Goal: Transaction & Acquisition: Purchase product/service

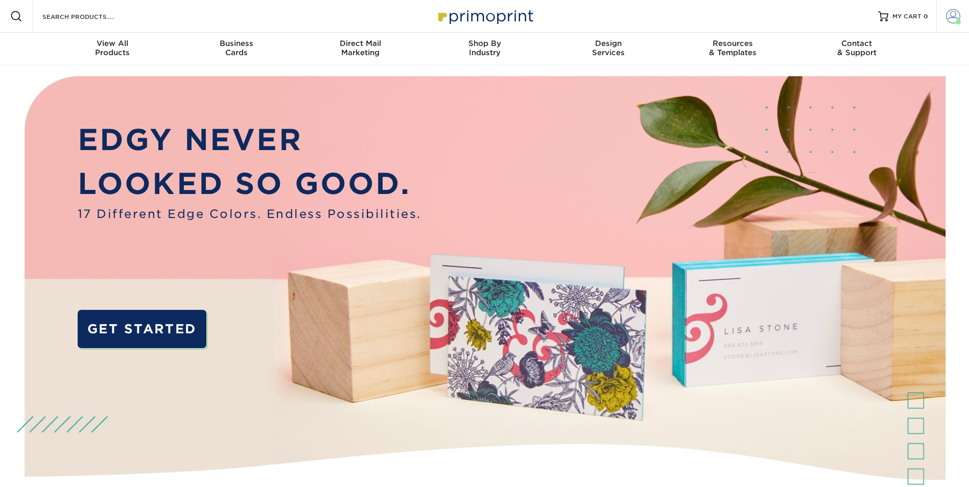
click at [954, 16] on span at bounding box center [953, 16] width 14 height 14
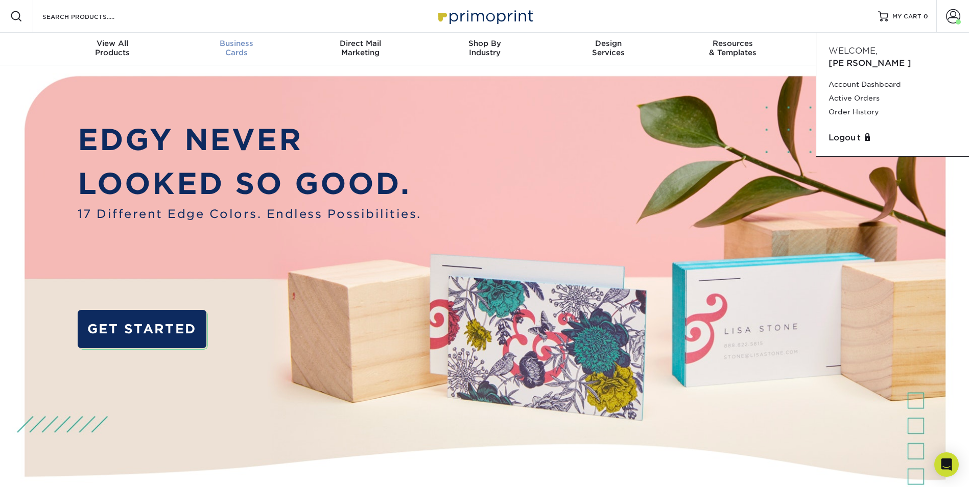
click at [242, 45] on span "Business" at bounding box center [236, 43] width 124 height 9
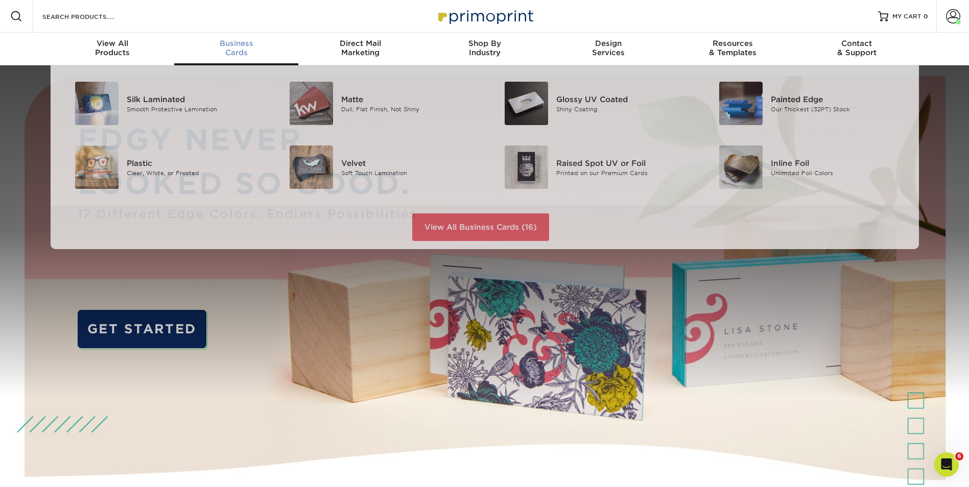
click at [242, 49] on div "Business Cards" at bounding box center [236, 48] width 124 height 18
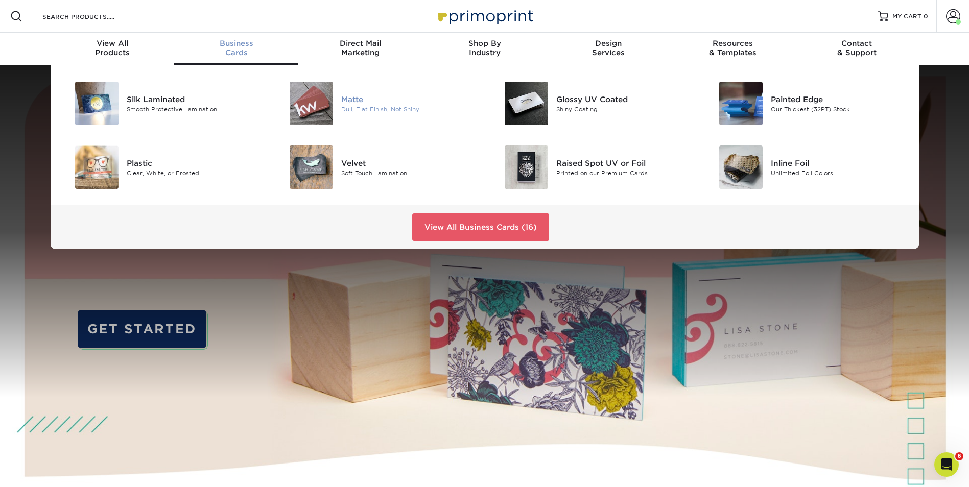
click at [354, 105] on div "Dull, Flat Finish, Not Shiny" at bounding box center [408, 109] width 135 height 9
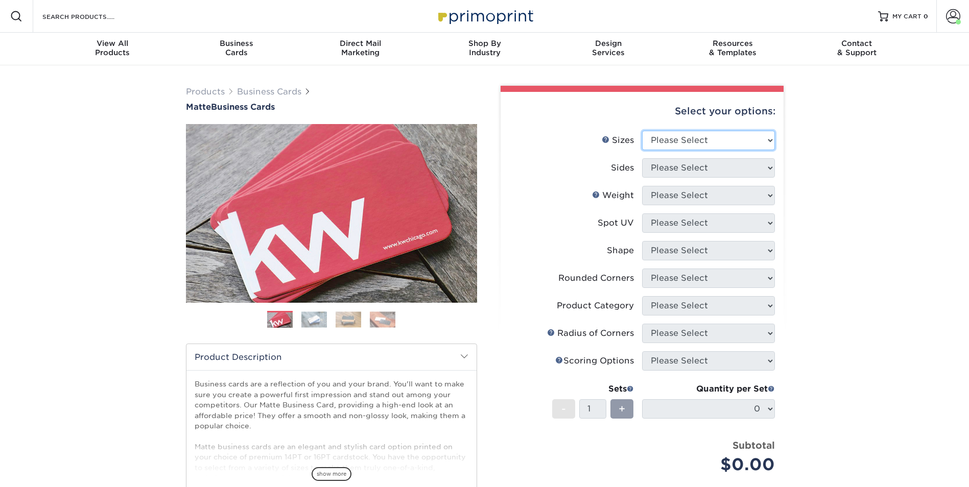
click at [768, 141] on select "Please Select 1.5" x 3.5" - Mini 1.75" x 3.5" - Mini 2" x 2" - Square 2" x 3" -…" at bounding box center [708, 140] width 133 height 19
select select "2.00x3.50"
click at [642, 131] on select "Please Select 1.5" x 3.5" - Mini 1.75" x 3.5" - Mini 2" x 2" - Square 2" x 3" -…" at bounding box center [708, 140] width 133 height 19
click at [767, 167] on select "Please Select Print Both Sides Print Front Only" at bounding box center [708, 167] width 133 height 19
select select "13abbda7-1d64-4f25-8bb2-c179b224825d"
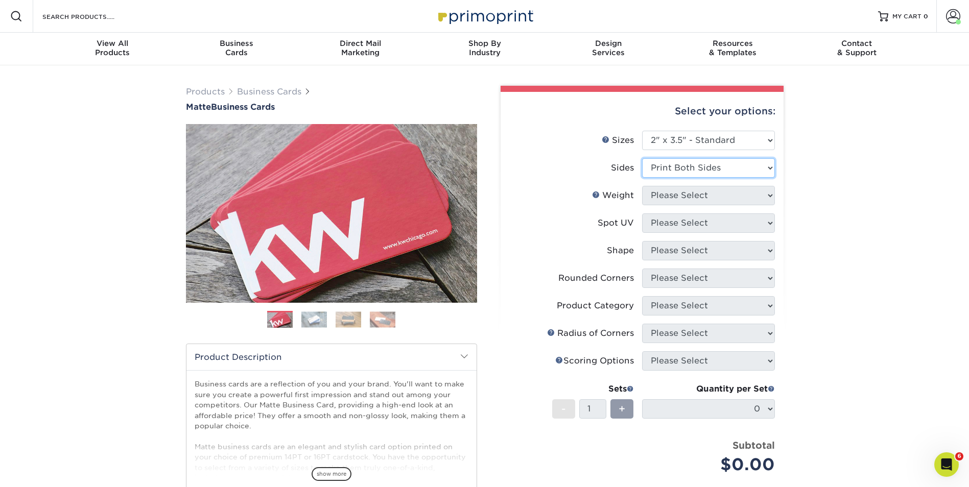
click at [642, 158] on select "Please Select Print Both Sides Print Front Only" at bounding box center [708, 167] width 133 height 19
click at [762, 194] on select "Please Select 16PT 14PT" at bounding box center [708, 195] width 133 height 19
select select "16PT"
click at [642, 186] on select "Please Select 16PT 14PT" at bounding box center [708, 195] width 133 height 19
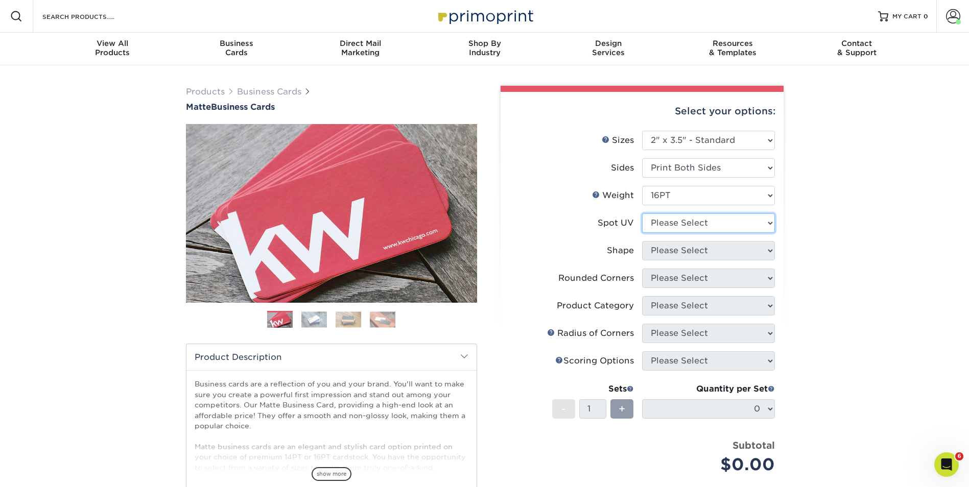
click at [766, 223] on select "Please Select No Spot UV Front and Back (Both Sides) Front Only Back Only" at bounding box center [708, 222] width 133 height 19
select select "3"
click at [642, 213] on select "Please Select No Spot UV Front and Back (Both Sides) Front Only Back Only" at bounding box center [708, 222] width 133 height 19
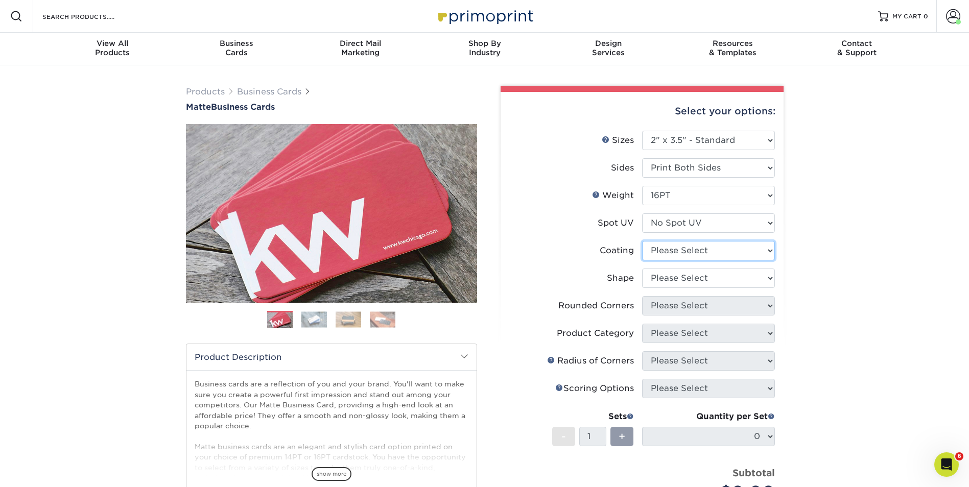
click at [763, 247] on select at bounding box center [708, 250] width 133 height 19
select select "121bb7b5-3b4d-429f-bd8d-bbf80e953313"
click at [642, 241] on select at bounding box center [708, 250] width 133 height 19
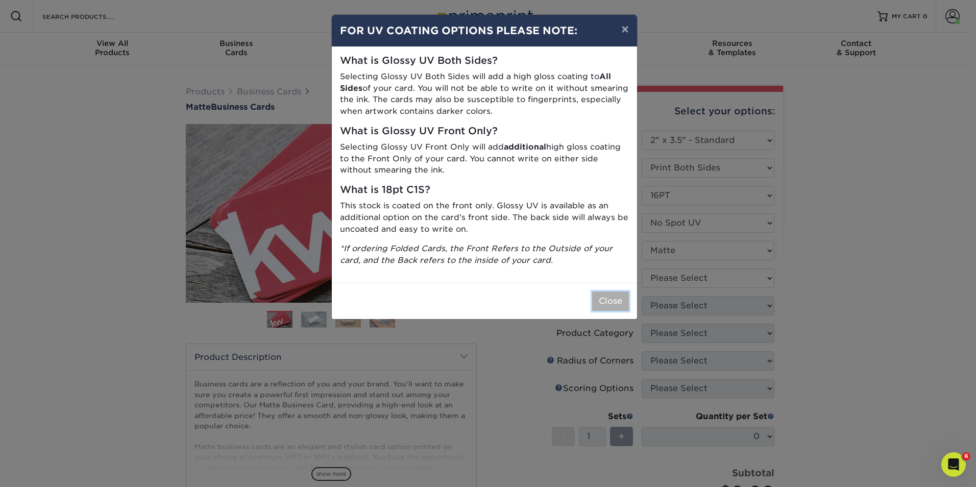
click at [610, 298] on button "Close" at bounding box center [610, 301] width 37 height 19
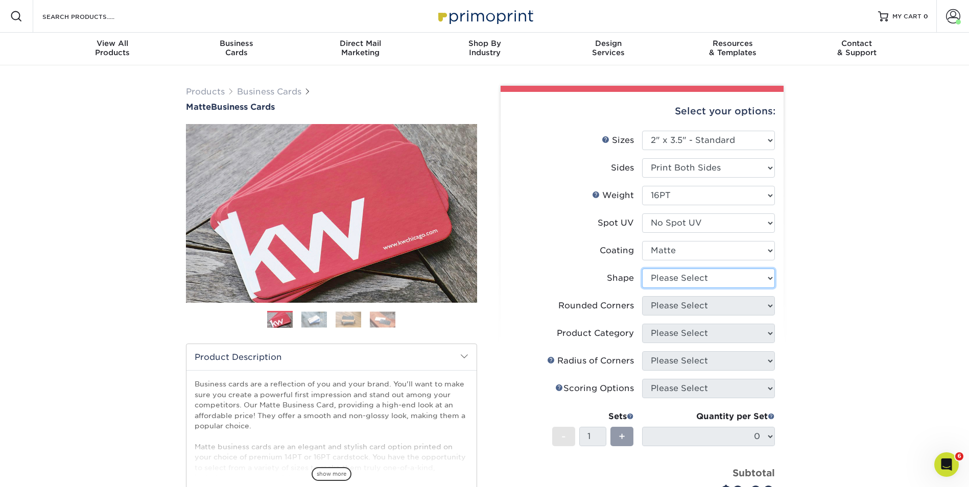
click at [773, 280] on select "Please Select Standard Oval" at bounding box center [708, 278] width 133 height 19
select select "standard"
click at [642, 269] on select "Please Select Standard Oval" at bounding box center [708, 278] width 133 height 19
click at [737, 304] on select "Please Select Yes - Round 2 Corners Yes - Round 4 Corners No" at bounding box center [708, 305] width 133 height 19
select select "7672df9e-0e0a-464d-8e1f-920c575e4da3"
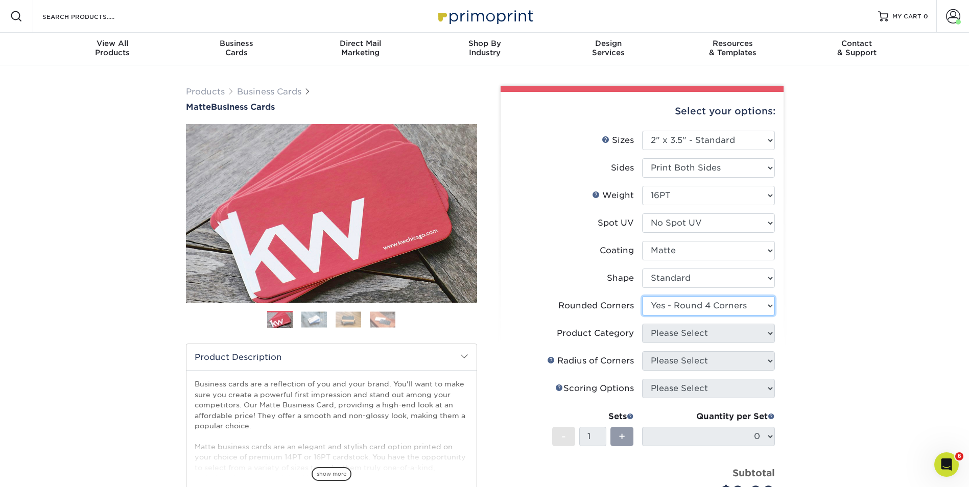
click at [642, 296] on select "Please Select Yes - Round 2 Corners Yes - Round 4 Corners No" at bounding box center [708, 305] width 133 height 19
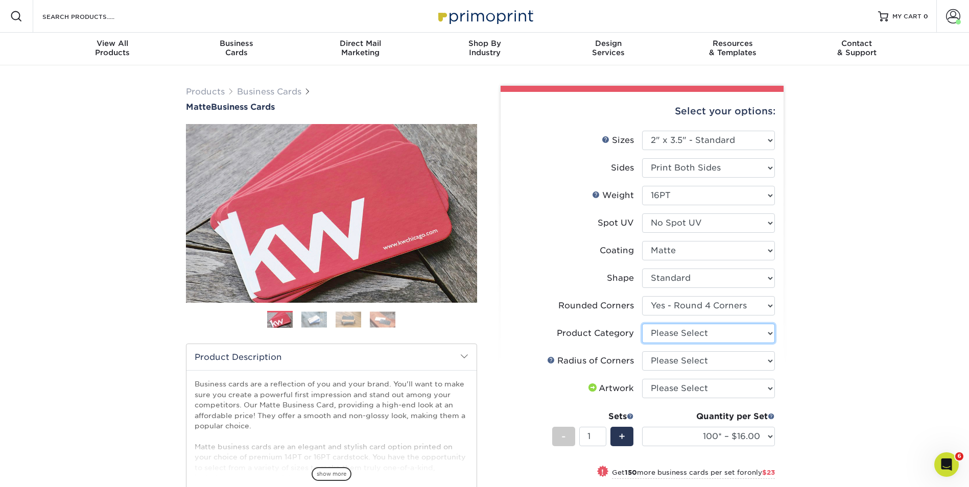
click at [765, 331] on select "Please Select Business Cards" at bounding box center [708, 333] width 133 height 19
select select "3b5148f1-0588-4f88-a218-97bcfdce65c1"
click at [642, 324] on select "Please Select Business Cards" at bounding box center [708, 333] width 133 height 19
click at [702, 356] on select "Please Select Rounded 1/8" Rounded 1/4"" at bounding box center [708, 360] width 133 height 19
select select "479fbfe7-6a0c-4895-8c9a-81739b7486c9"
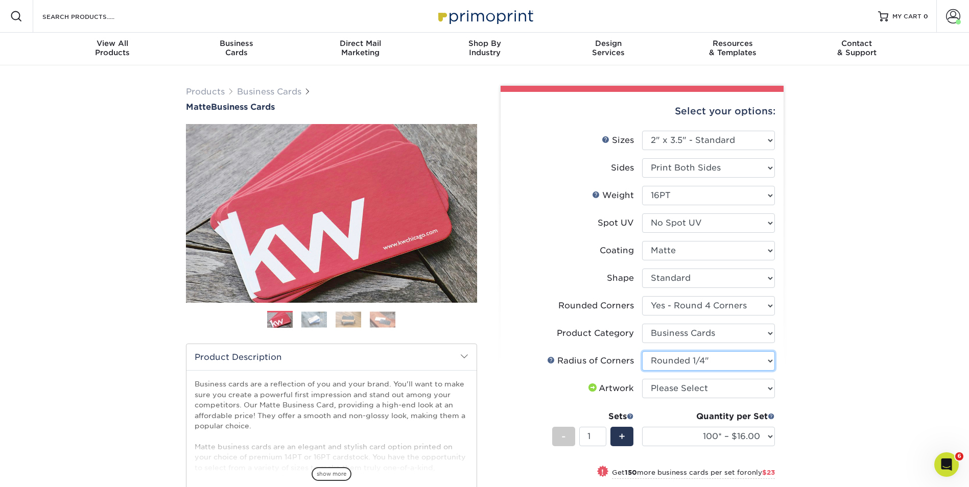
click at [642, 351] on select "Please Select Rounded 1/8" Rounded 1/4"" at bounding box center [708, 360] width 133 height 19
click at [700, 387] on select "Please Select I will upload files I need a design - $100" at bounding box center [708, 388] width 133 height 19
select select "upload"
click at [642, 379] on select "Please Select I will upload files I need a design - $100" at bounding box center [708, 388] width 133 height 19
click at [767, 437] on select "100* – $16.00 250* – $39.00 500 – $77.00 1000 – $94.00 2500 – $173.00 5000 – $2…" at bounding box center [708, 436] width 133 height 19
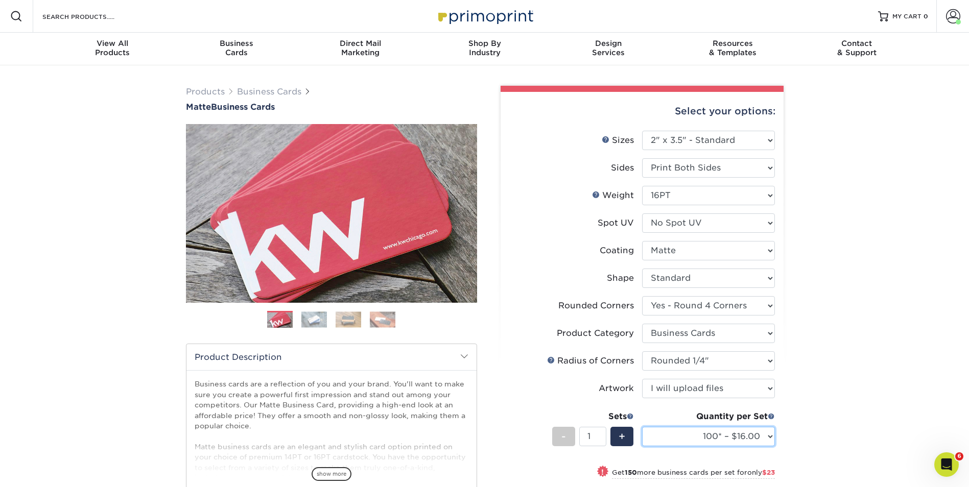
select select "500 – $77.00"
click at [642, 427] on select "100* – $16.00 250* – $39.00 500 – $77.00 1000 – $94.00 2500 – $173.00 5000 – $2…" at bounding box center [708, 436] width 133 height 19
click at [618, 434] on div "+" at bounding box center [621, 436] width 23 height 19
type input "2"
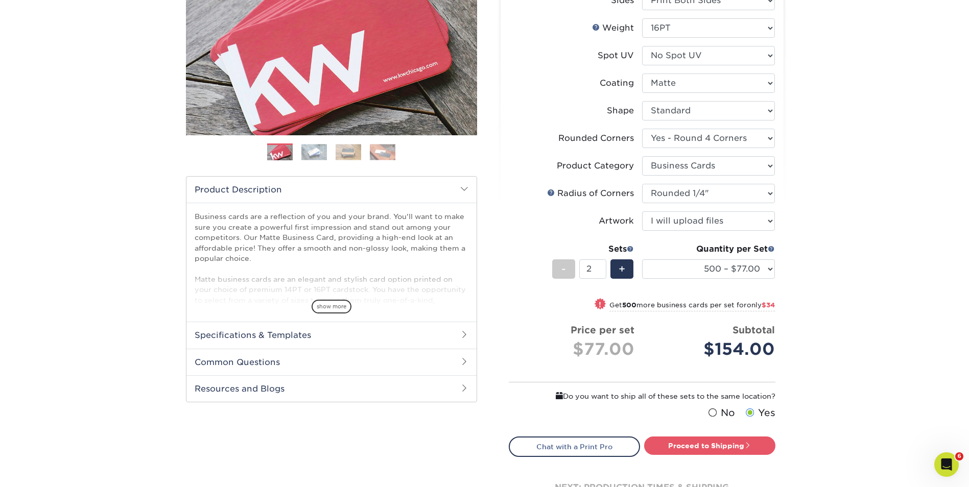
scroll to position [204, 0]
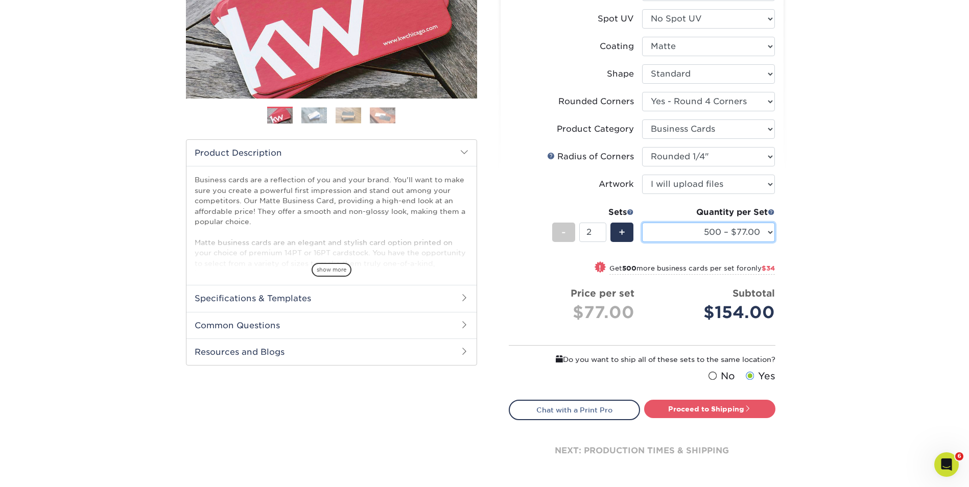
click at [766, 230] on select "100* – $16.00 250* – $39.00 500 – $77.00 1000 – $94.00 2500 – $173.00 5000 – $2…" at bounding box center [708, 232] width 133 height 19
select select "250* – $39.00"
click at [642, 223] on select "100* – $16.00 250* – $39.00 500 – $77.00 1000 – $94.00 2500 – $173.00 5000 – $2…" at bounding box center [708, 232] width 133 height 19
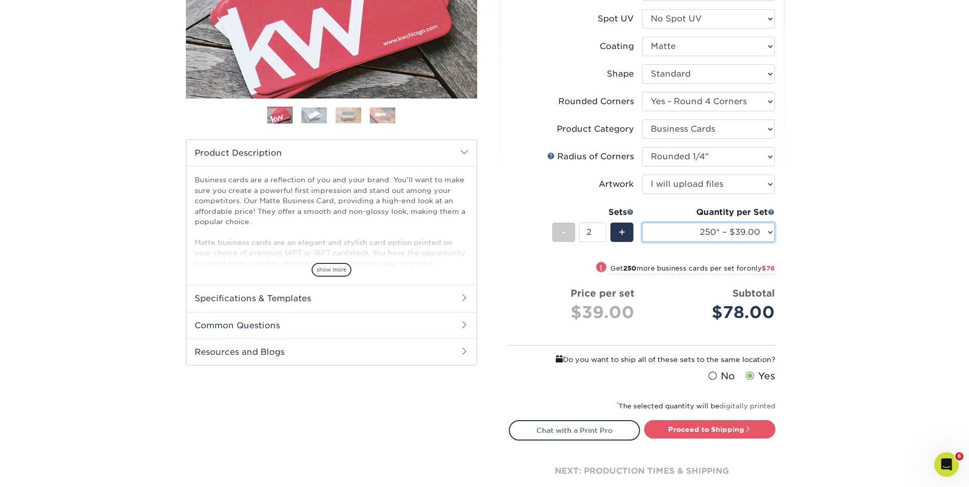
click at [768, 233] on select "100* – $16.00 250* – $39.00 500 – $77.00 1000 – $94.00 2500 – $173.00 5000 – $2…" at bounding box center [708, 232] width 133 height 19
click at [703, 424] on link "Proceed to Shipping" at bounding box center [709, 429] width 131 height 18
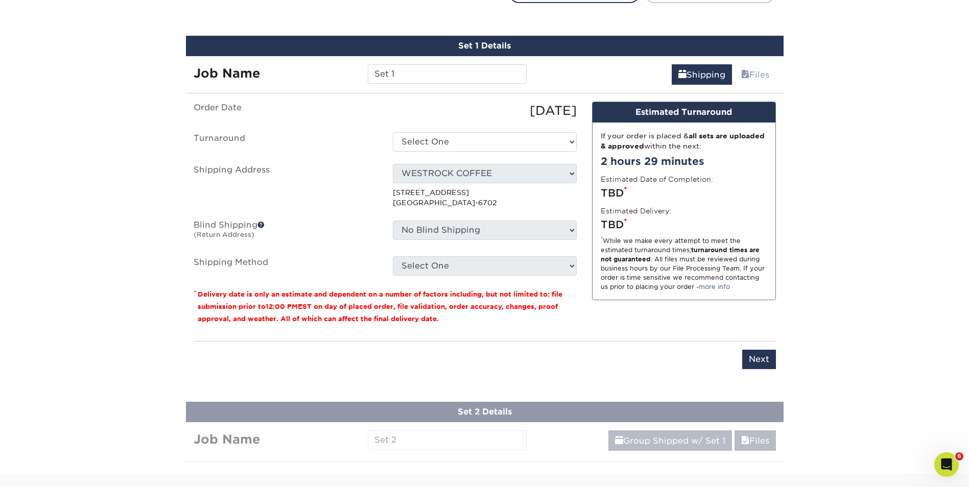
scroll to position [652, 0]
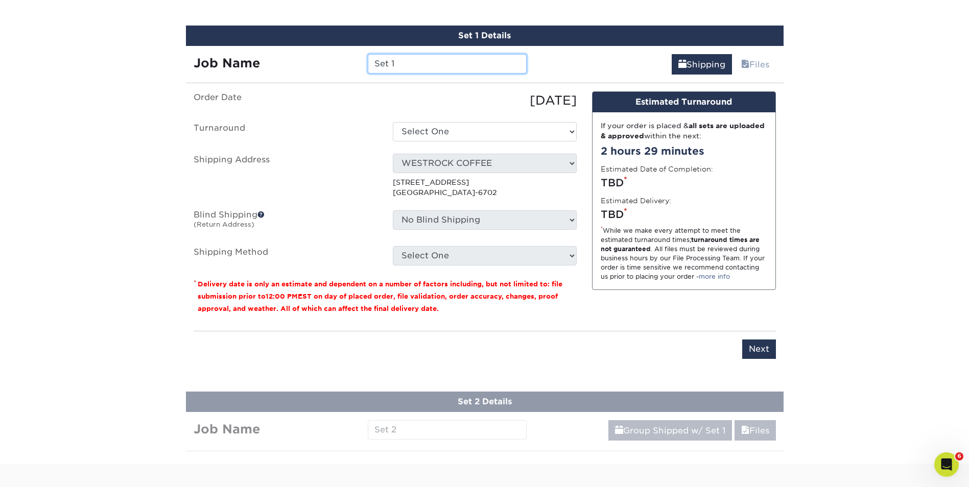
drag, startPoint x: 415, startPoint y: 66, endPoint x: 370, endPoint y: 60, distance: 45.4
click at [370, 60] on input "Set 1" at bounding box center [447, 63] width 159 height 19
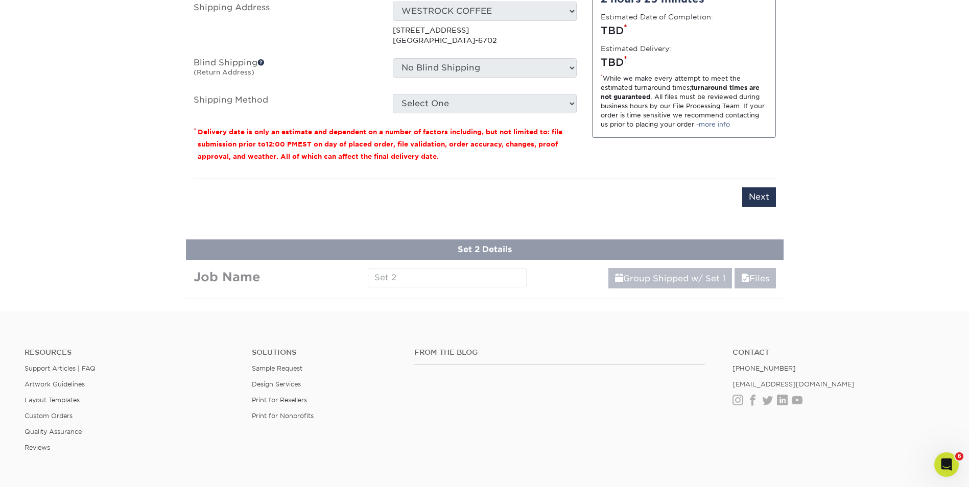
scroll to position [805, 0]
type input "Abel - Practice Mgr 9/25"
drag, startPoint x: 416, startPoint y: 273, endPoint x: 392, endPoint y: 272, distance: 23.5
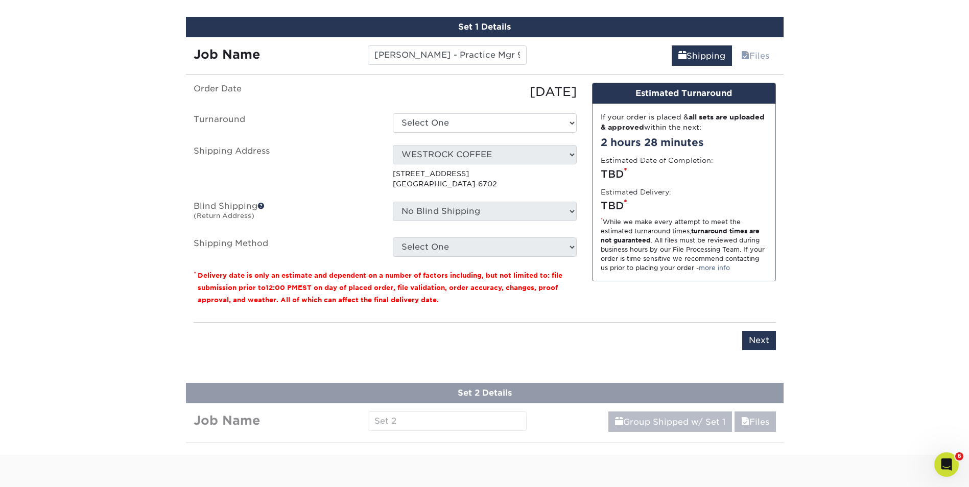
scroll to position [652, 0]
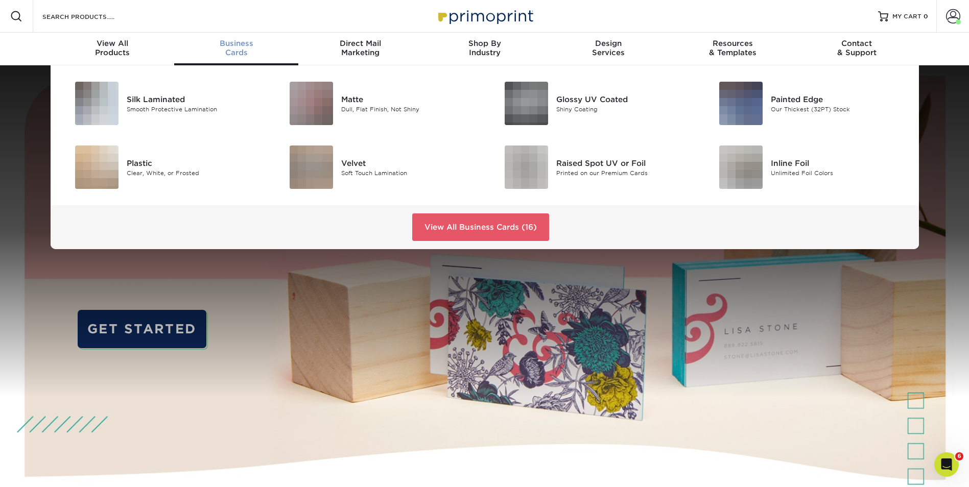
click at [230, 49] on div "Business Cards" at bounding box center [236, 48] width 124 height 18
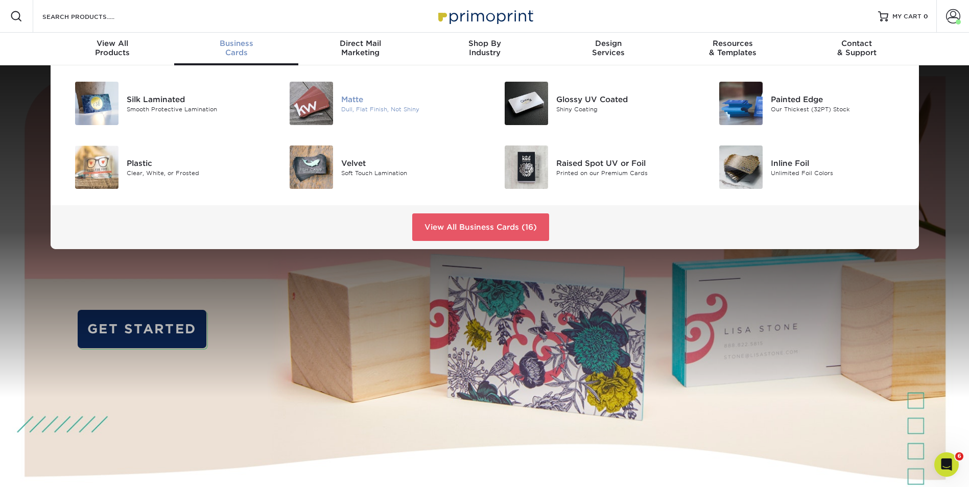
click at [357, 107] on div "Dull, Flat Finish, Not Shiny" at bounding box center [408, 109] width 135 height 9
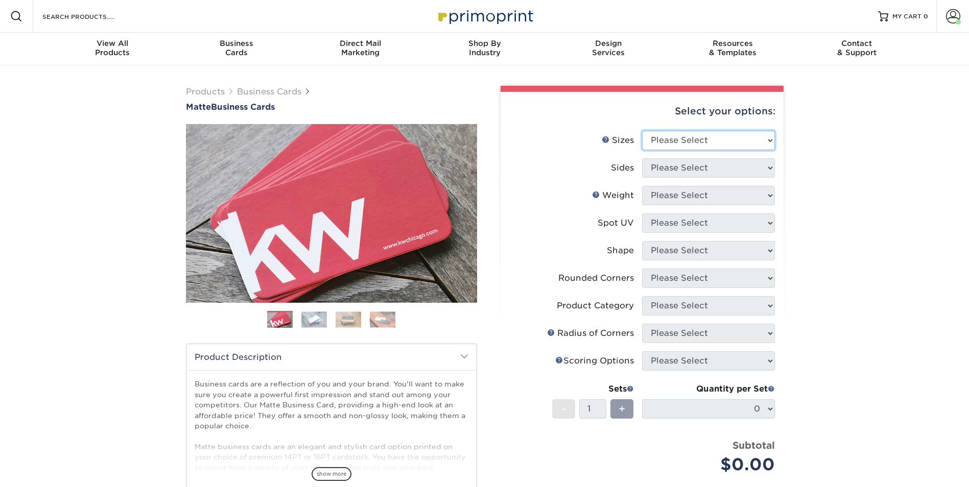
click at [733, 138] on select "Please Select 1.5" x 3.5" - Mini 1.75" x 3.5" - Mini 2" x 2" - Square 2" x 3" -…" at bounding box center [708, 140] width 133 height 19
select select "2.00x3.50"
click at [642, 131] on select "Please Select 1.5" x 3.5" - Mini 1.75" x 3.5" - Mini 2" x 2" - Square 2" x 3" -…" at bounding box center [708, 140] width 133 height 19
click at [697, 170] on select "Please Select Print Both Sides Print Front Only" at bounding box center [708, 167] width 133 height 19
select select "13abbda7-1d64-4f25-8bb2-c179b224825d"
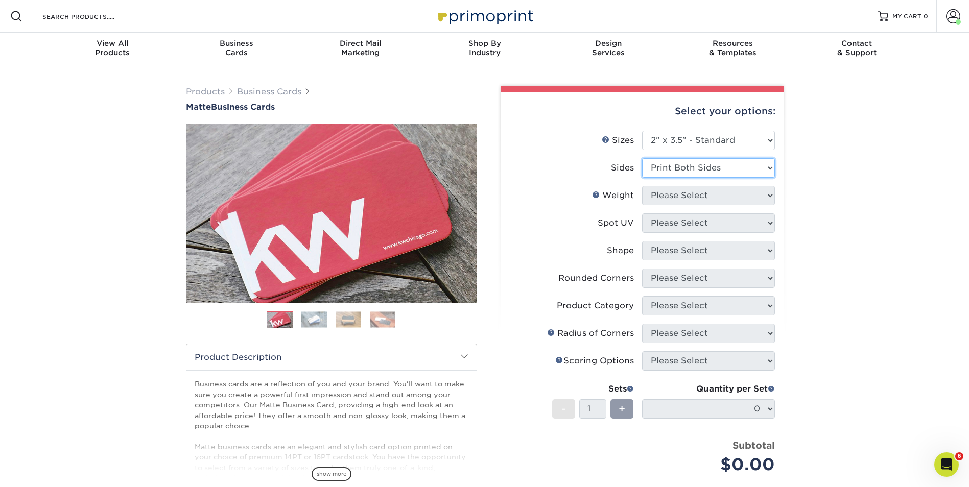
click at [642, 158] on select "Please Select Print Both Sides Print Front Only" at bounding box center [708, 167] width 133 height 19
click at [695, 197] on select "Please Select 16PT 14PT" at bounding box center [708, 195] width 133 height 19
select select "16PT"
click at [642, 186] on select "Please Select 16PT 14PT" at bounding box center [708, 195] width 133 height 19
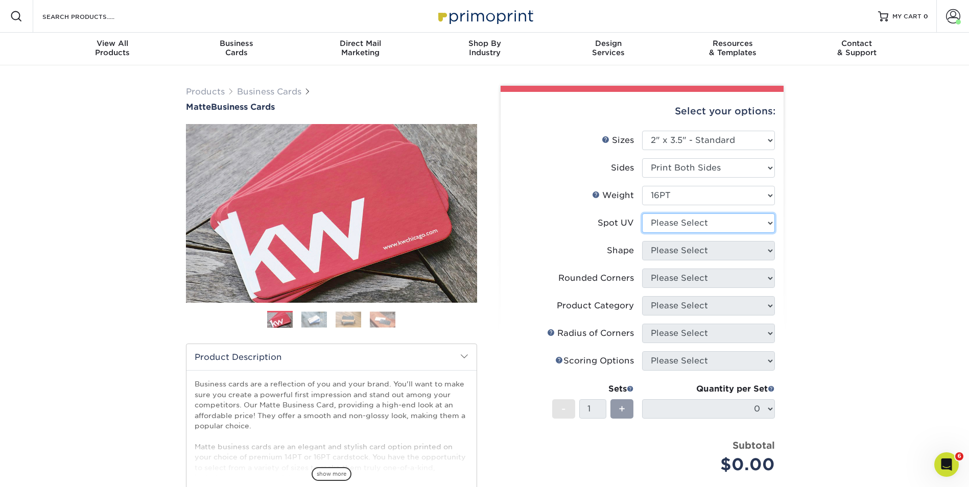
click at [676, 226] on select "Please Select No Spot UV Front and Back (Both Sides) Front Only Back Only" at bounding box center [708, 222] width 133 height 19
select select "3"
click at [642, 213] on select "Please Select No Spot UV Front and Back (Both Sides) Front Only Back Only" at bounding box center [708, 222] width 133 height 19
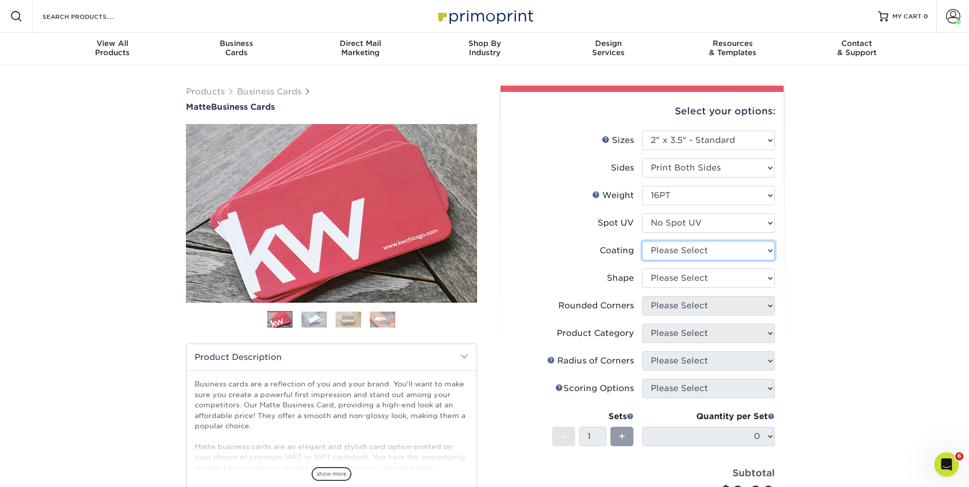
click at [689, 249] on select at bounding box center [708, 250] width 133 height 19
select select "121bb7b5-3b4d-429f-bd8d-bbf80e953313"
click at [642, 241] on select at bounding box center [708, 250] width 133 height 19
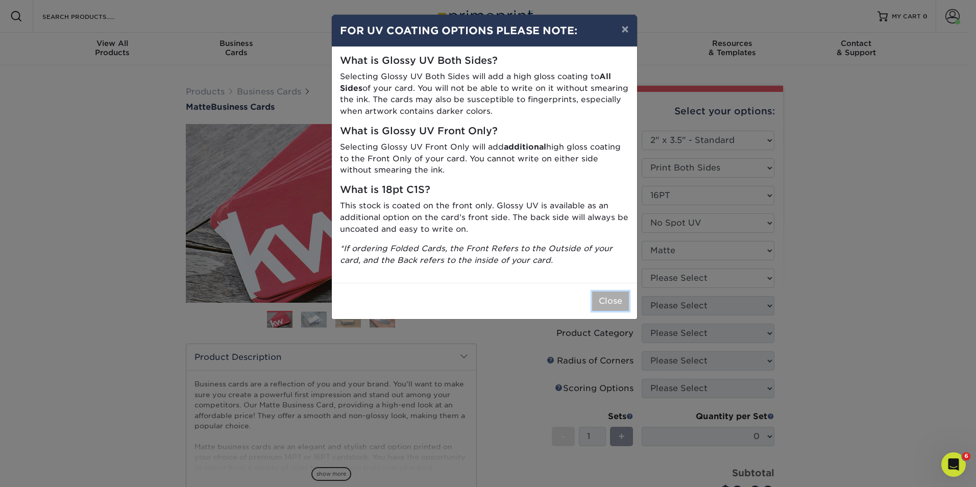
click at [614, 295] on button "Close" at bounding box center [610, 301] width 37 height 19
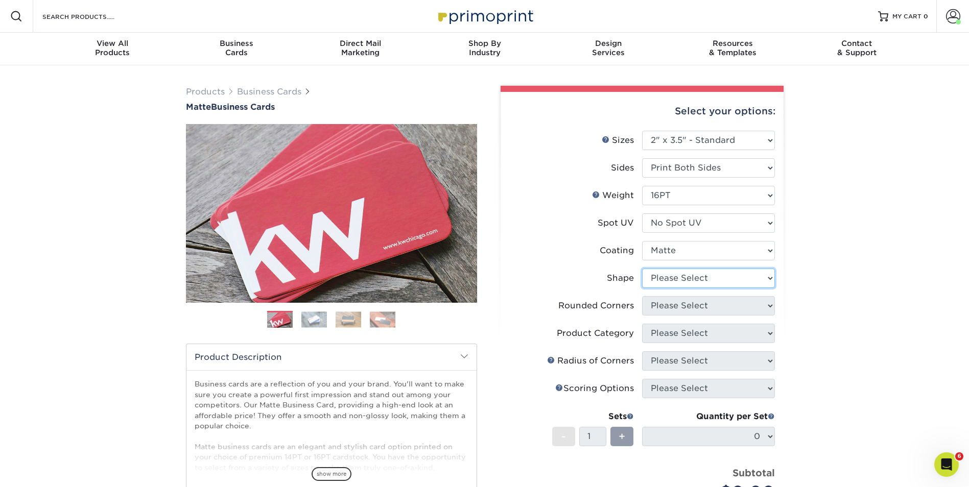
click at [697, 277] on select "Please Select Standard Oval" at bounding box center [708, 278] width 133 height 19
select select "standard"
click at [642, 269] on select "Please Select Standard Oval" at bounding box center [708, 278] width 133 height 19
click at [677, 305] on select "Please Select Yes - Round 2 Corners Yes - Round 4 Corners No" at bounding box center [708, 305] width 133 height 19
select select "7672df9e-0e0a-464d-8e1f-920c575e4da3"
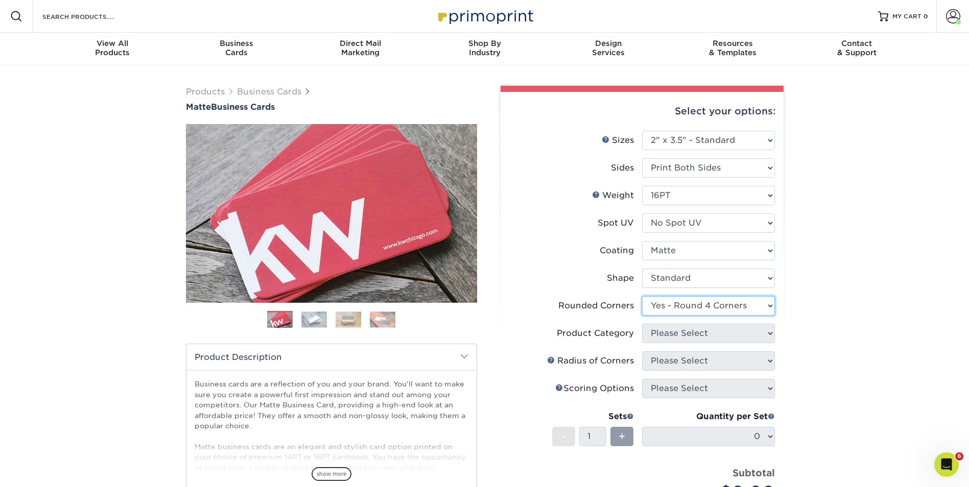
click at [642, 296] on select "Please Select Yes - Round 2 Corners Yes - Round 4 Corners No" at bounding box center [708, 305] width 133 height 19
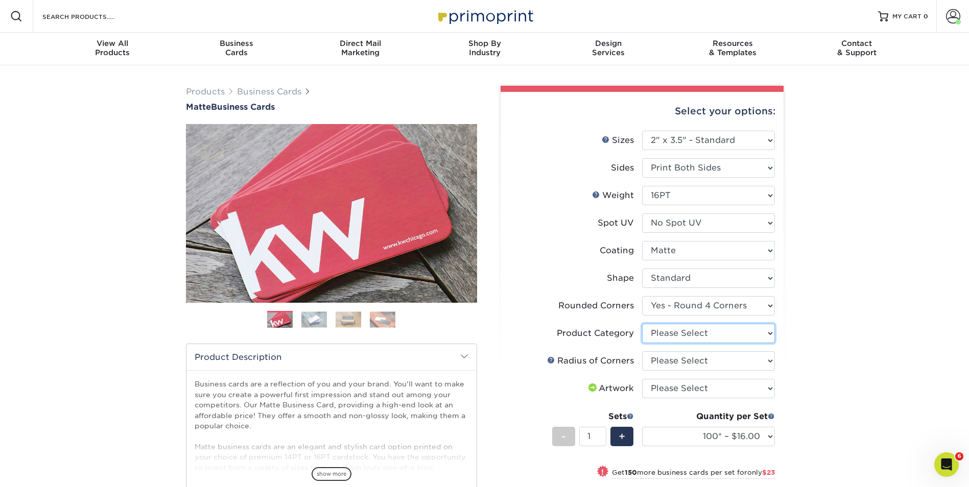
click at [665, 332] on select "Please Select Business Cards" at bounding box center [708, 333] width 133 height 19
select select "3b5148f1-0588-4f88-a218-97bcfdce65c1"
click at [642, 324] on select "Please Select Business Cards" at bounding box center [708, 333] width 133 height 19
click at [678, 361] on select "Please Select Rounded 1/8" Rounded 1/4"" at bounding box center [708, 360] width 133 height 19
select select "479fbfe7-6a0c-4895-8c9a-81739b7486c9"
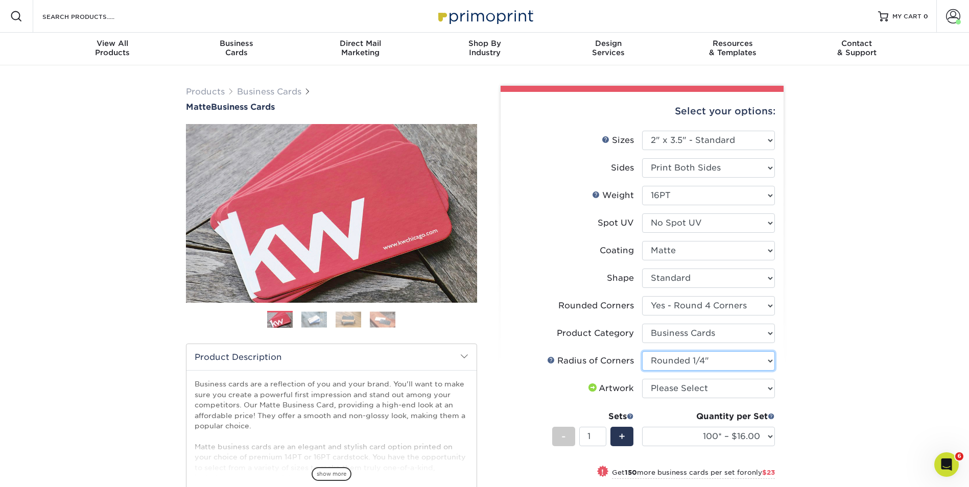
click at [642, 351] on select "Please Select Rounded 1/8" Rounded 1/4"" at bounding box center [708, 360] width 133 height 19
click at [685, 387] on select "Please Select I will upload files I need a design - $100" at bounding box center [708, 388] width 133 height 19
select select "upload"
click at [642, 379] on select "Please Select I will upload files I need a design - $100" at bounding box center [708, 388] width 133 height 19
click at [622, 436] on span "+" at bounding box center [621, 436] width 7 height 15
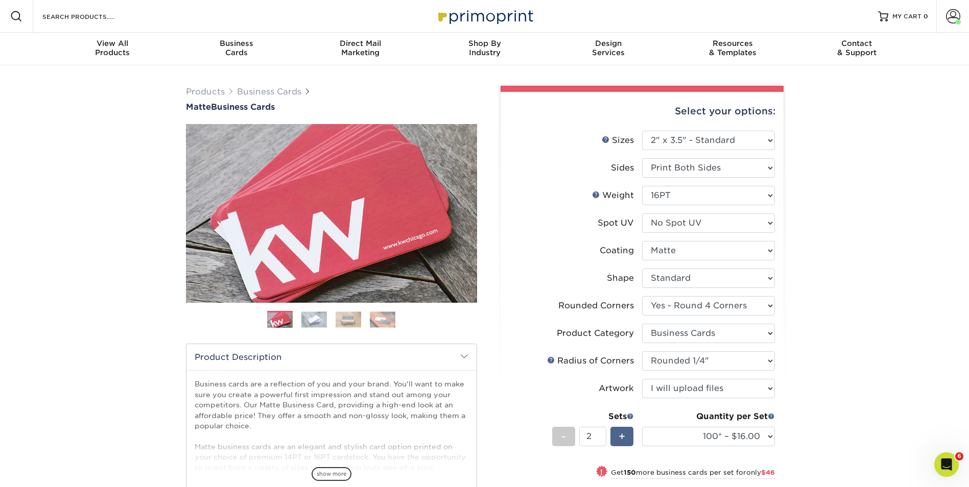
click at [622, 436] on span "+" at bounding box center [621, 436] width 7 height 15
type input "3"
click at [769, 433] on select "100* – $16.00 250* – $39.00 500 – $77.00 1000 – $94.00 2500 – $173.00 5000 – $2…" at bounding box center [708, 436] width 133 height 19
select select "250* – $39.00"
click at [642, 427] on select "100* – $16.00 250* – $39.00 500 – $77.00 1000 – $94.00 2500 – $173.00 5000 – $2…" at bounding box center [708, 436] width 133 height 19
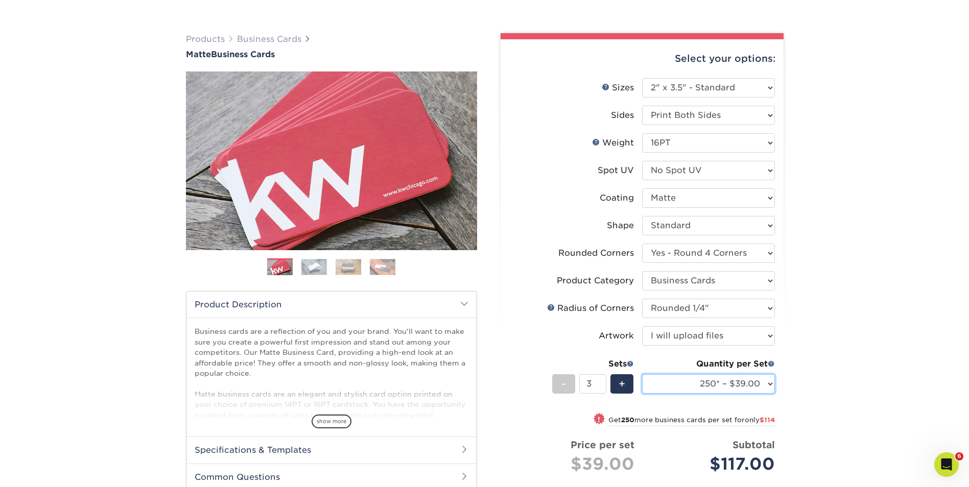
scroll to position [255, 0]
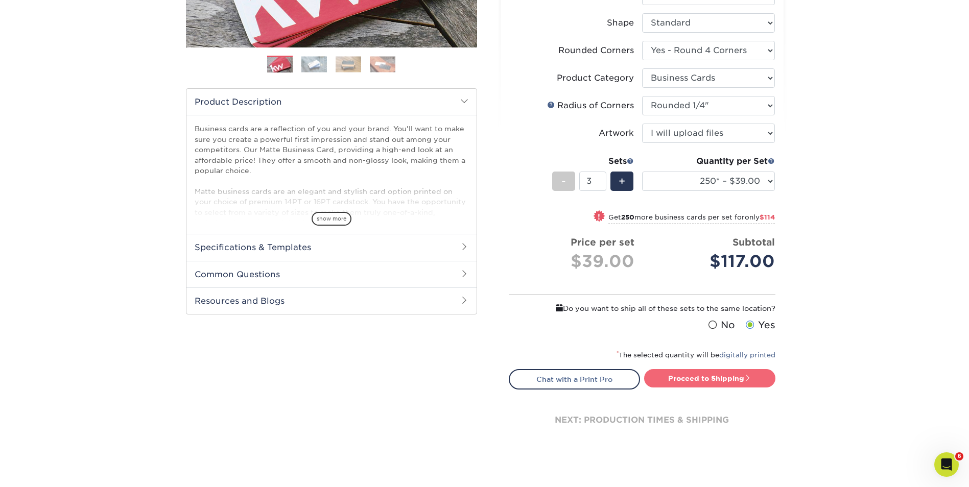
click at [717, 374] on link "Proceed to Shipping" at bounding box center [709, 378] width 131 height 18
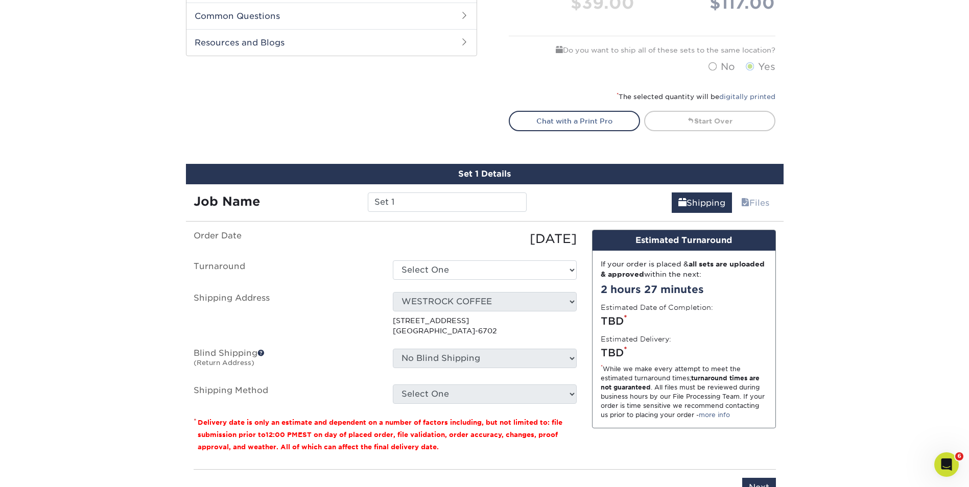
scroll to position [652, 0]
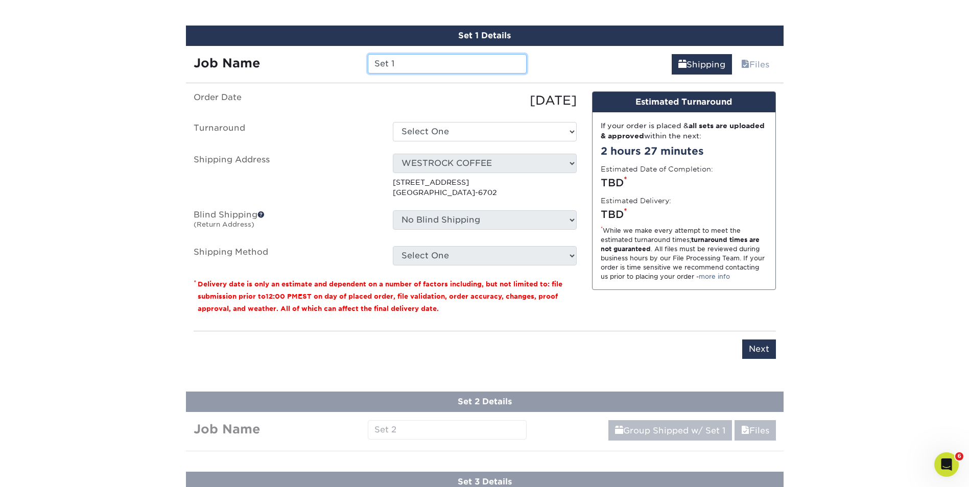
drag, startPoint x: 414, startPoint y: 64, endPoint x: 352, endPoint y: 84, distance: 65.2
click at [354, 80] on div "Set 1 Details Job Name Set 1 Shipping Files You've choosen mailing services! If…" at bounding box center [484, 199] width 597 height 346
click at [375, 62] on input "Abel- WSS - Practice Manager 9/25" at bounding box center [447, 63] width 159 height 19
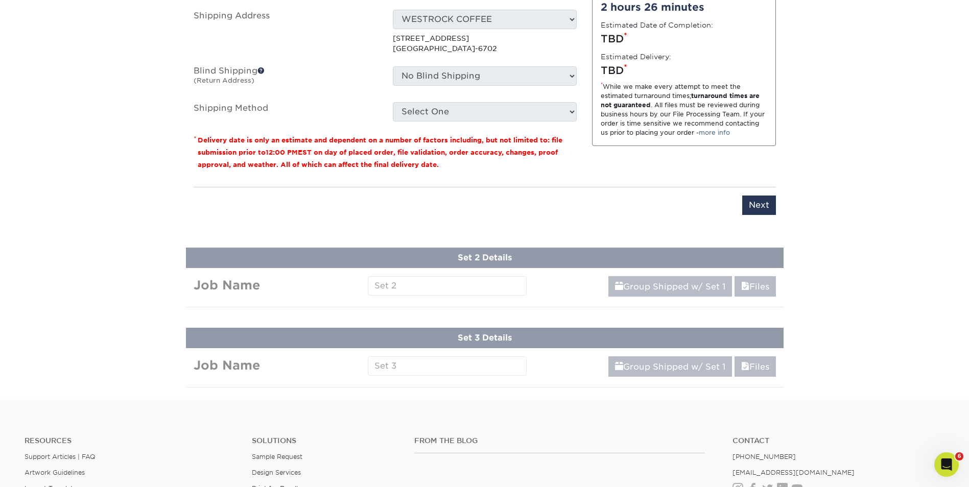
scroll to position [805, 0]
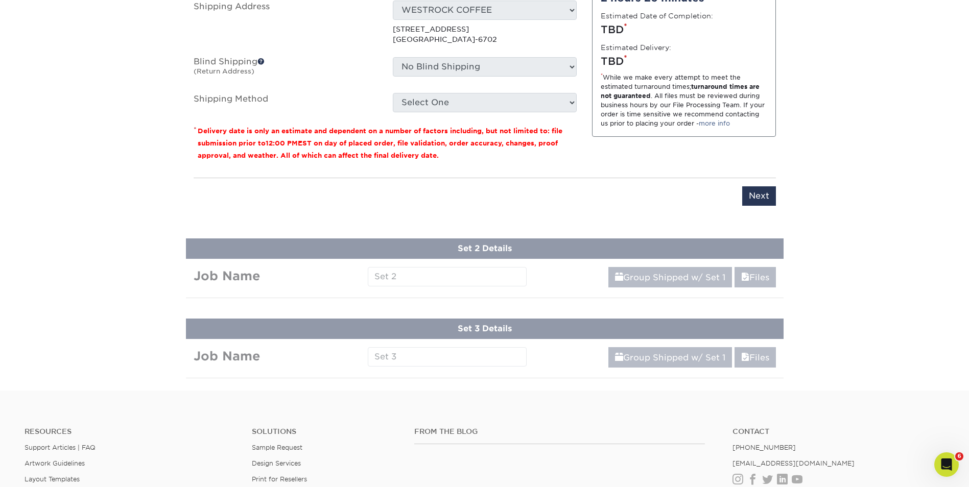
type input "Abel- WSS - Practice Manager 9/25"
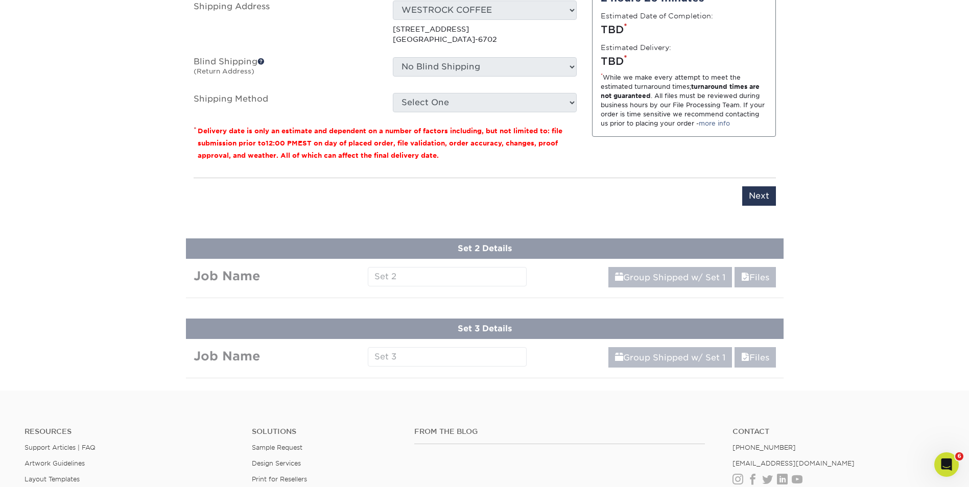
drag, startPoint x: 457, startPoint y: 277, endPoint x: 463, endPoint y: 273, distance: 6.5
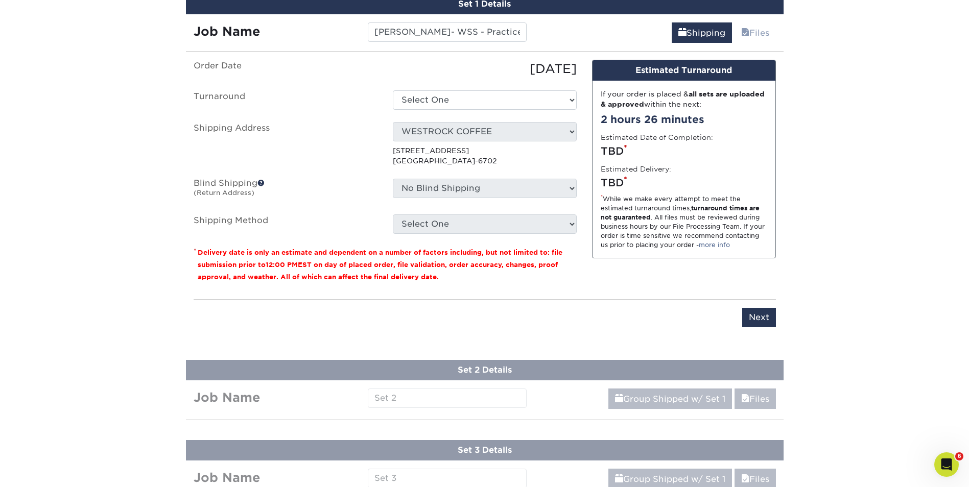
scroll to position [652, 0]
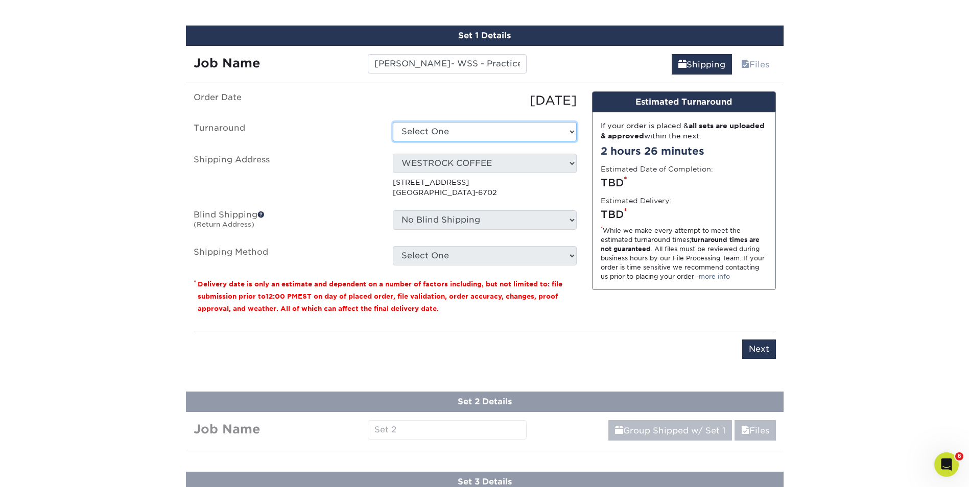
click at [526, 130] on select "Select One 2-4 Business Days 2 Day Next Business Day" at bounding box center [485, 131] width 184 height 19
select select "823306c4-fca3-4eef-b9dc-f915865d50ea"
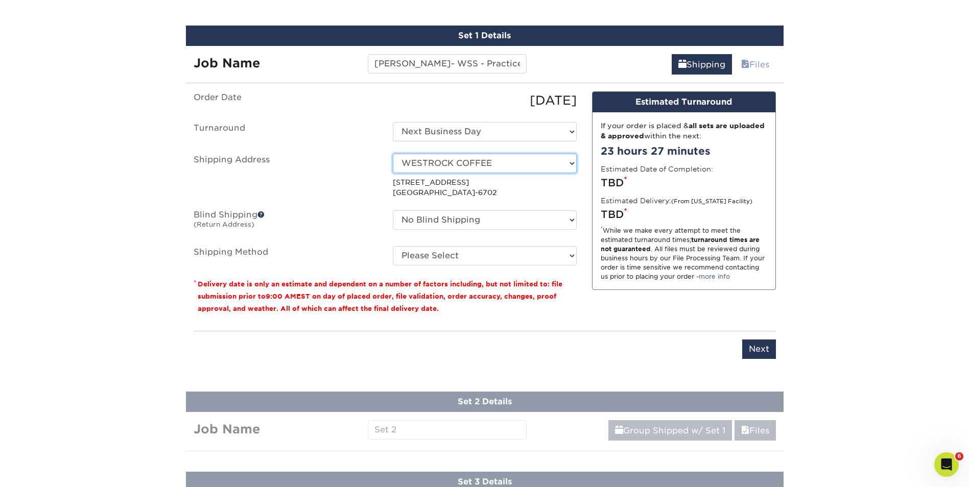
click at [559, 166] on select "Select One Office SDM SDM SDM home Tona's WESTROCK COFFEE WSS New Location WSS …" at bounding box center [485, 163] width 184 height 19
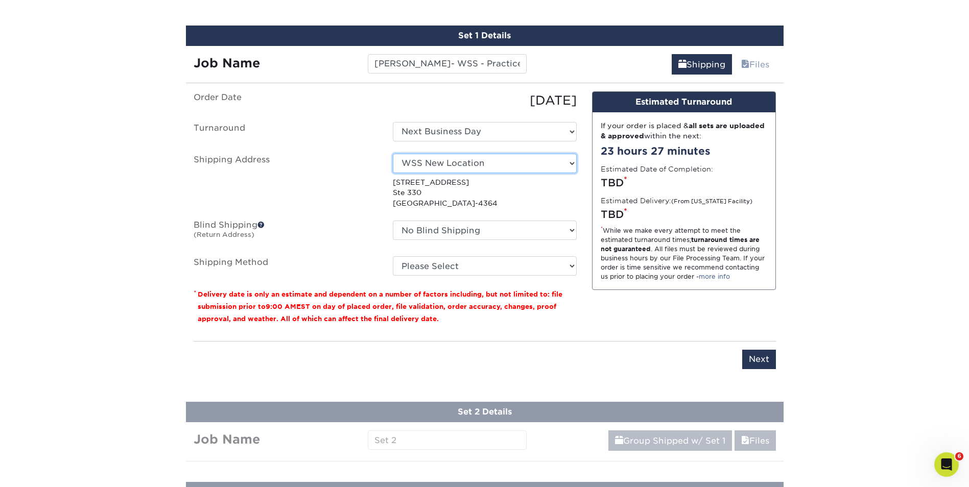
click at [564, 162] on select "Select One Office SDM SDM SDM home Tona's WESTROCK COFFEE WSS New Location WSS …" at bounding box center [485, 163] width 184 height 19
click at [553, 167] on select "Select One Office SDM SDM SDM home Tona's WESTROCK COFFEE WSS New Location WSS …" at bounding box center [485, 163] width 184 height 19
select select "250942"
click at [503, 269] on select "Please Select Ground Shipping (+$14.96) 3 Day Shipping Service (+$15.34) 2 Day …" at bounding box center [485, 265] width 184 height 19
select select "02"
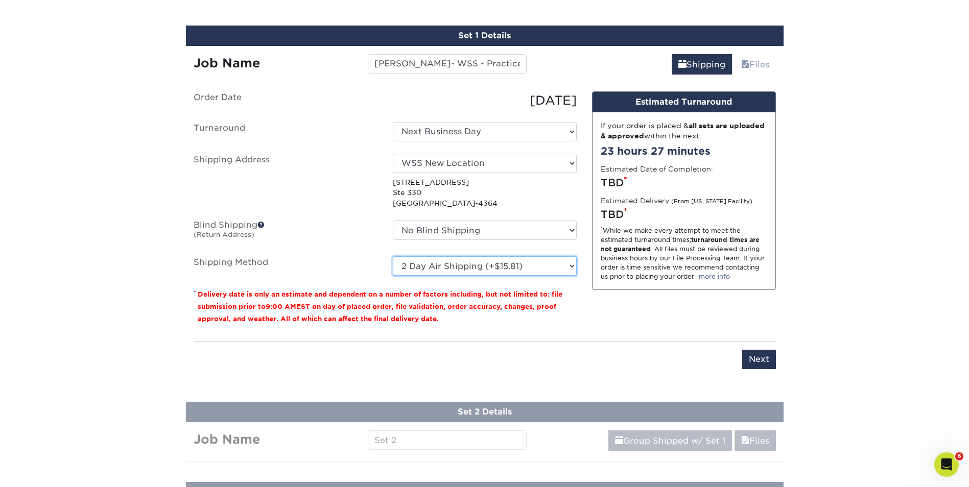
click at [393, 256] on select "Please Select Ground Shipping (+$14.96) 3 Day Shipping Service (+$15.34) 2 Day …" at bounding box center [485, 265] width 184 height 19
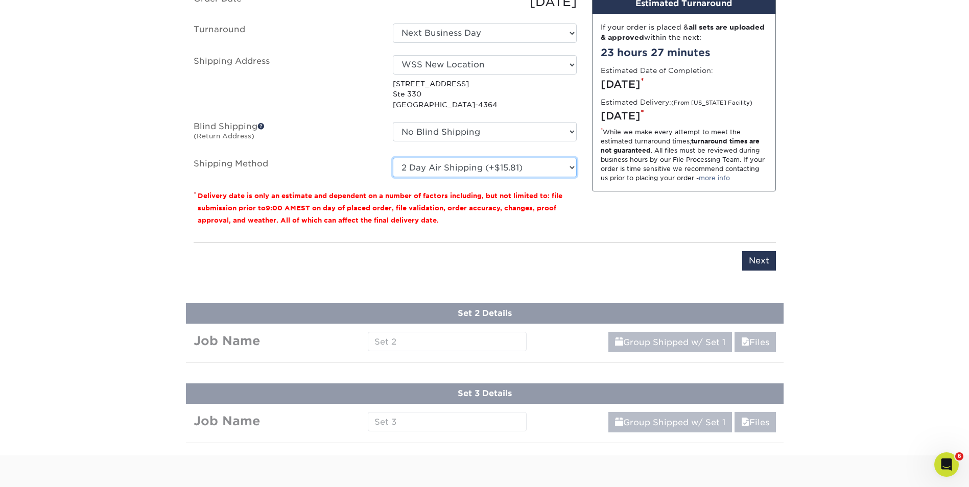
scroll to position [754, 0]
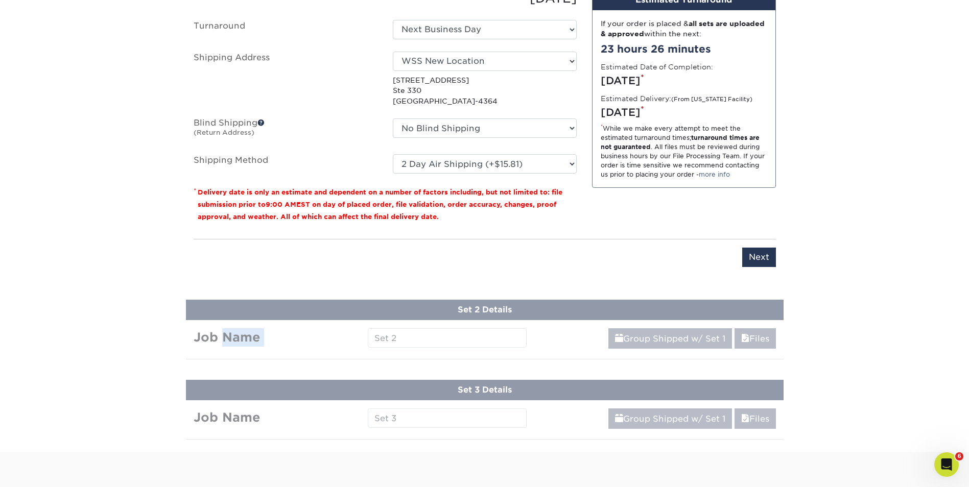
drag, startPoint x: 397, startPoint y: 338, endPoint x: 392, endPoint y: 334, distance: 6.5
drag, startPoint x: 432, startPoint y: 343, endPoint x: 452, endPoint y: 340, distance: 20.7
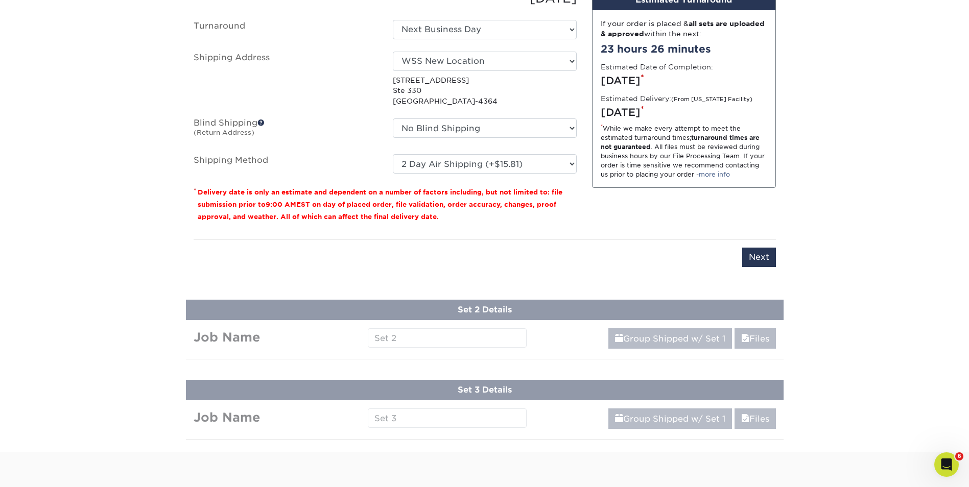
click at [763, 256] on input "Next" at bounding box center [759, 257] width 34 height 19
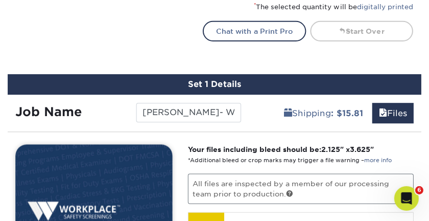
scroll to position [600, 0]
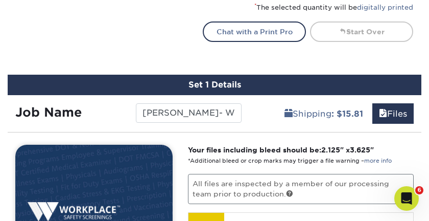
click at [143, 207] on img at bounding box center [93, 190] width 157 height 92
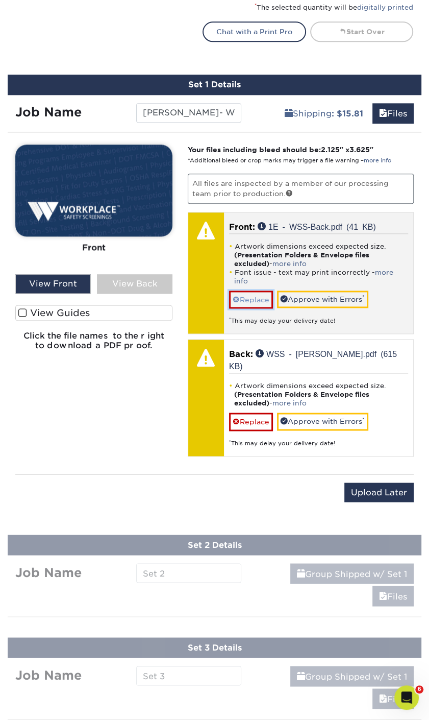
click at [235, 296] on span at bounding box center [236, 300] width 7 height 8
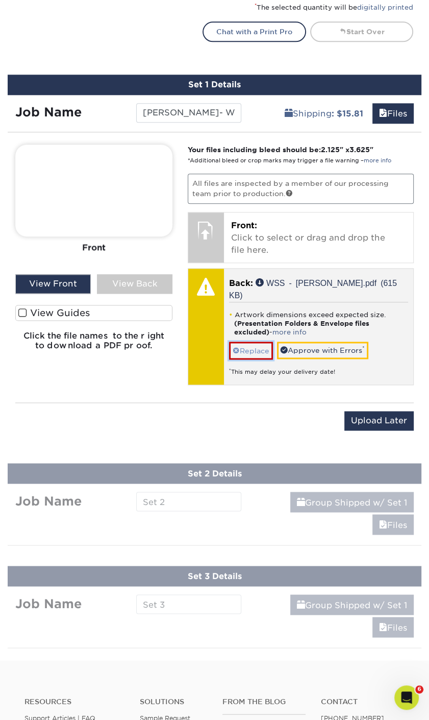
click at [234, 347] on span at bounding box center [236, 351] width 7 height 8
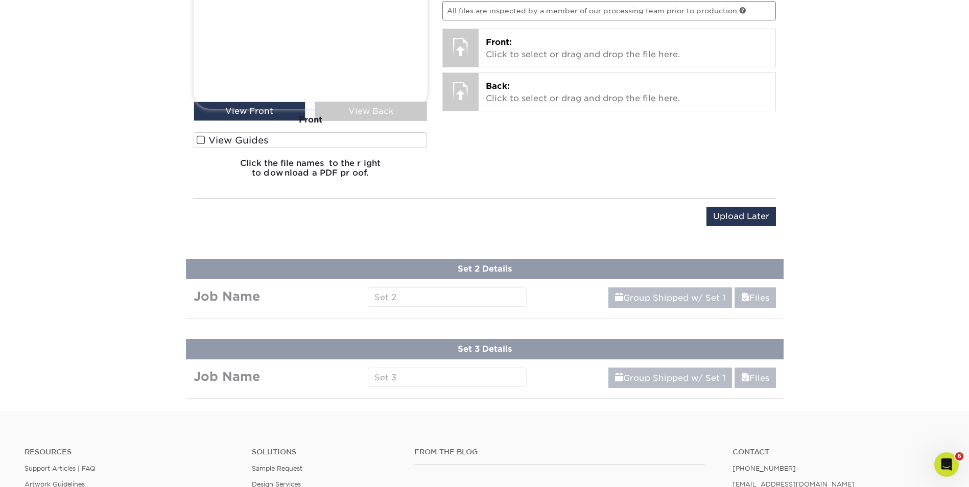
scroll to position [715, 0]
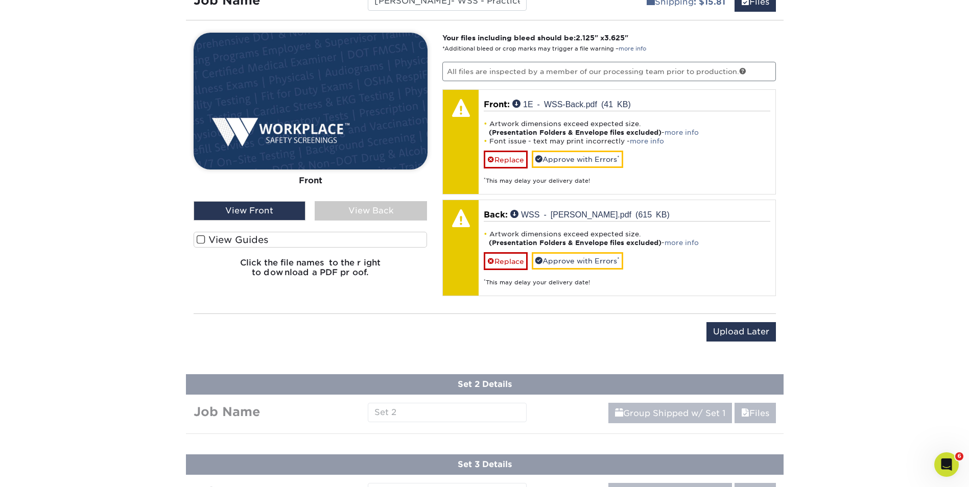
click at [345, 213] on div "View Back" at bounding box center [371, 210] width 112 height 19
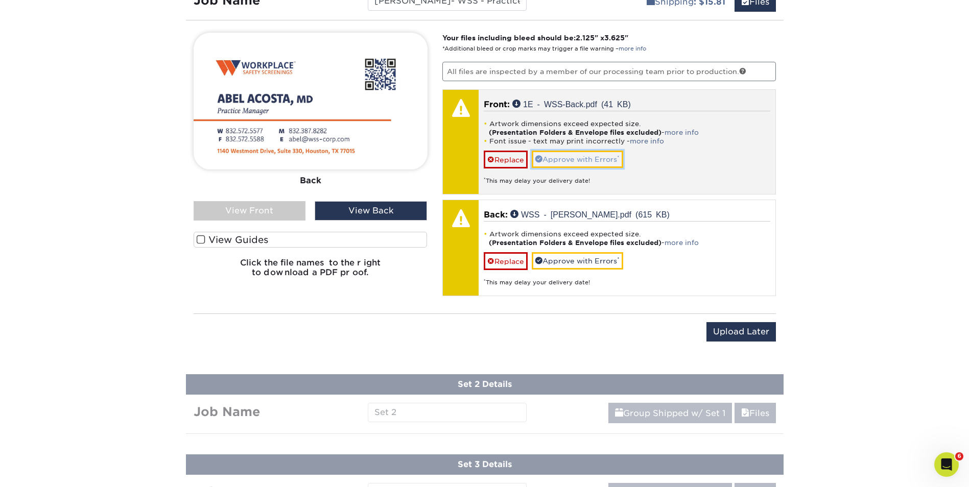
click at [590, 158] on link "Approve with Errors *" at bounding box center [577, 159] width 91 height 17
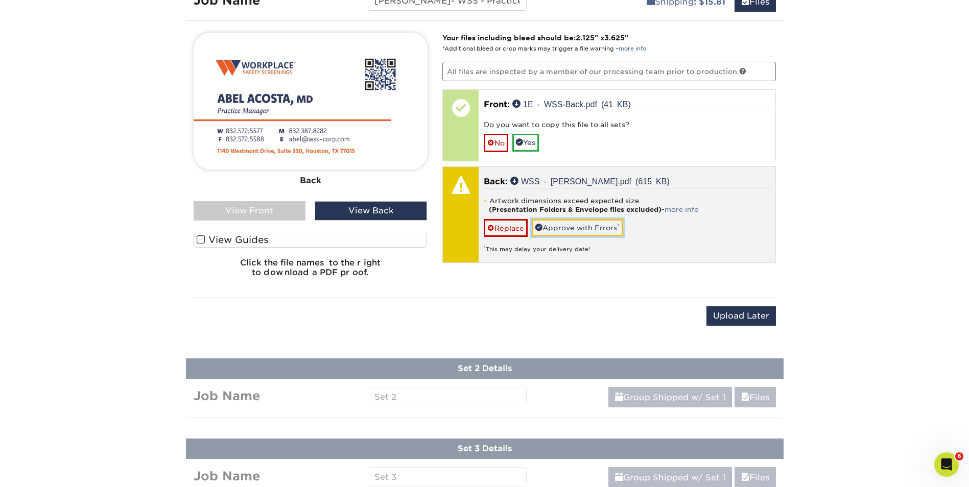
click at [575, 226] on link "Approve with Errors *" at bounding box center [577, 227] width 91 height 17
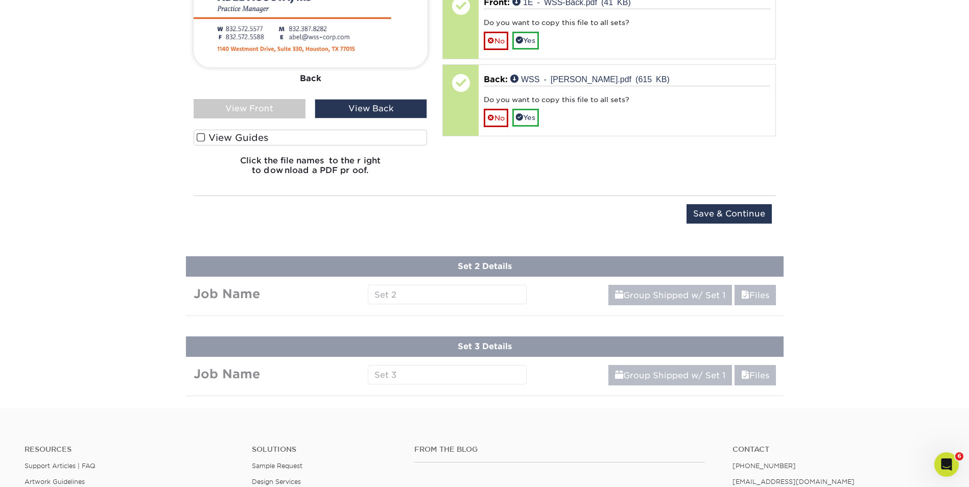
scroll to position [664, 0]
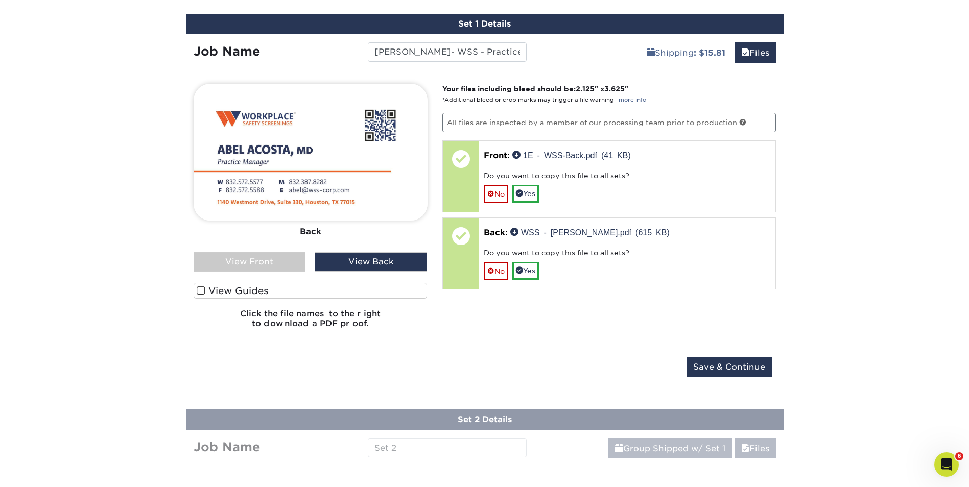
click at [200, 291] on span at bounding box center [201, 291] width 9 height 10
click at [0, 0] on input "View Guides" at bounding box center [0, 0] width 0 height 0
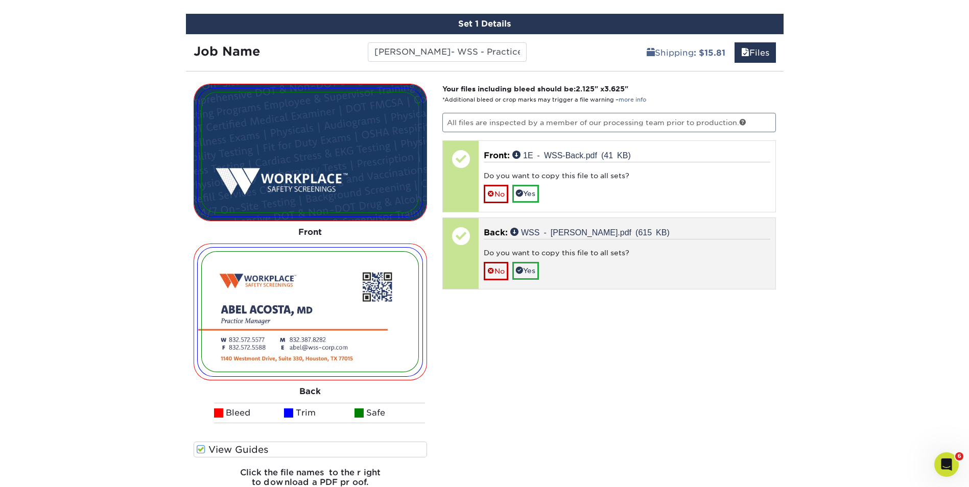
click at [603, 253] on div "Do you want to copy this file to all sets?" at bounding box center [627, 255] width 286 height 14
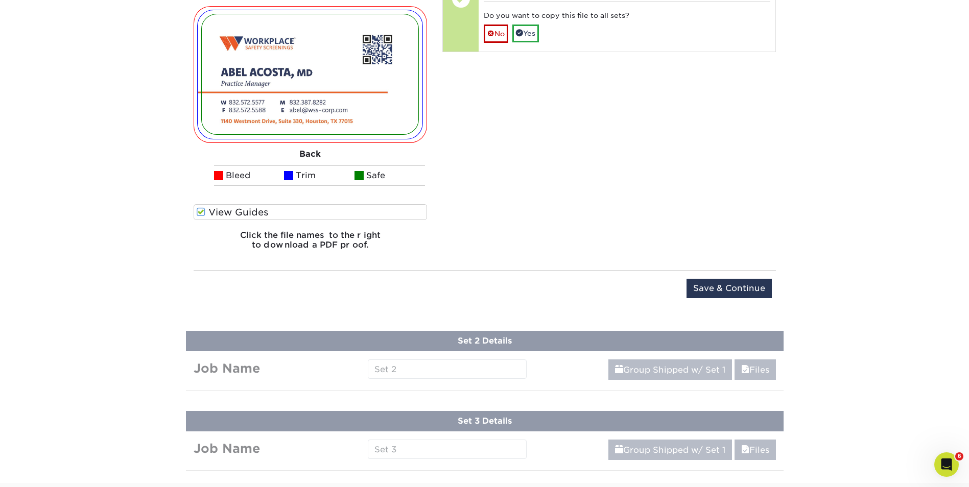
scroll to position [919, 0]
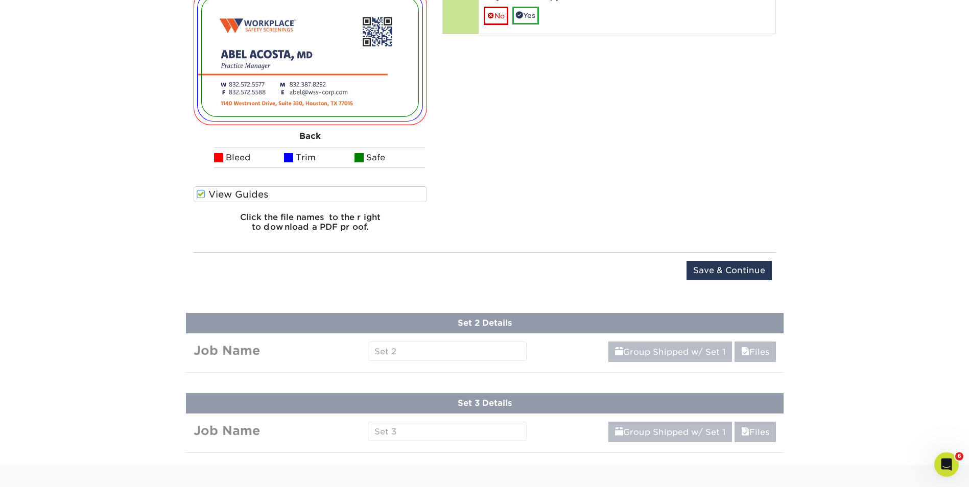
drag, startPoint x: 760, startPoint y: 266, endPoint x: 749, endPoint y: 271, distance: 11.9
click at [759, 267] on input "Save & Continue" at bounding box center [728, 270] width 85 height 19
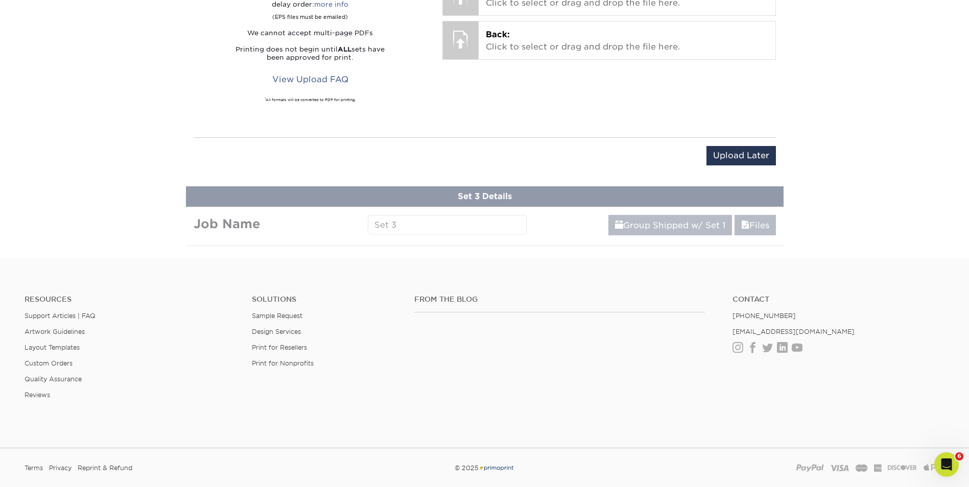
scroll to position [550, 0]
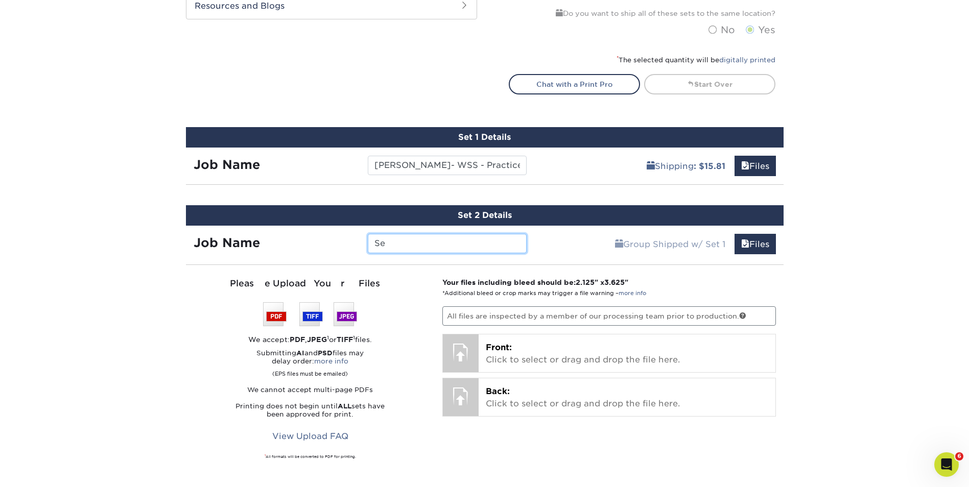
type input "S"
type input "Abel - PH - 9/25"
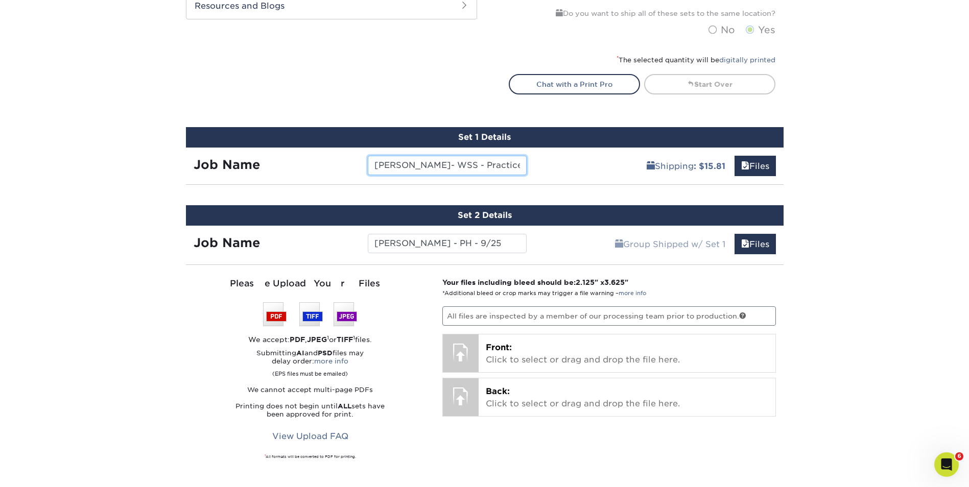
click at [504, 172] on input "Abel- WSS - Practice Manager 9/25" at bounding box center [447, 165] width 159 height 19
drag, startPoint x: 507, startPoint y: 167, endPoint x: 429, endPoint y: 165, distance: 77.1
click at [429, 165] on input "Abel- WSS - Practice Manager 9/25" at bounding box center [447, 165] width 159 height 19
type input "Abel- WSS - 9/25"
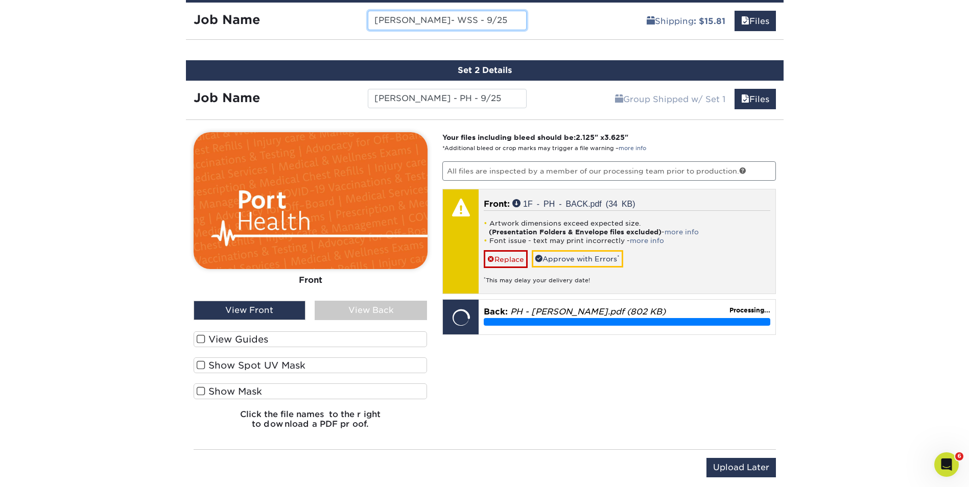
scroll to position [704, 0]
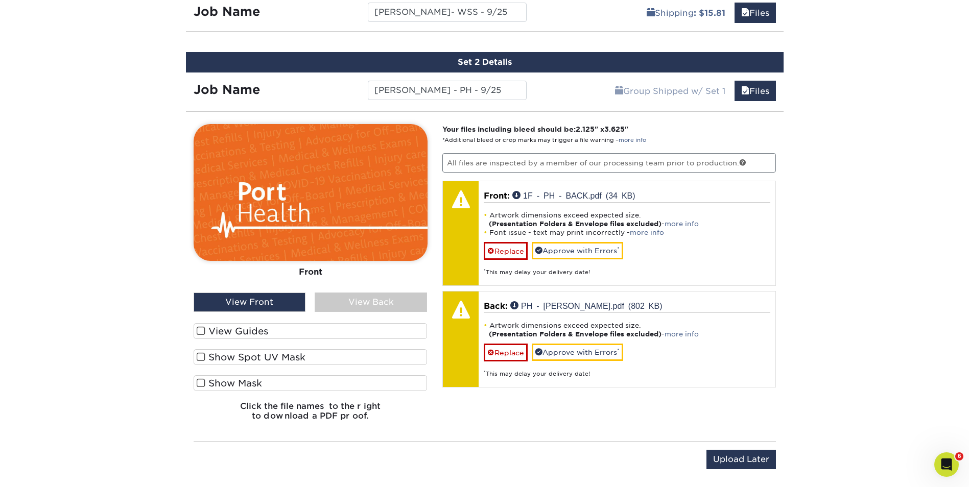
click at [359, 300] on div "View Back" at bounding box center [371, 302] width 112 height 19
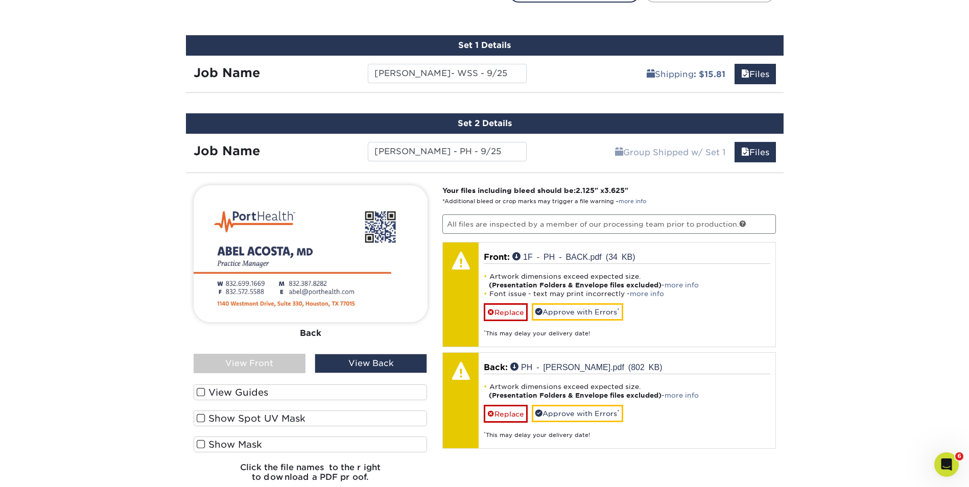
scroll to position [448, 0]
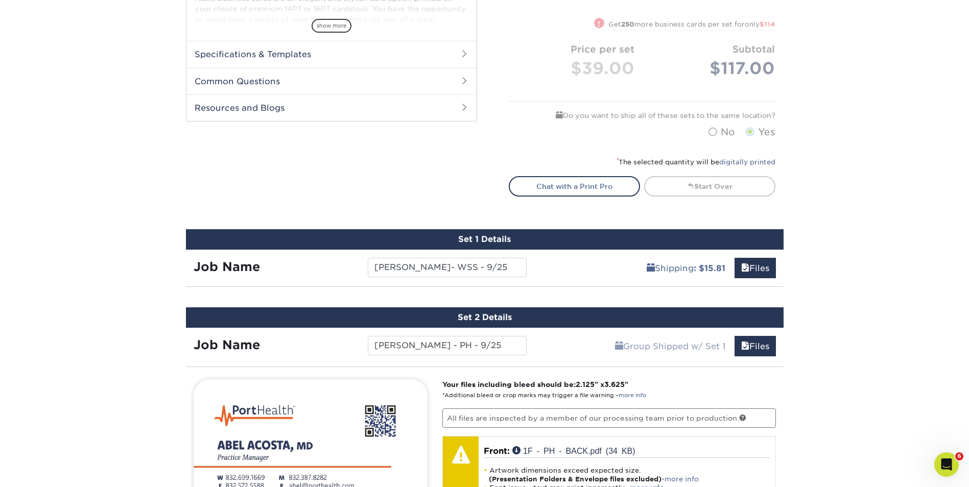
click at [600, 271] on div "Shipping : $15.81 Files" at bounding box center [658, 264] width 249 height 29
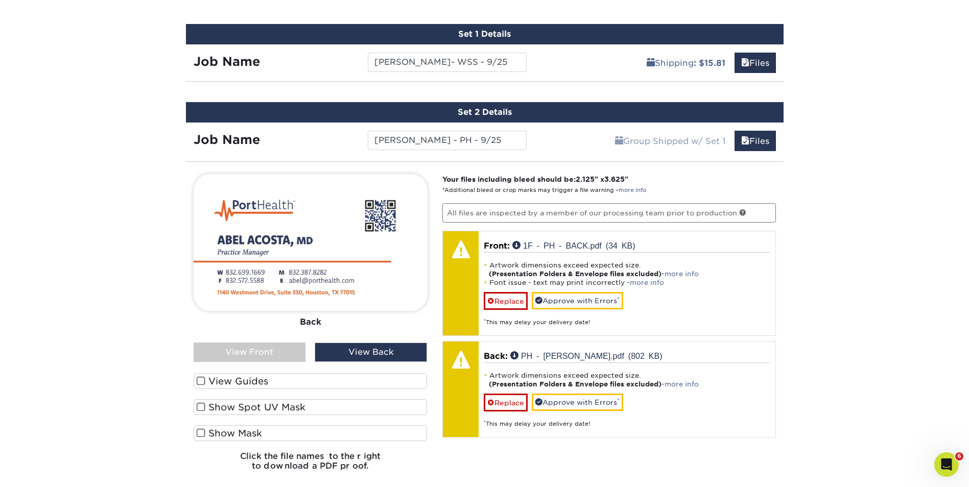
scroll to position [755, 0]
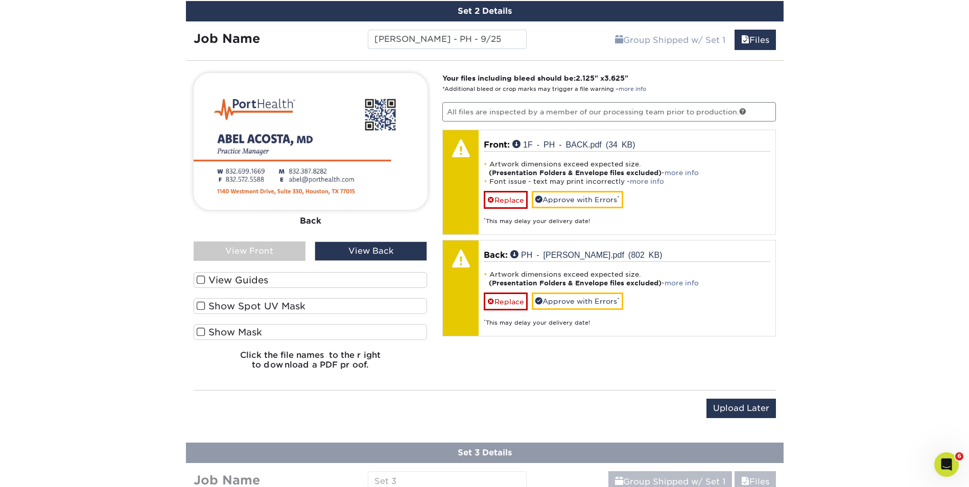
click at [199, 307] on span at bounding box center [201, 306] width 9 height 10
click at [0, 0] on input "Show Spot UV Mask" at bounding box center [0, 0] width 0 height 0
click at [198, 307] on span at bounding box center [201, 306] width 9 height 10
click at [0, 0] on input "Show Spot UV Mask" at bounding box center [0, 0] width 0 height 0
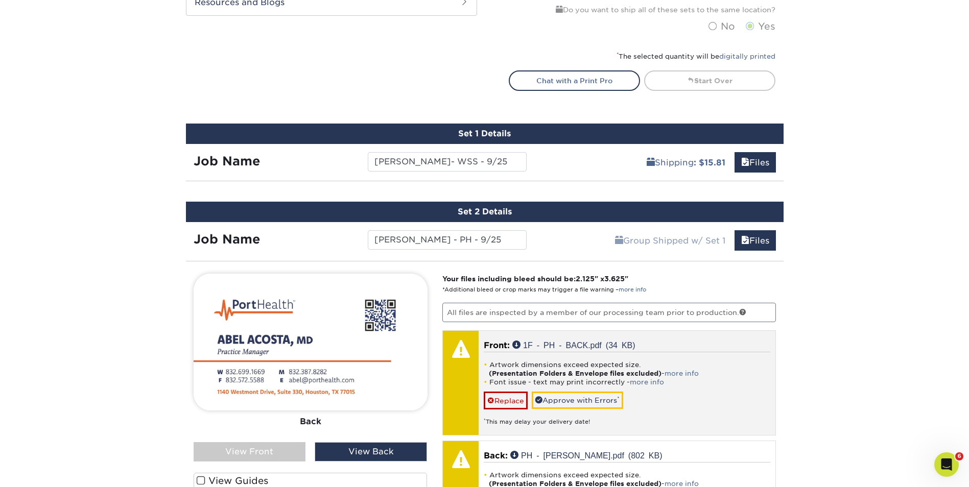
scroll to position [550, 0]
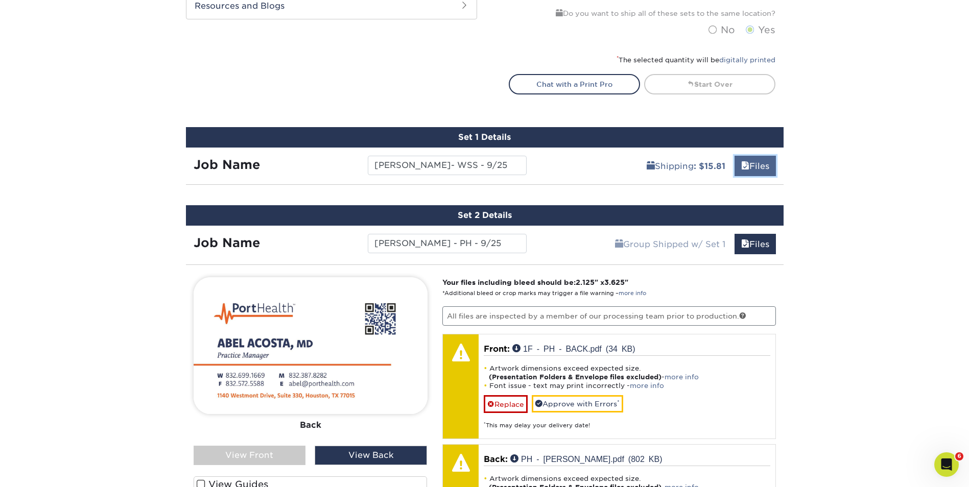
click at [761, 165] on link "Files" at bounding box center [754, 166] width 41 height 20
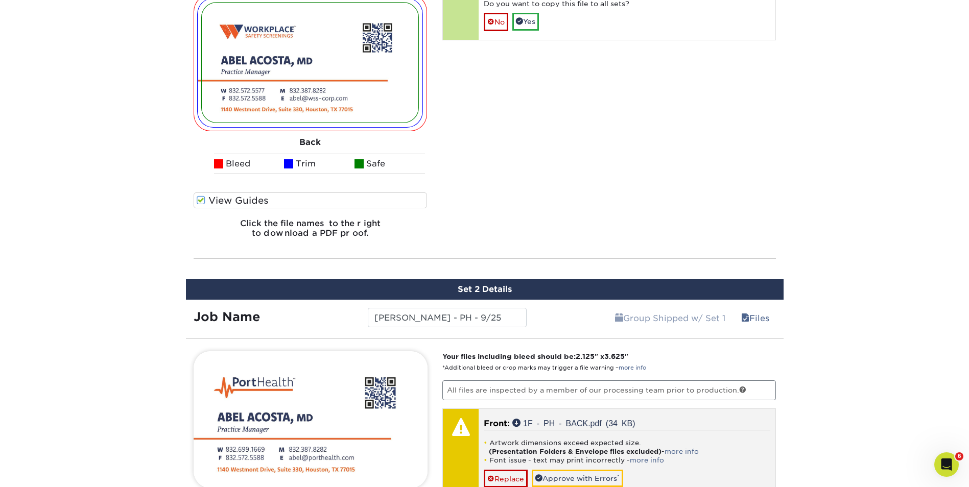
scroll to position [1112, 0]
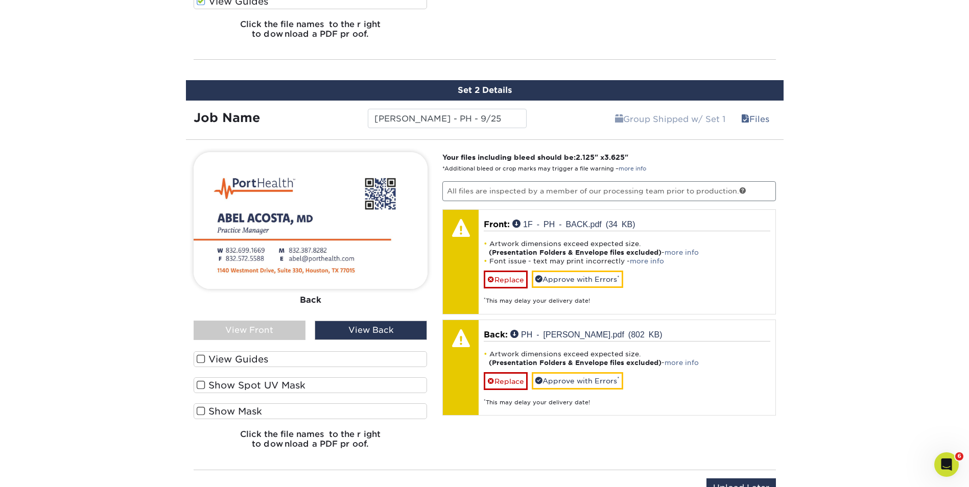
click at [256, 326] on div "View Front" at bounding box center [250, 330] width 112 height 19
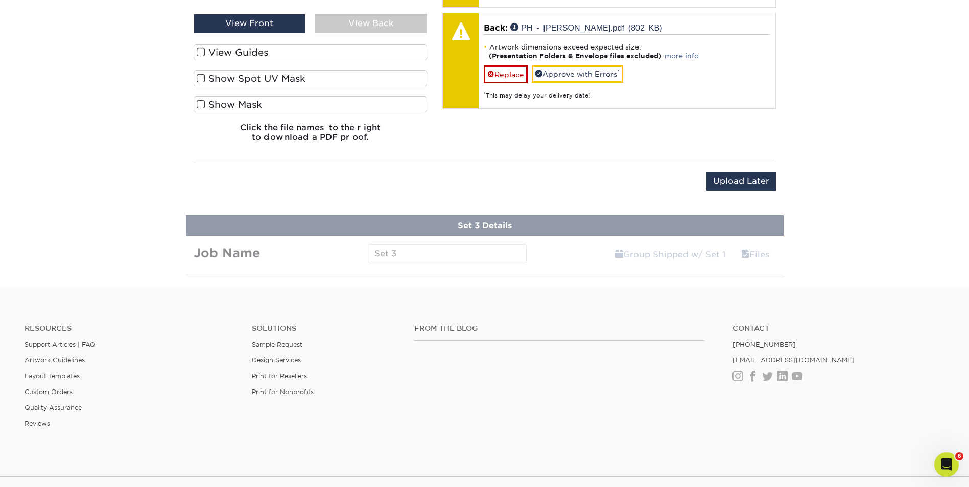
scroll to position [1518, 0]
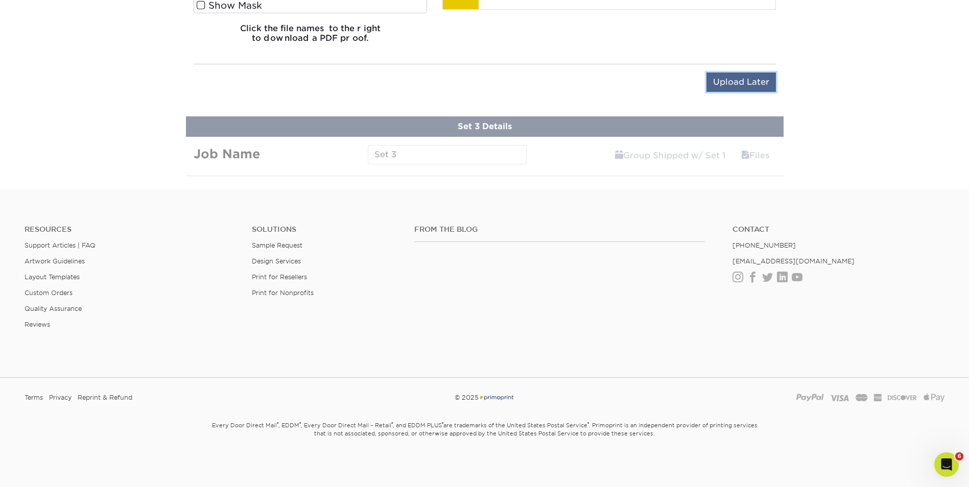
click at [749, 79] on input "Upload Later" at bounding box center [740, 82] width 69 height 19
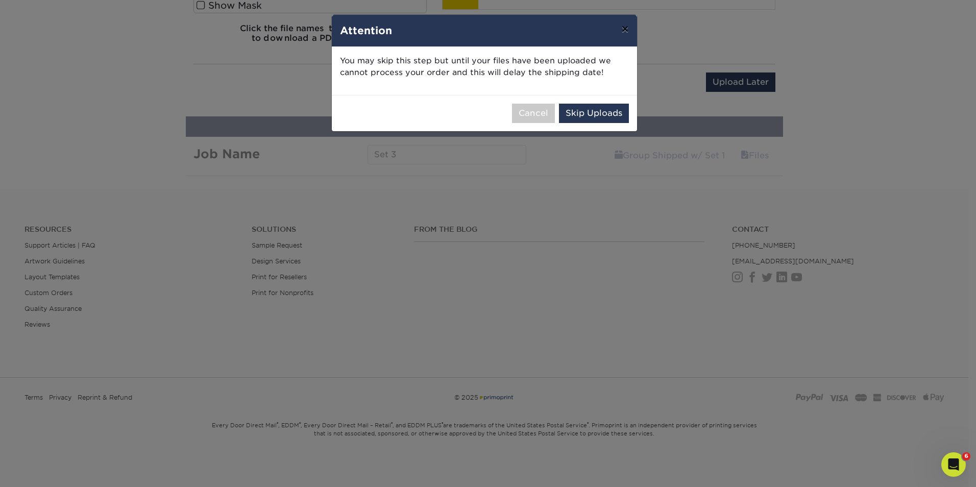
click at [626, 29] on button "×" at bounding box center [624, 29] width 23 height 29
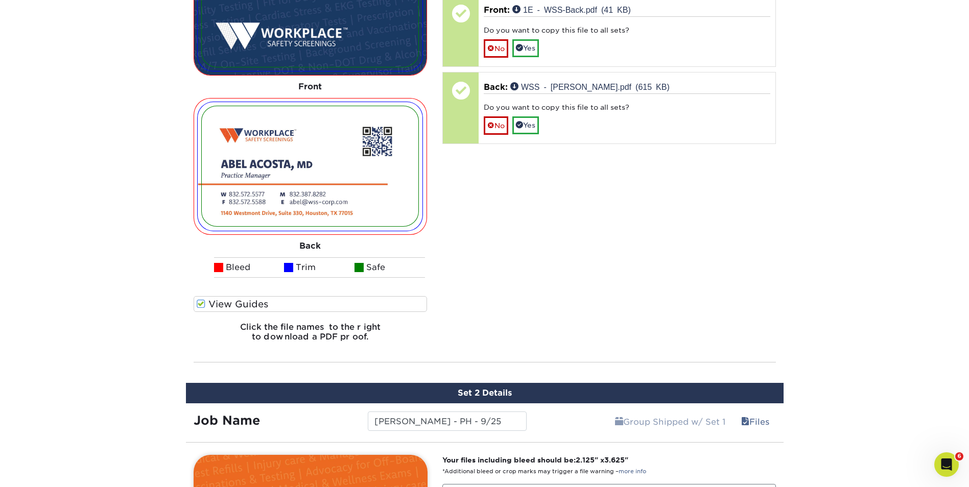
scroll to position [701, 0]
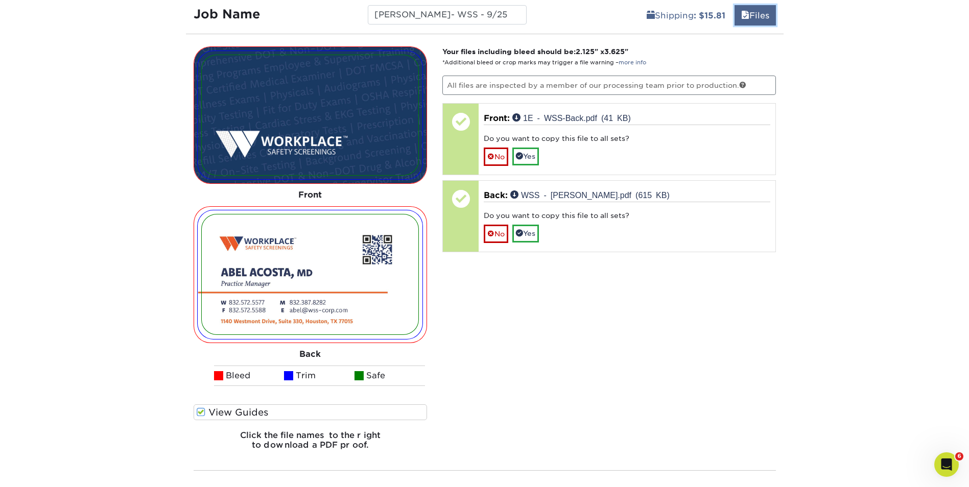
click at [753, 14] on link "Files" at bounding box center [754, 15] width 41 height 20
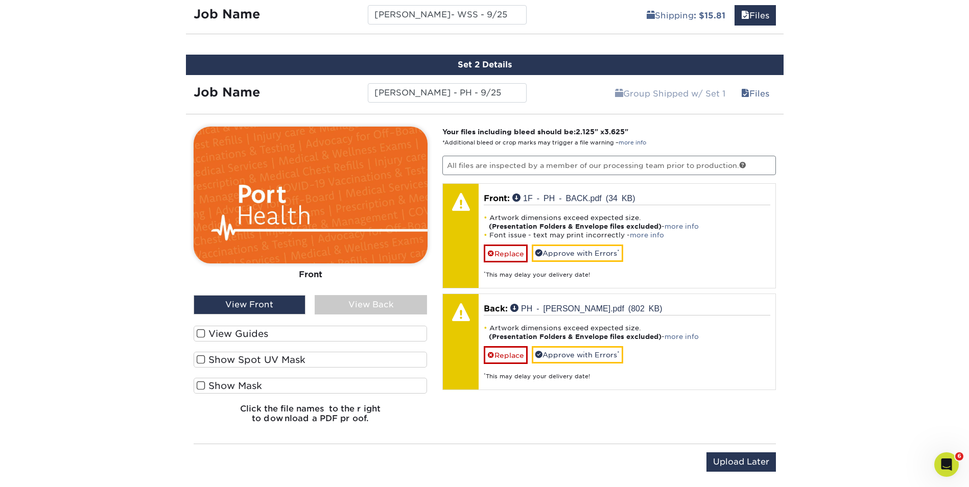
click at [369, 302] on div "View Back" at bounding box center [371, 304] width 112 height 19
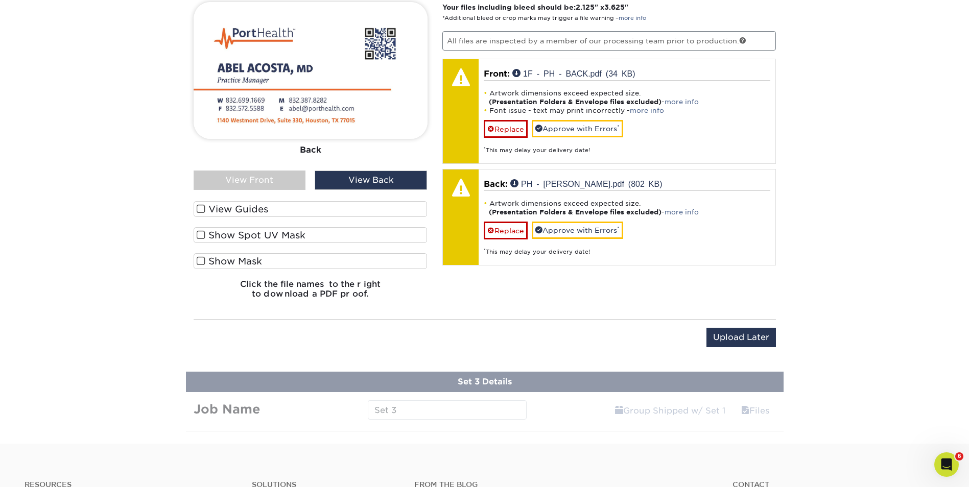
scroll to position [956, 0]
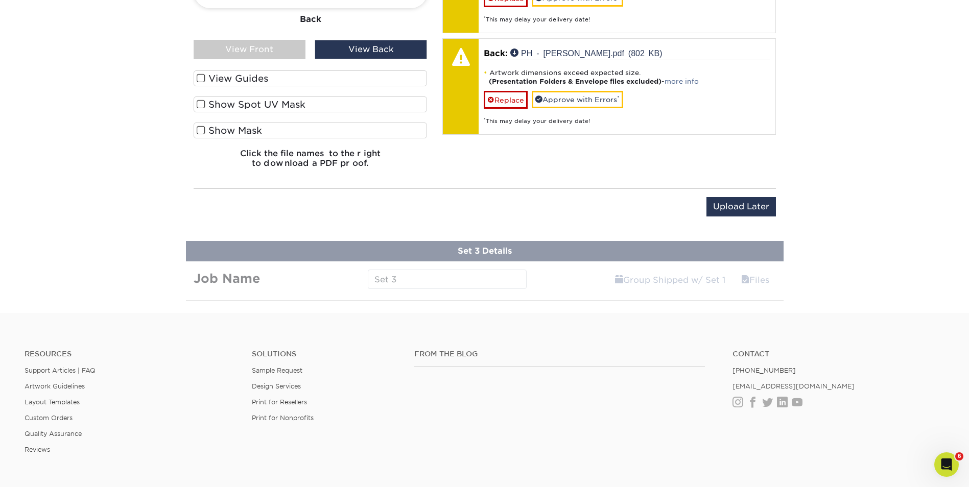
click at [743, 203] on input "Upload Later" at bounding box center [740, 206] width 69 height 19
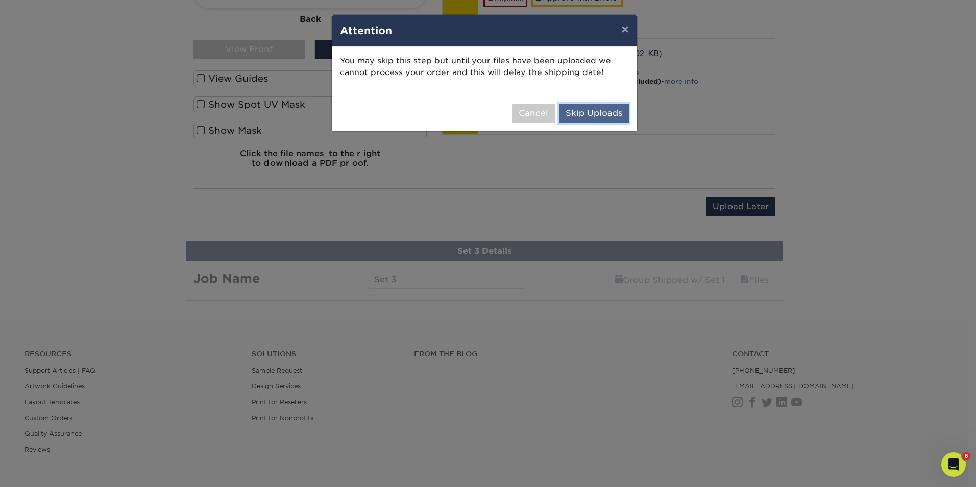
click at [579, 114] on button "Skip Uploads" at bounding box center [594, 113] width 70 height 19
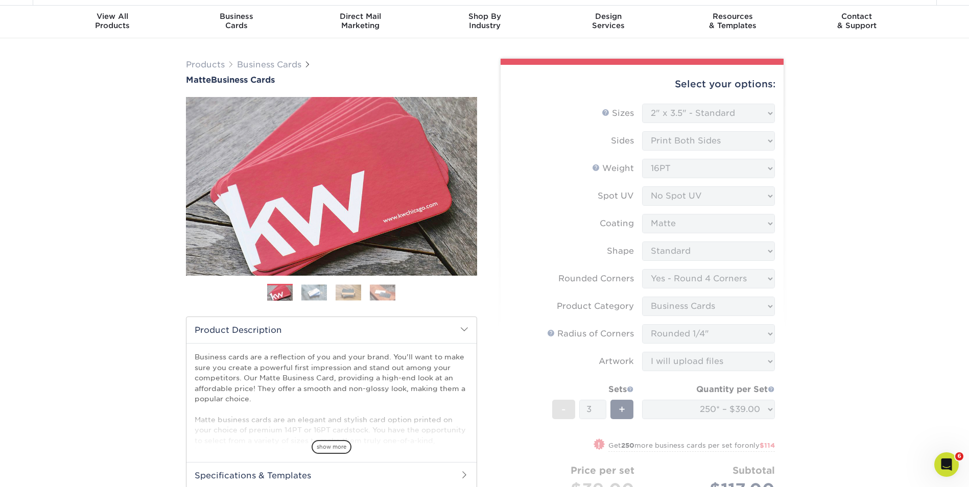
scroll to position [0, 0]
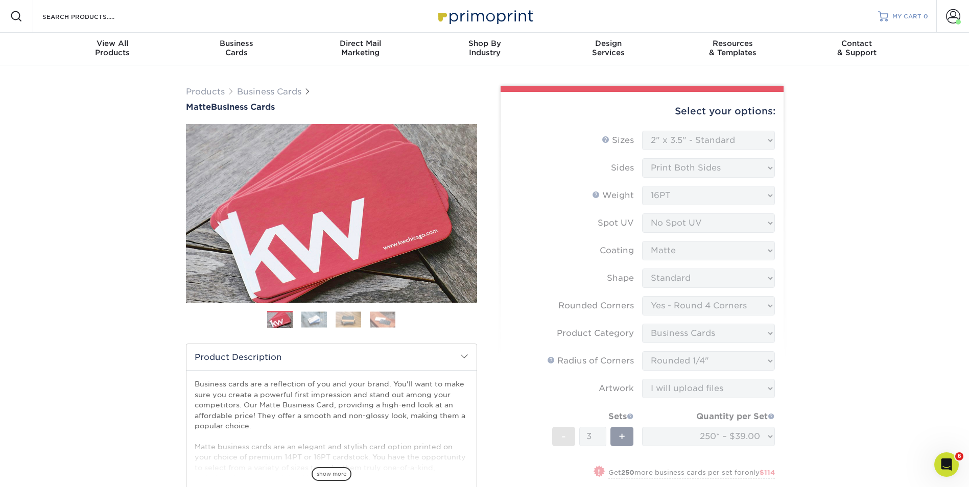
click at [887, 17] on div at bounding box center [883, 16] width 10 height 10
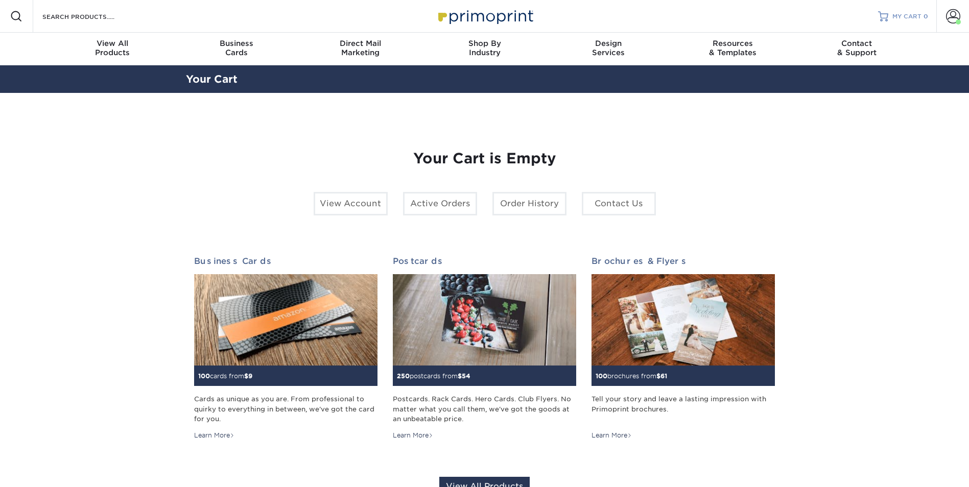
click at [903, 15] on span "MY CART" at bounding box center [906, 16] width 29 height 9
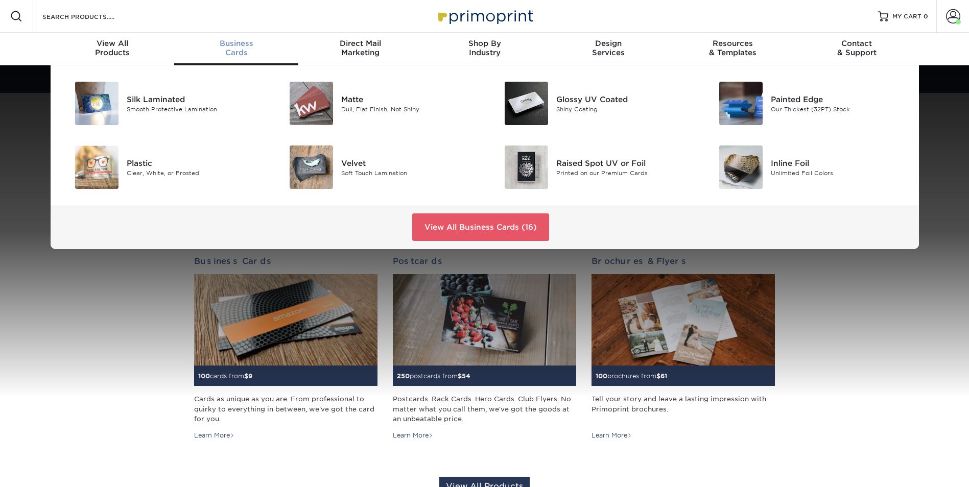
click at [233, 44] on span "Business" at bounding box center [236, 43] width 124 height 9
click at [343, 109] on div "Dull, Flat Finish, Not Shiny" at bounding box center [408, 109] width 135 height 9
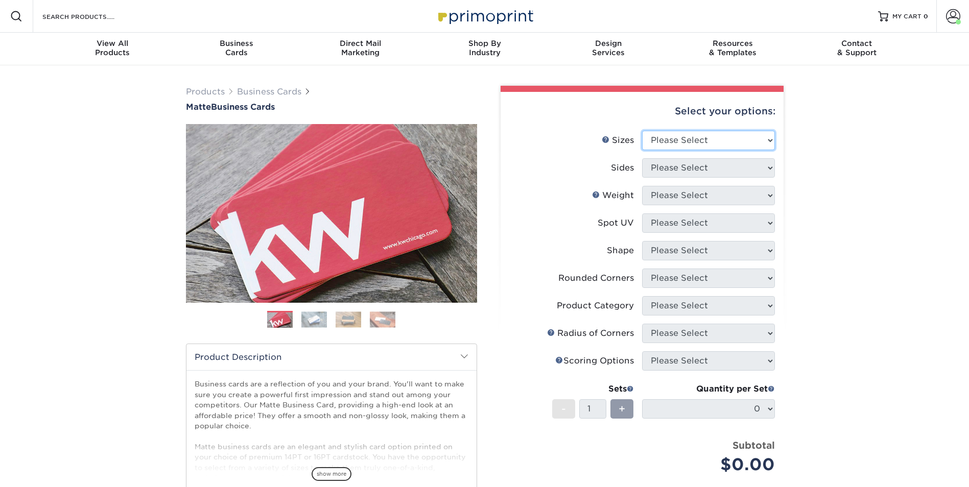
click at [714, 144] on select "Please Select 1.5" x 3.5" - Mini 1.75" x 3.5" - Mini 2" x 2" - Square 2" x 3" -…" at bounding box center [708, 140] width 133 height 19
select select "2.00x3.50"
click at [642, 131] on select "Please Select 1.5" x 3.5" - Mini 1.75" x 3.5" - Mini 2" x 2" - Square 2" x 3" -…" at bounding box center [708, 140] width 133 height 19
click at [721, 167] on select "Please Select Print Both Sides Print Front Only" at bounding box center [708, 167] width 133 height 19
select select "13abbda7-1d64-4f25-8bb2-c179b224825d"
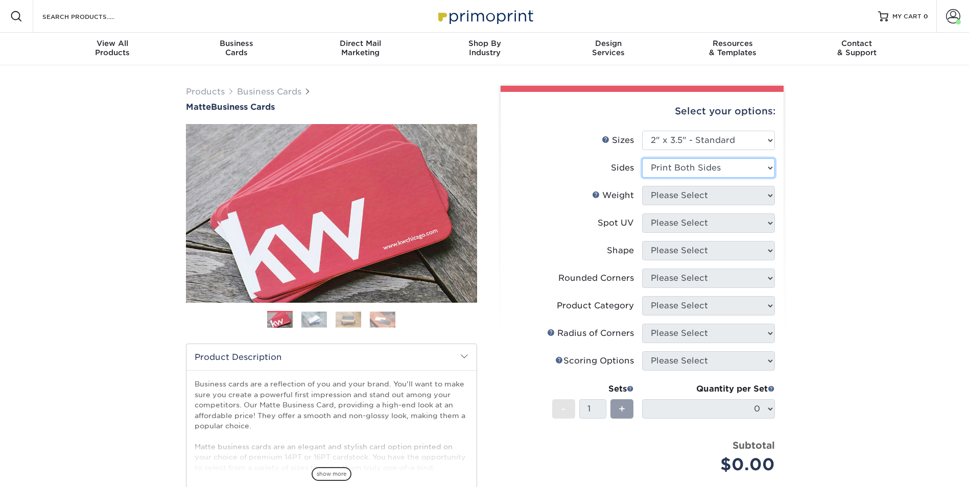
click at [642, 158] on select "Please Select Print Both Sides Print Front Only" at bounding box center [708, 167] width 133 height 19
click at [694, 198] on select "Please Select 16PT 14PT" at bounding box center [708, 195] width 133 height 19
select select "16PT"
click at [642, 186] on select "Please Select 16PT 14PT" at bounding box center [708, 195] width 133 height 19
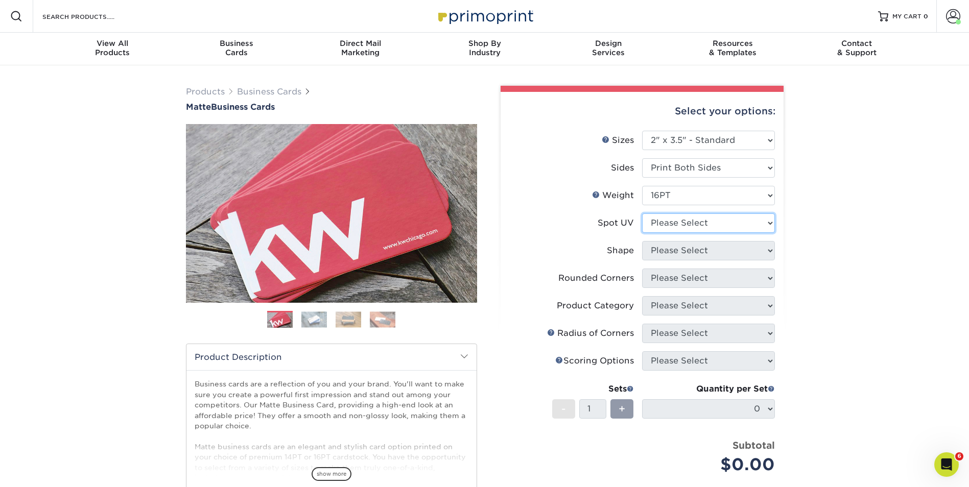
click at [724, 225] on select "Please Select No Spot UV Front and Back (Both Sides) Front Only Back Only" at bounding box center [708, 222] width 133 height 19
select select "3"
click at [642, 213] on select "Please Select No Spot UV Front and Back (Both Sides) Front Only Back Only" at bounding box center [708, 222] width 133 height 19
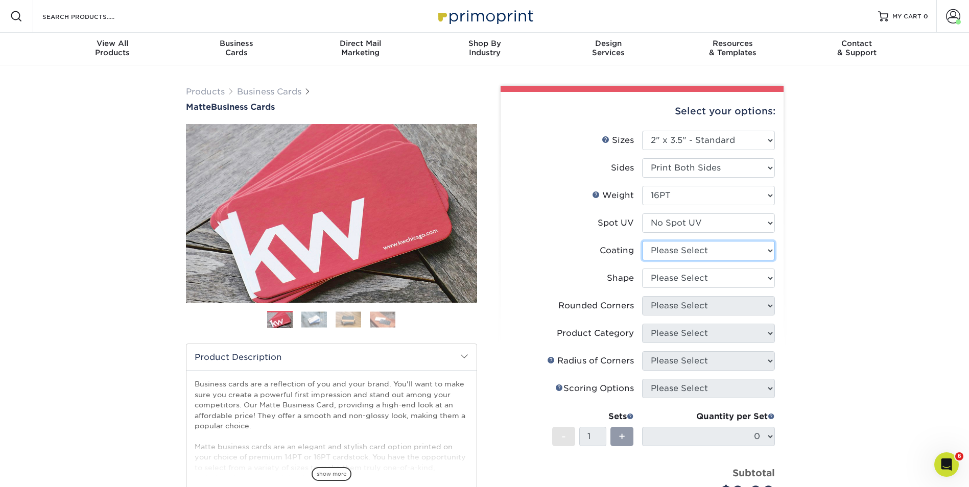
click at [690, 252] on select at bounding box center [708, 250] width 133 height 19
select select "121bb7b5-3b4d-429f-bd8d-bbf80e953313"
click at [642, 241] on select at bounding box center [708, 250] width 133 height 19
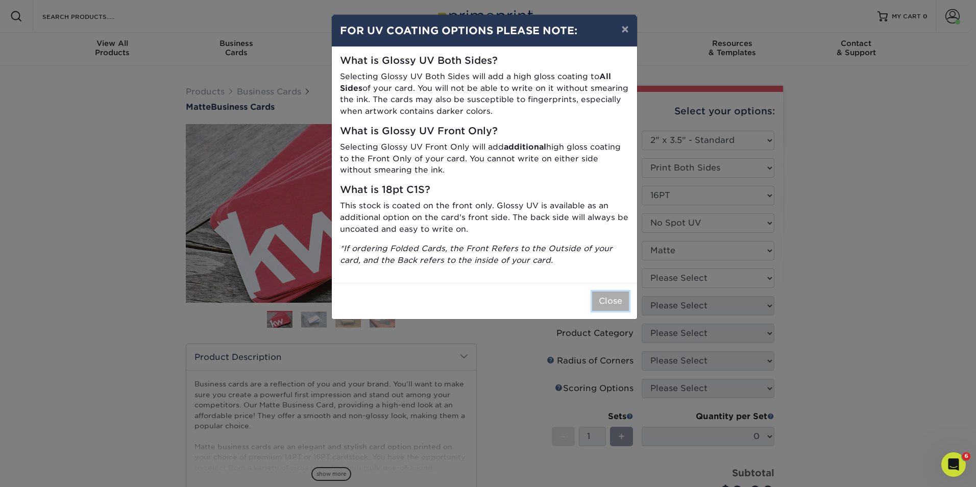
click at [611, 302] on button "Close" at bounding box center [610, 301] width 37 height 19
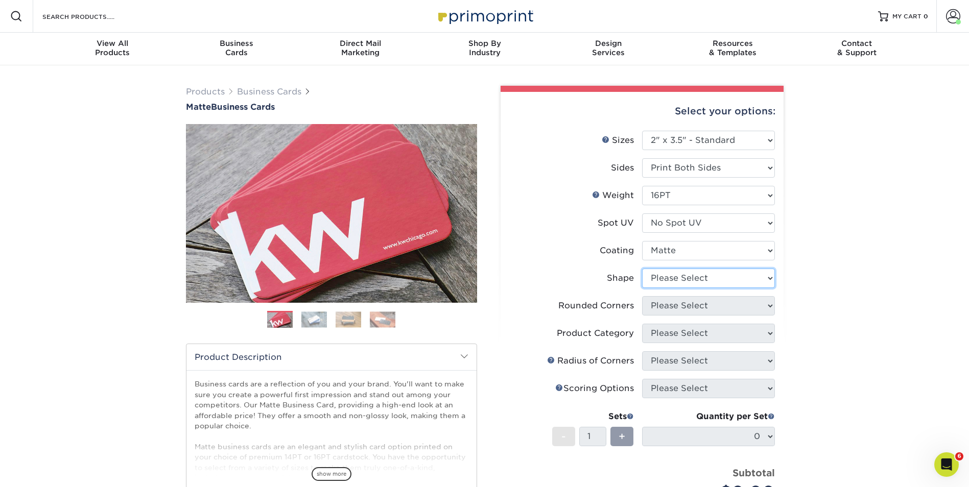
click at [708, 273] on select "Please Select Standard Oval" at bounding box center [708, 278] width 133 height 19
select select "standard"
click at [642, 269] on select "Please Select Standard Oval" at bounding box center [708, 278] width 133 height 19
click at [695, 307] on select "Please Select Yes - Round 2 Corners Yes - Round 4 Corners No" at bounding box center [708, 305] width 133 height 19
select select "7672df9e-0e0a-464d-8e1f-920c575e4da3"
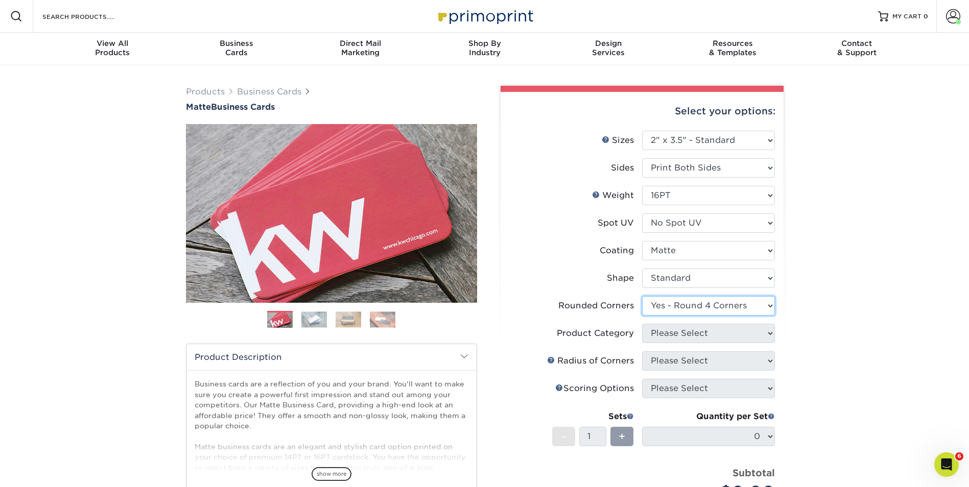
click at [642, 296] on select "Please Select Yes - Round 2 Corners Yes - Round 4 Corners No" at bounding box center [708, 305] width 133 height 19
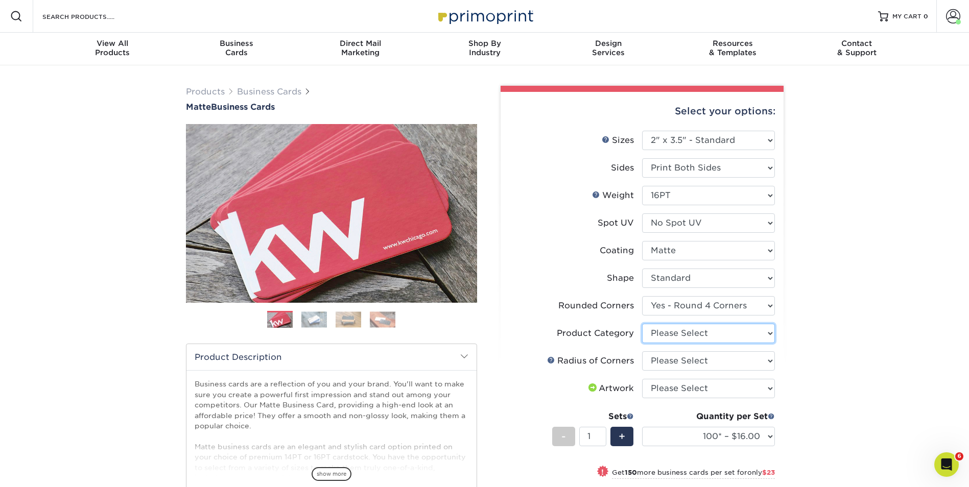
click at [681, 333] on select "Please Select Business Cards" at bounding box center [708, 333] width 133 height 19
select select "3b5148f1-0588-4f88-a218-97bcfdce65c1"
click at [642, 324] on select "Please Select Business Cards" at bounding box center [708, 333] width 133 height 19
click at [704, 360] on select "Please Select Rounded 1/8" Rounded 1/4"" at bounding box center [708, 360] width 133 height 19
select select "479fbfe7-6a0c-4895-8c9a-81739b7486c9"
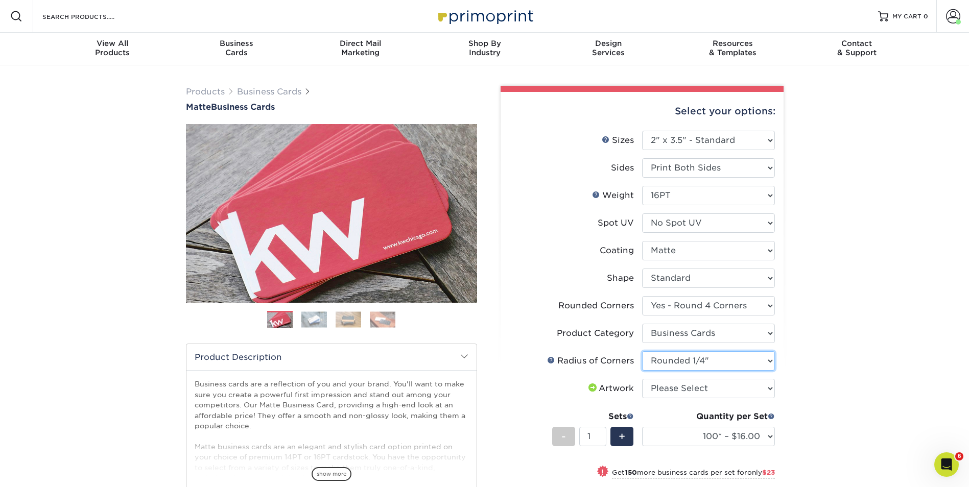
click at [642, 351] on select "Please Select Rounded 1/8" Rounded 1/4"" at bounding box center [708, 360] width 133 height 19
click at [690, 388] on select "Please Select I will upload files I need a design - $100" at bounding box center [708, 388] width 133 height 19
select select "upload"
click at [642, 379] on select "Please Select I will upload files I need a design - $100" at bounding box center [708, 388] width 133 height 19
click at [621, 437] on span "+" at bounding box center [621, 436] width 7 height 15
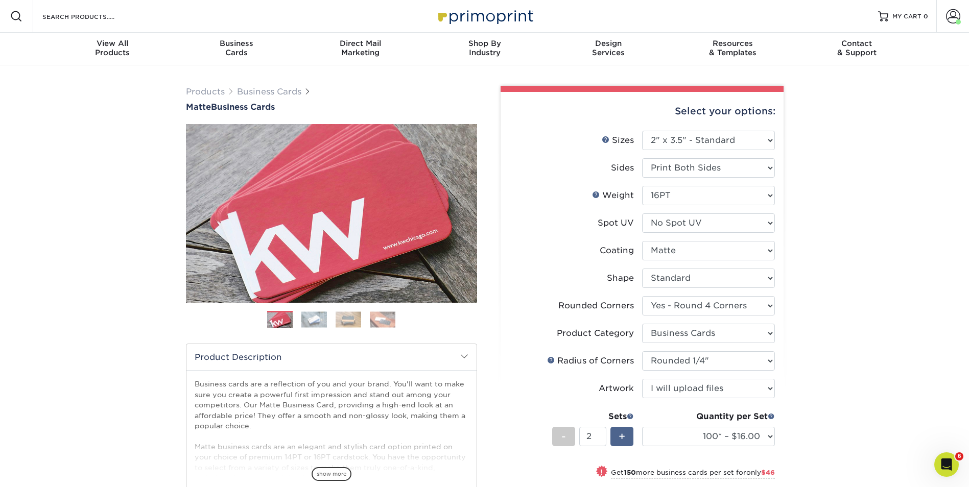
click at [621, 437] on span "+" at bounding box center [621, 436] width 7 height 15
type input "3"
click at [766, 435] on select "100* – $16.00 250* – $39.00 500 – $77.00 1000 – $94.00 2500 – $173.00 5000 – $2…" at bounding box center [708, 436] width 133 height 19
select select "250* – $39.00"
click at [642, 427] on select "100* – $16.00 250* – $39.00 500 – $77.00 1000 – $94.00 2500 – $173.00 5000 – $2…" at bounding box center [708, 436] width 133 height 19
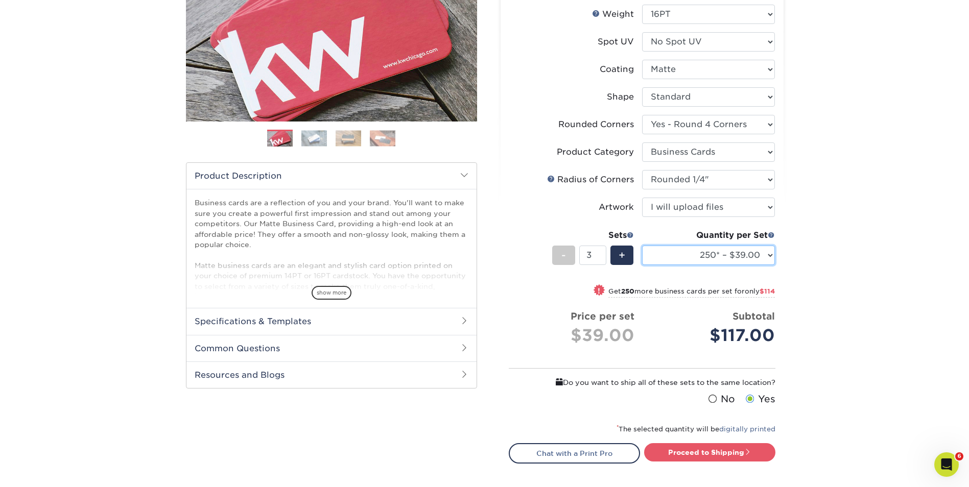
scroll to position [204, 0]
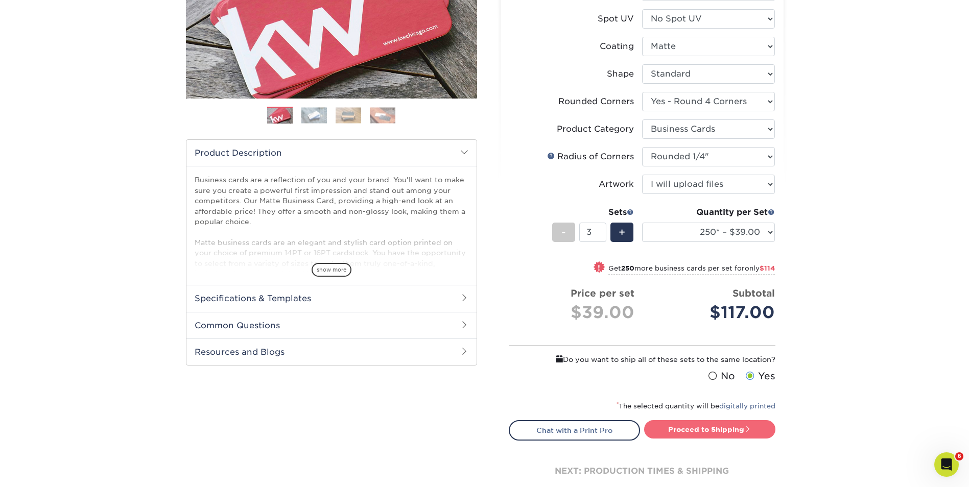
click at [713, 425] on link "Proceed to Shipping" at bounding box center [709, 429] width 131 height 18
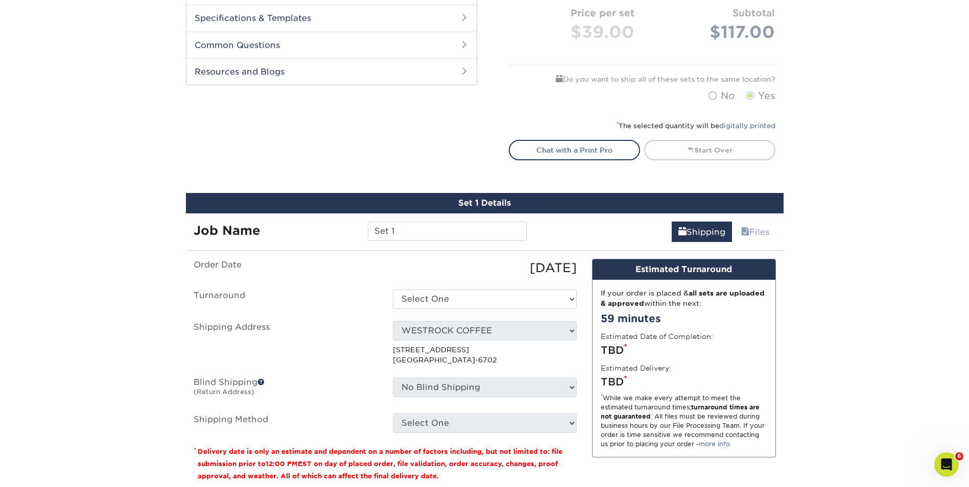
scroll to position [448, 0]
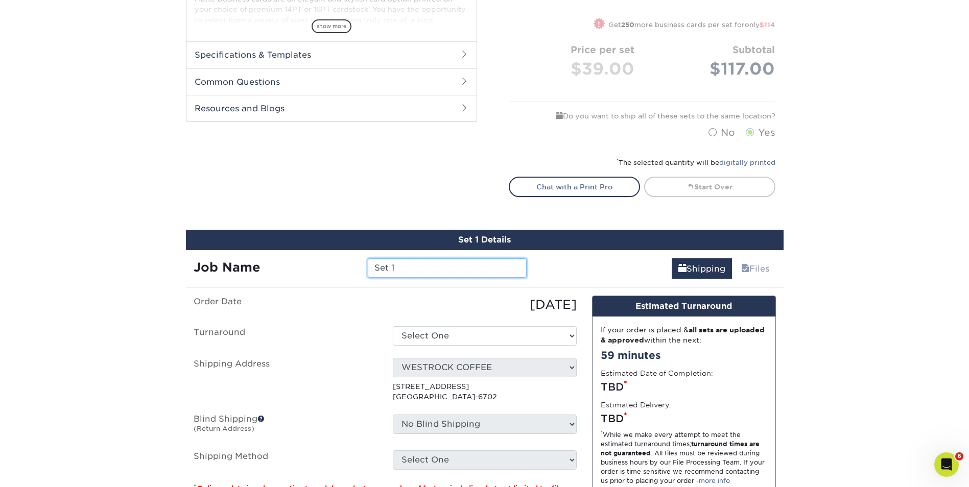
click at [425, 266] on input "Set 1" at bounding box center [447, 267] width 159 height 19
type input "S"
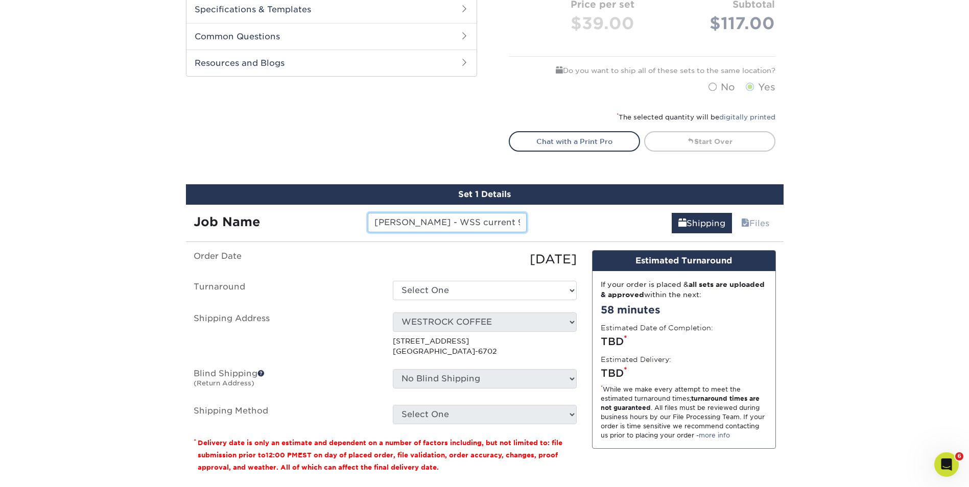
scroll to position [550, 0]
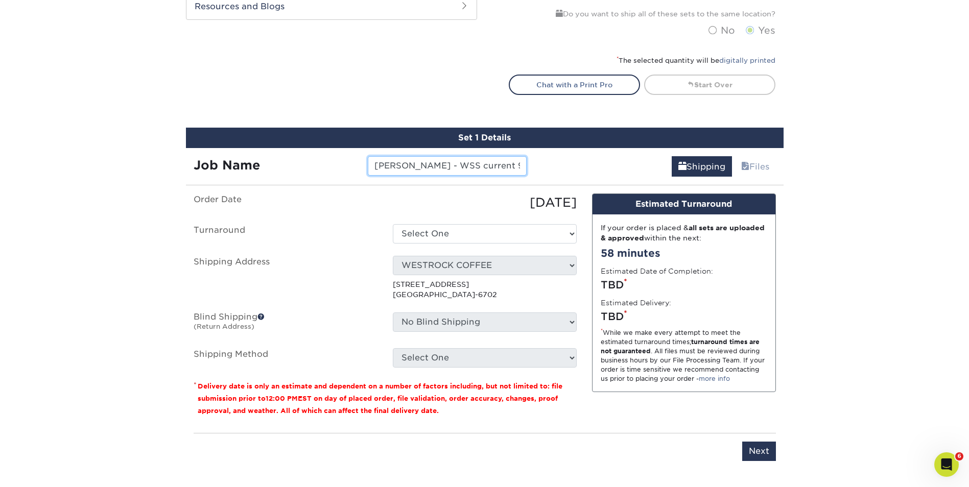
type input "[PERSON_NAME] - WSS current 9/25"
click at [481, 236] on select "Select One 2-4 Business Days 2 Day Next Business Day" at bounding box center [485, 233] width 184 height 19
select select "823306c4-fca3-4eef-b9dc-f915865d50ea"
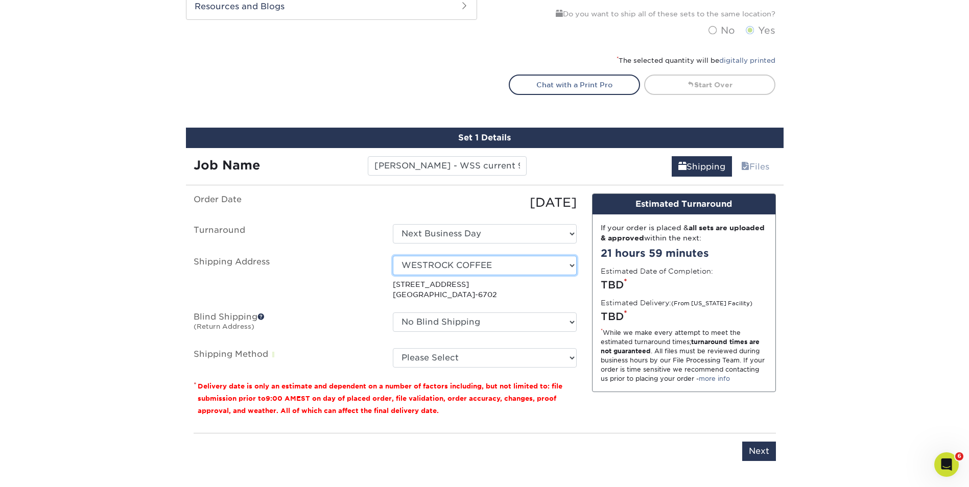
click at [573, 261] on select "Select One Office SDM SDM SDM home Tona's WESTROCK COFFEE WSS New Location WSS …" at bounding box center [485, 265] width 184 height 19
select select "250942"
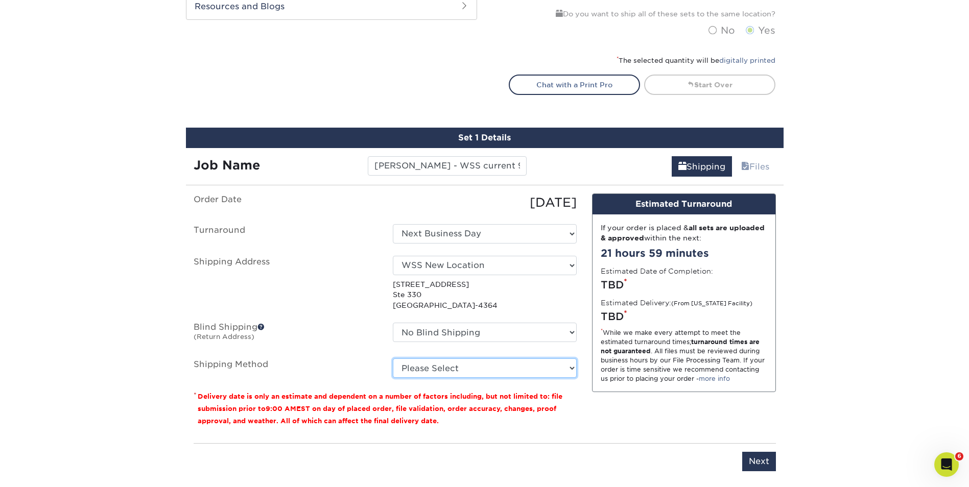
click at [557, 365] on select "Please Select Ground Shipping (+$14.96) 3 Day Shipping Service (+$15.34) 2 Day …" at bounding box center [485, 367] width 184 height 19
select select "02"
click at [393, 358] on select "Please Select Ground Shipping (+$14.96) 3 Day Shipping Service (+$15.34) 2 Day …" at bounding box center [485, 367] width 184 height 19
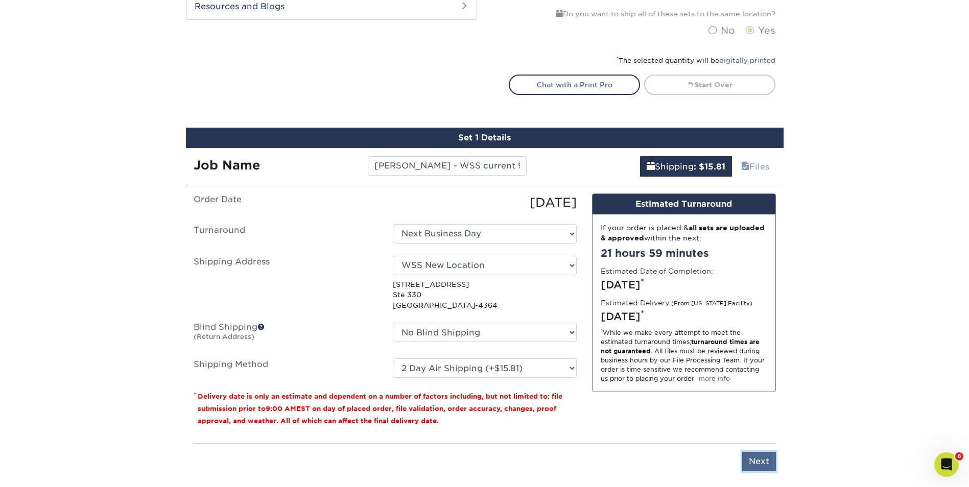
click at [761, 459] on input "Next" at bounding box center [759, 461] width 34 height 19
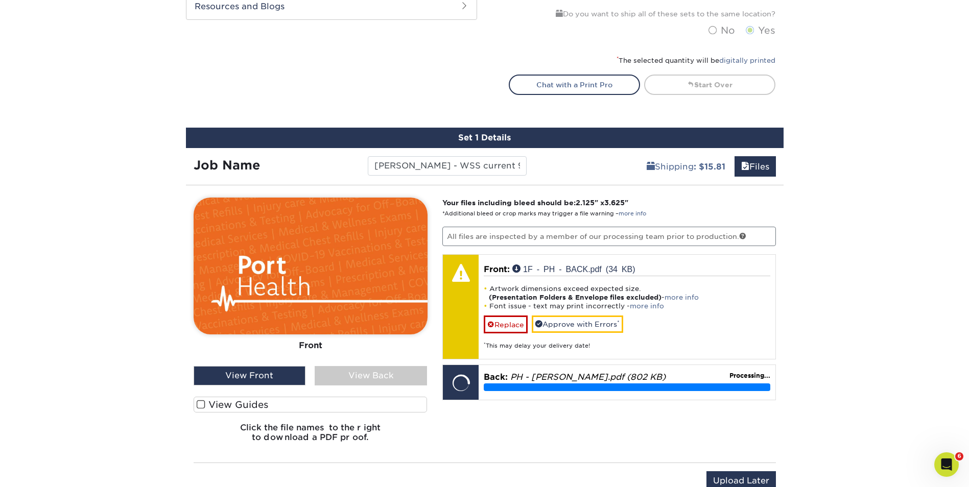
click at [388, 380] on div "View Back" at bounding box center [371, 375] width 112 height 19
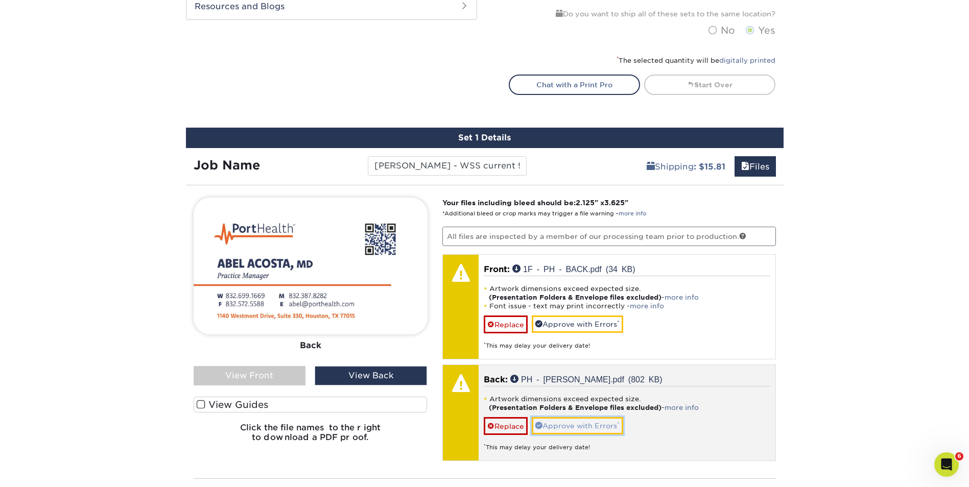
click at [600, 426] on link "Approve with Errors *" at bounding box center [577, 425] width 91 height 17
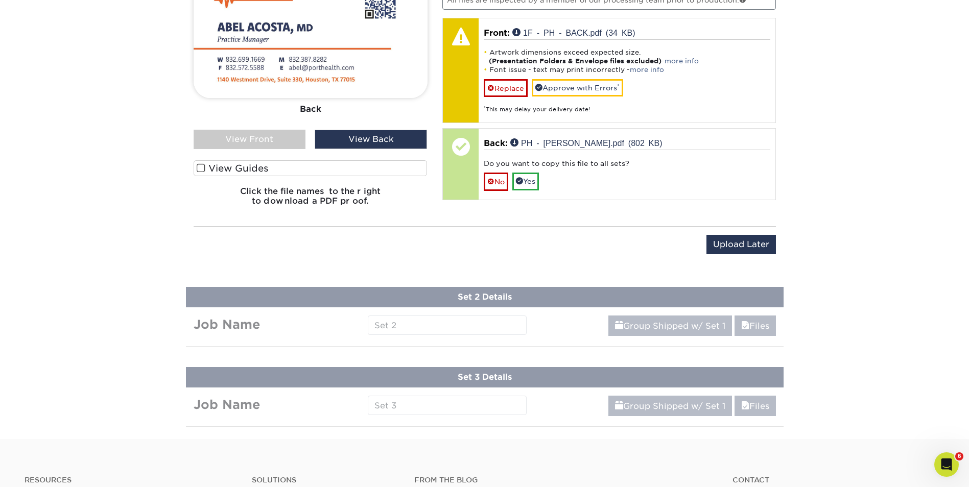
scroll to position [817, 0]
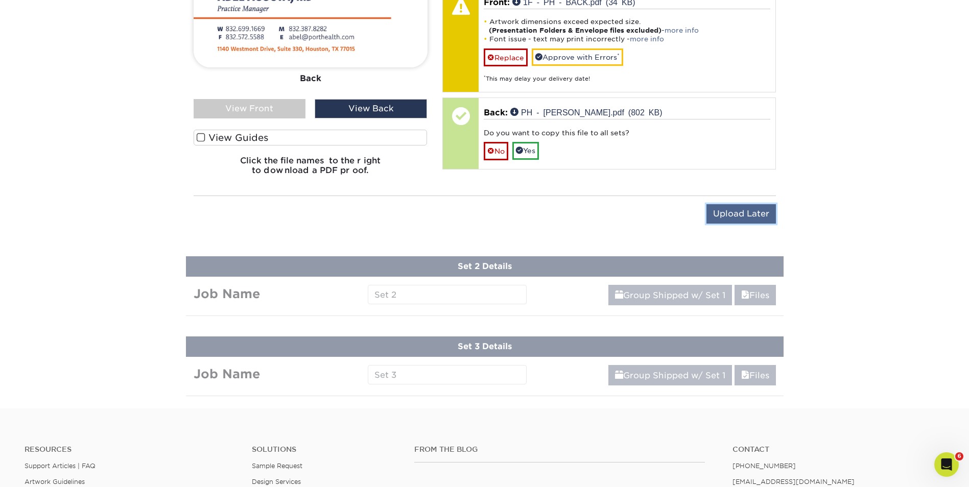
click at [749, 212] on input "Upload Later" at bounding box center [740, 213] width 69 height 19
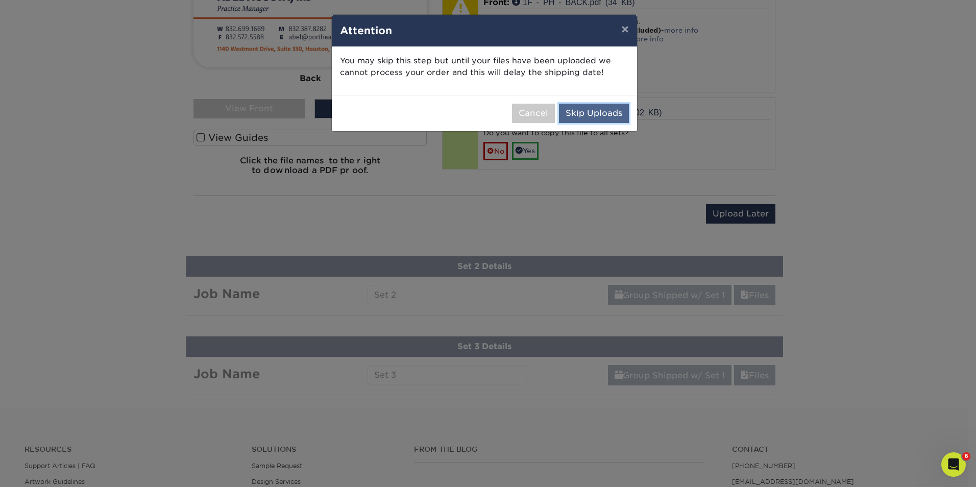
click at [582, 111] on button "Skip Uploads" at bounding box center [594, 113] width 70 height 19
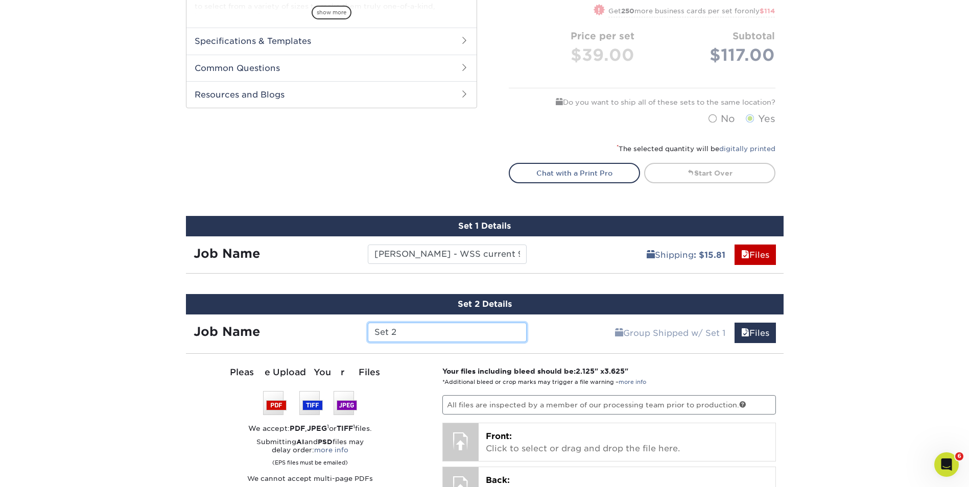
scroll to position [550, 0]
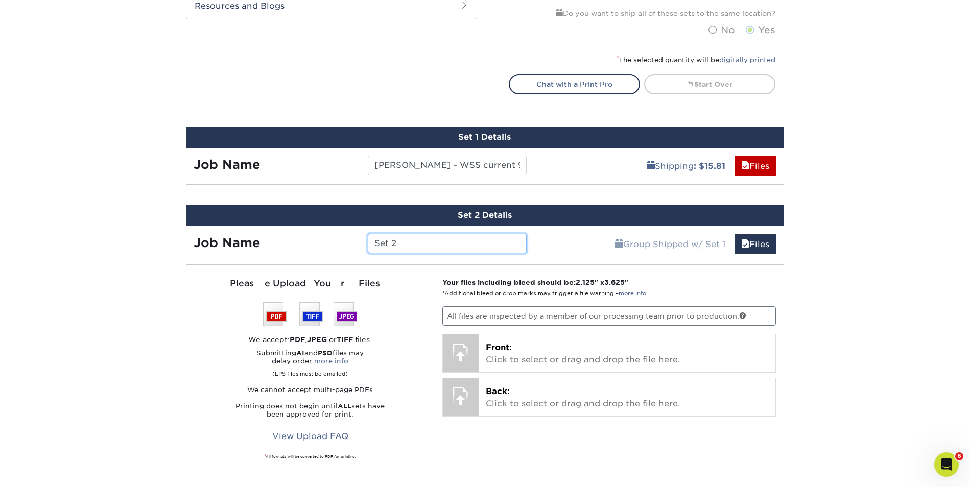
drag, startPoint x: 432, startPoint y: 249, endPoint x: 364, endPoint y: 249, distance: 67.9
click at [364, 249] on div "Set 2" at bounding box center [447, 243] width 174 height 19
type input "[PERSON_NAME] - WSS current 9/25"
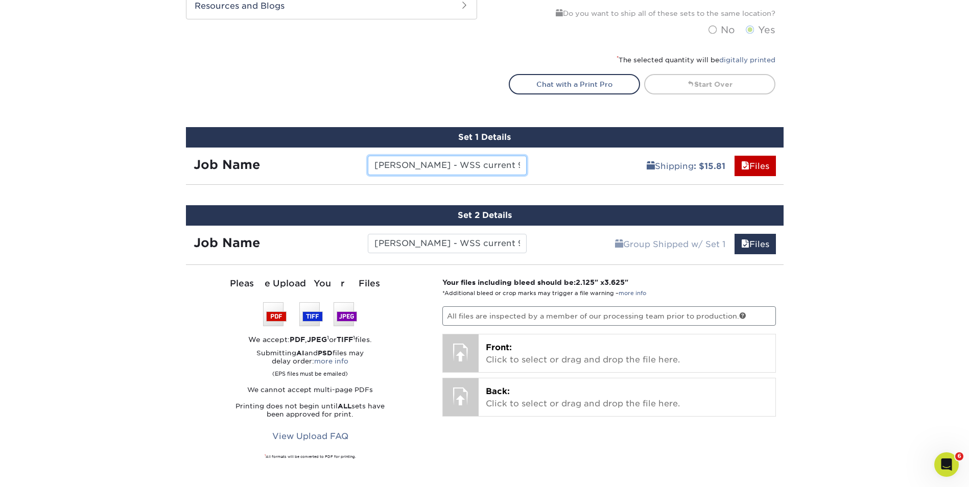
drag, startPoint x: 423, startPoint y: 165, endPoint x: 403, endPoint y: 169, distance: 19.8
click at [403, 169] on input "[PERSON_NAME] - WSS current 9/25" at bounding box center [447, 165] width 159 height 19
type input "[PERSON_NAME] - PH current 9/25"
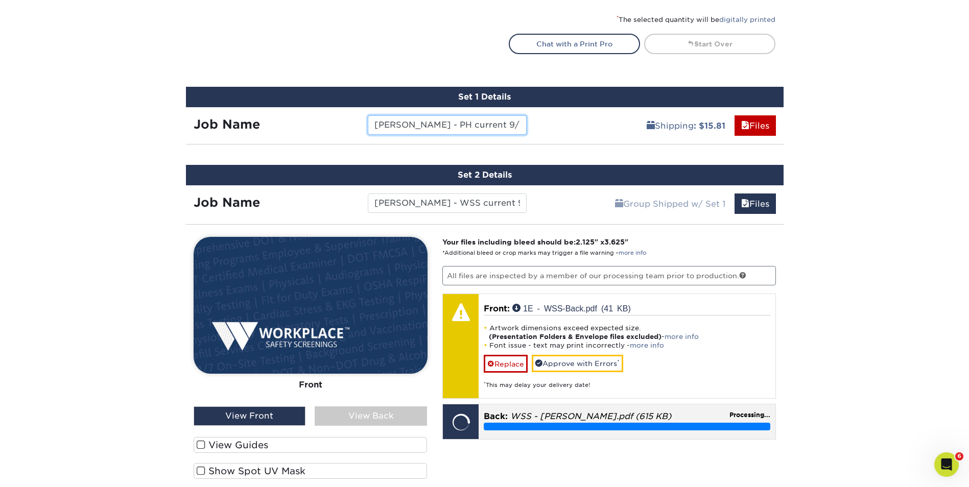
scroll to position [704, 0]
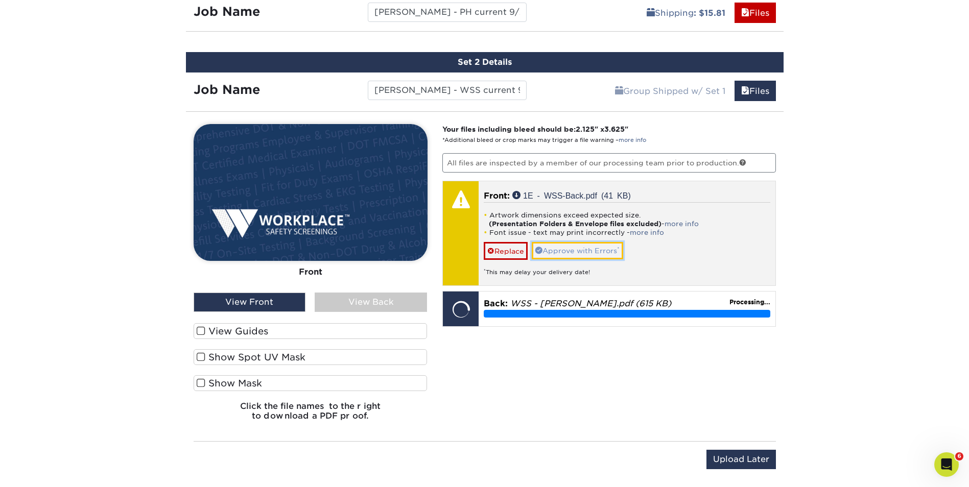
click at [594, 251] on link "Approve with Errors *" at bounding box center [577, 250] width 91 height 17
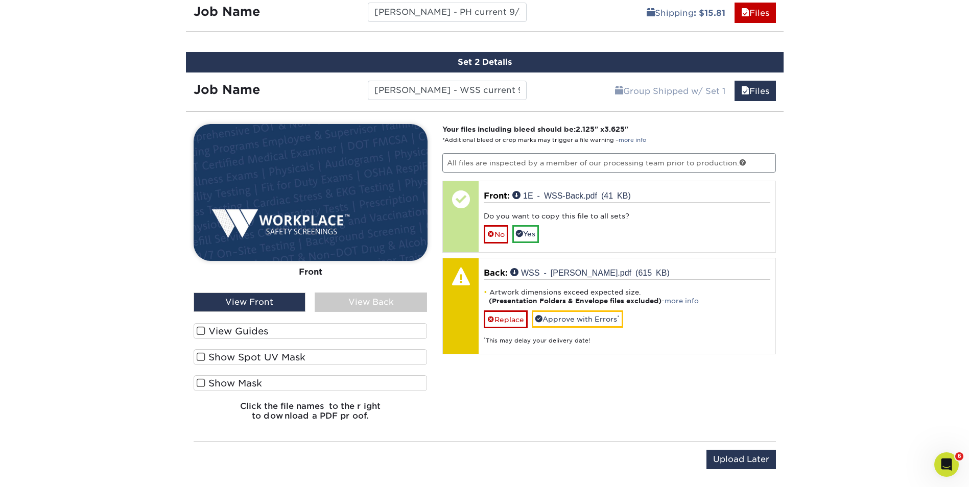
click at [373, 301] on div "View Back" at bounding box center [371, 302] width 112 height 19
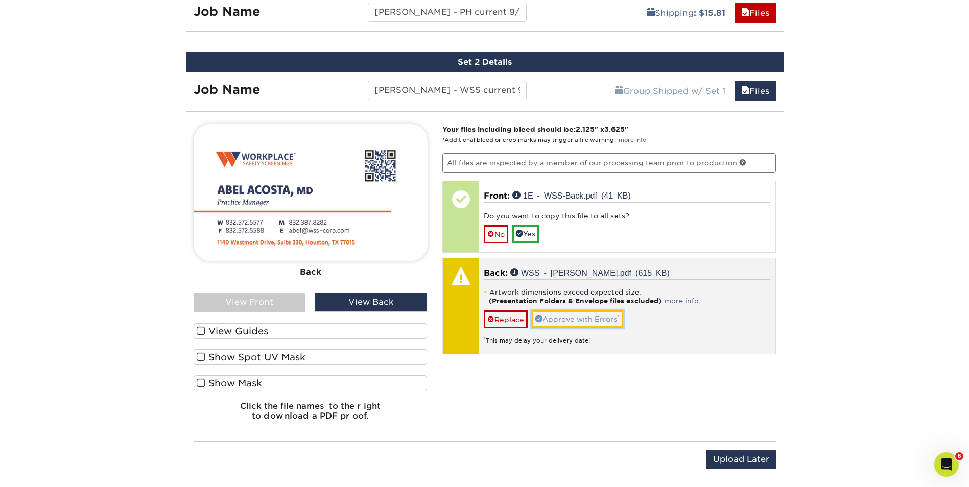
click at [577, 319] on link "Approve with Errors *" at bounding box center [577, 318] width 91 height 17
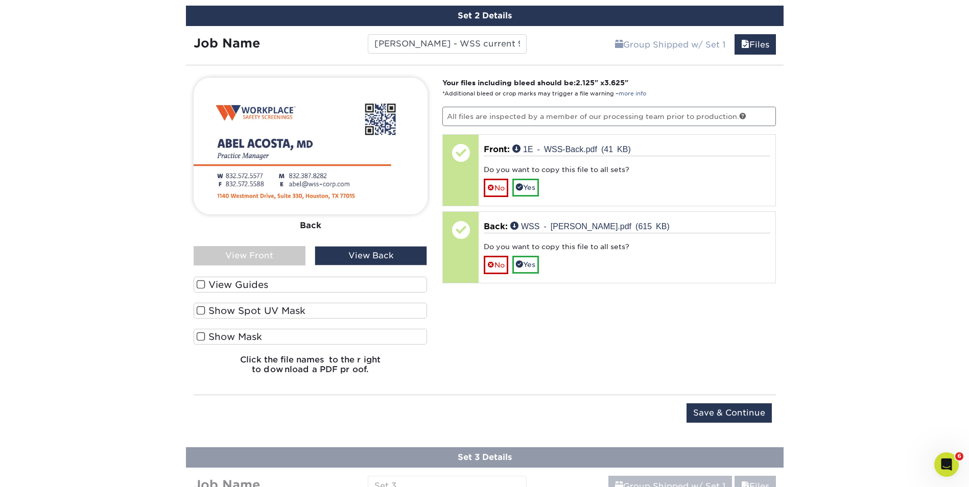
scroll to position [908, 0]
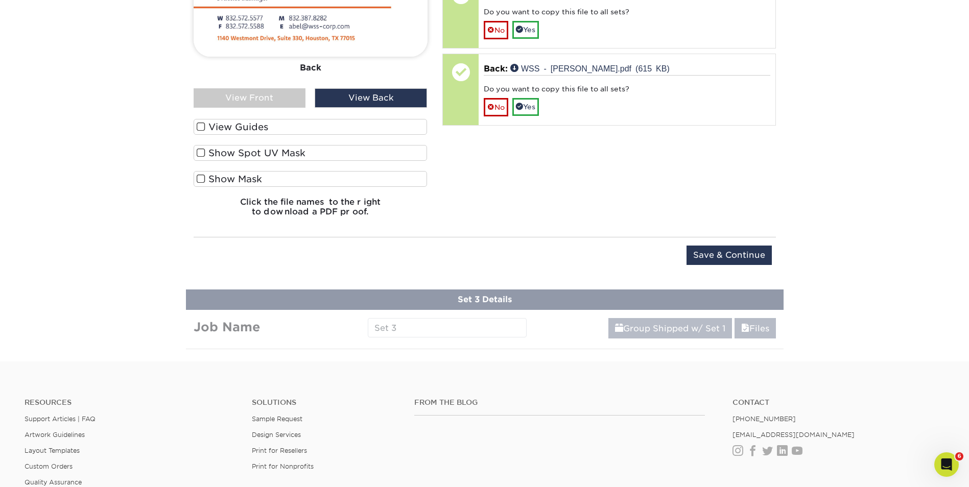
click at [737, 252] on input "Save & Continue" at bounding box center [728, 255] width 85 height 19
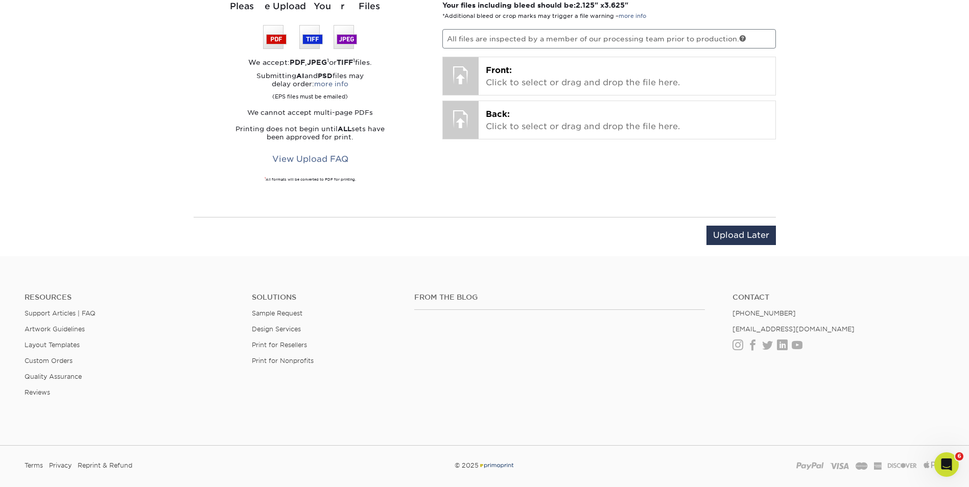
scroll to position [631, 0]
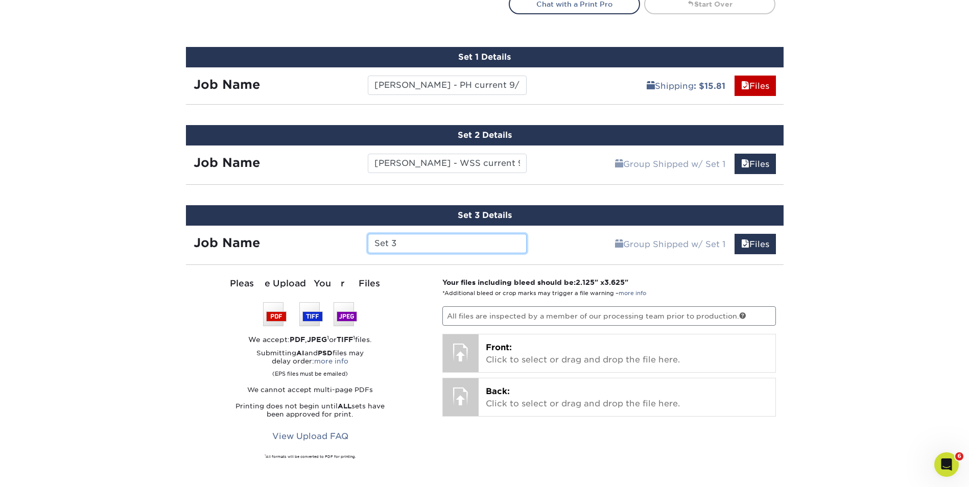
drag, startPoint x: 404, startPoint y: 239, endPoint x: 357, endPoint y: 242, distance: 47.0
click at [357, 242] on div "Job Name Set 3" at bounding box center [360, 243] width 349 height 19
type input "Victoria - WSS current 9/25"
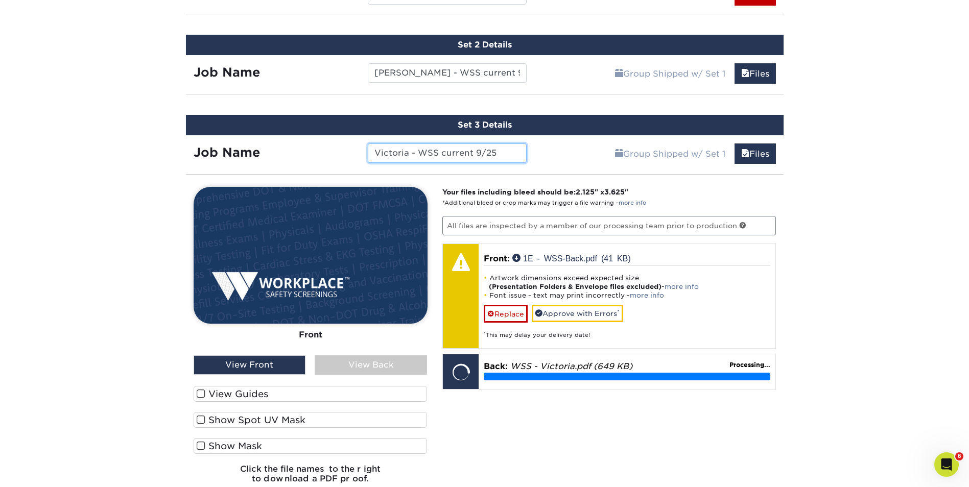
scroll to position [733, 0]
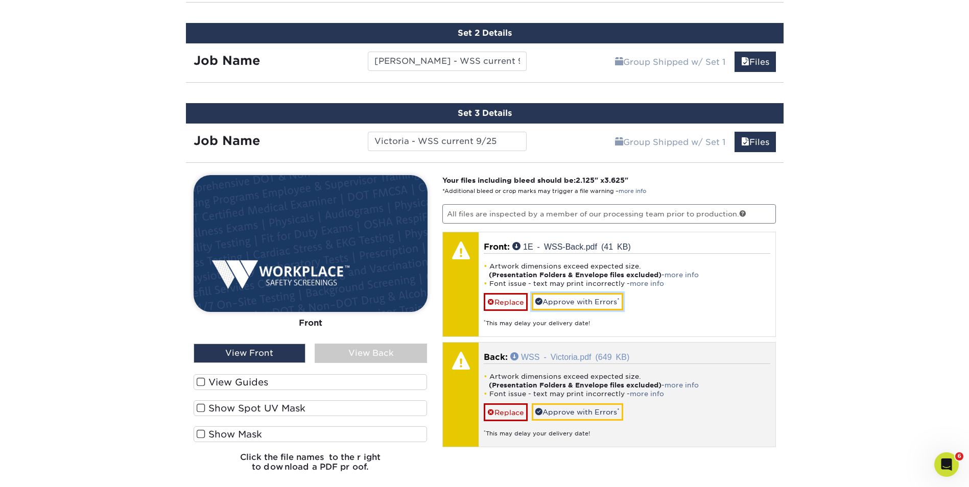
drag, startPoint x: 587, startPoint y: 301, endPoint x: 593, endPoint y: 322, distance: 21.8
click at [587, 301] on link "Approve with Errors *" at bounding box center [577, 301] width 91 height 17
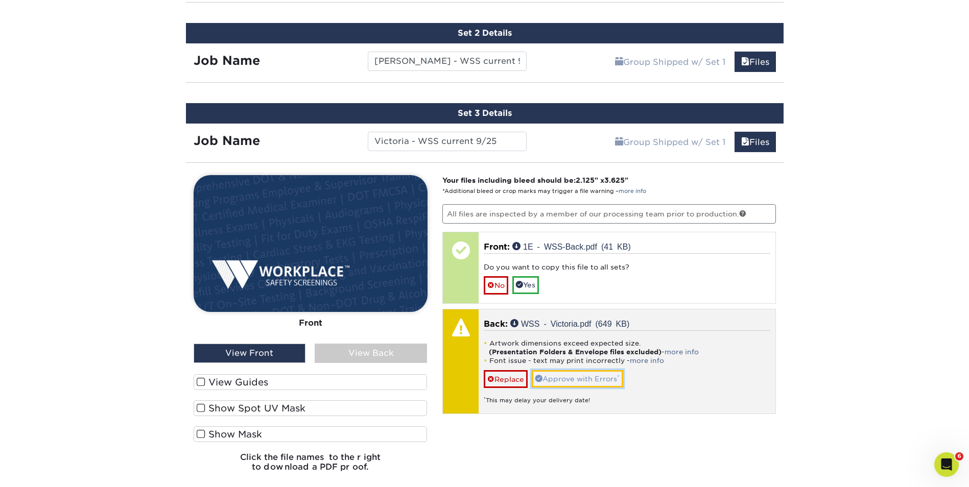
click at [590, 380] on link "Approve with Errors *" at bounding box center [577, 378] width 91 height 17
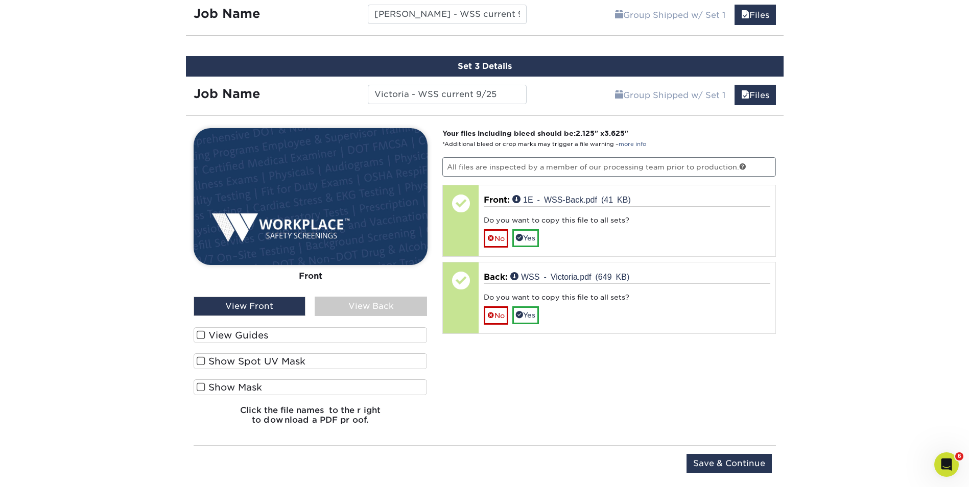
scroll to position [886, 0]
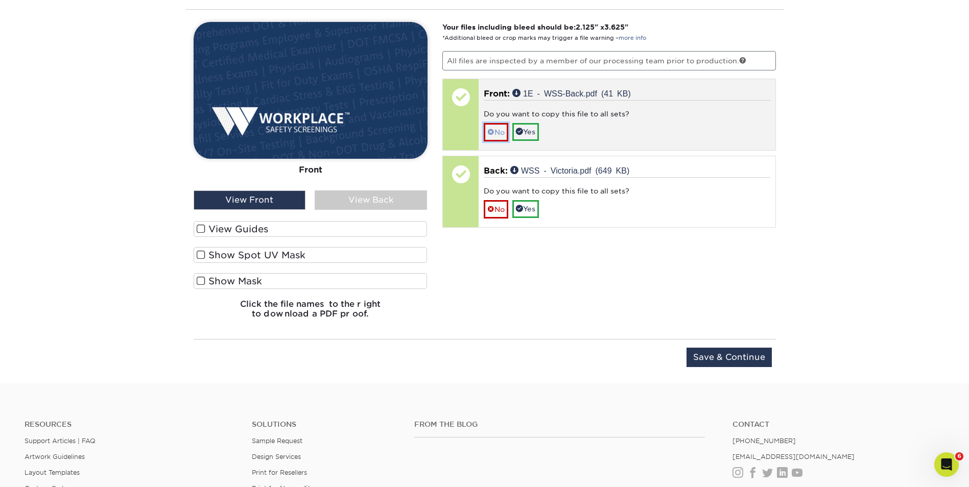
click at [498, 135] on link "No" at bounding box center [496, 132] width 25 height 18
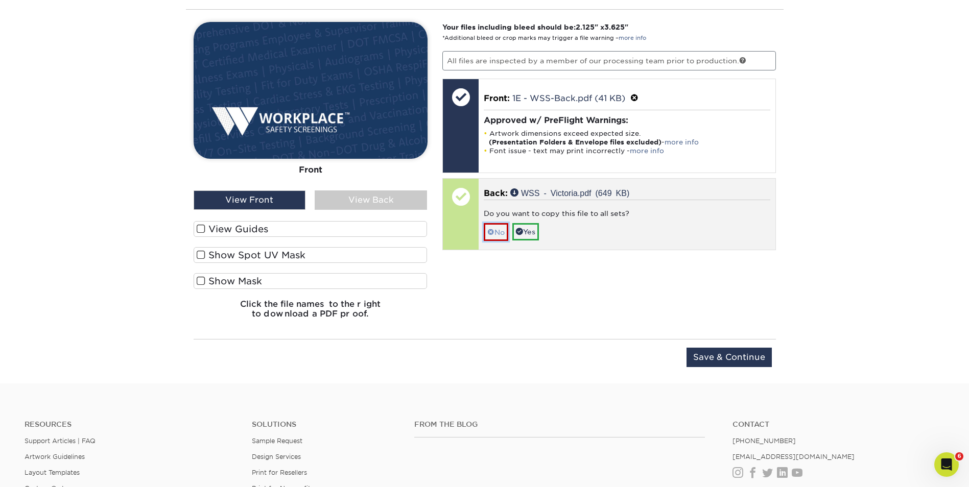
click at [502, 230] on link "No" at bounding box center [496, 232] width 25 height 18
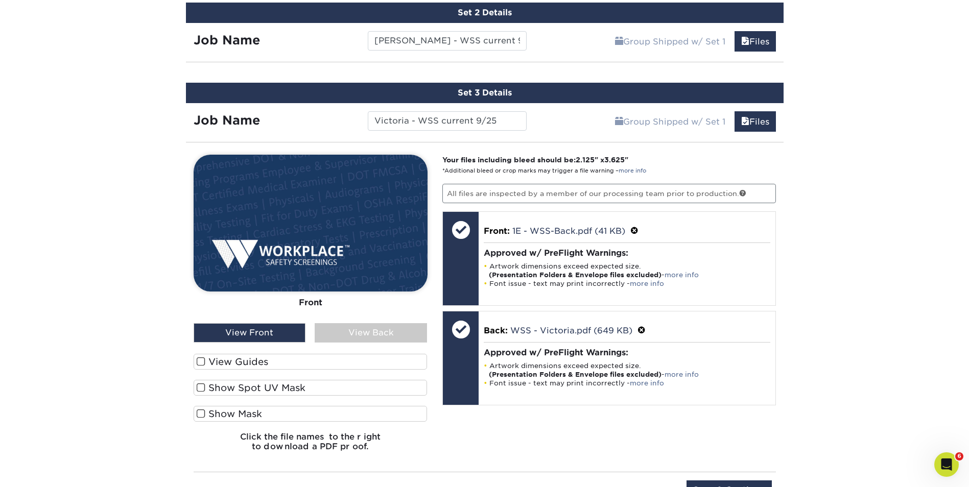
scroll to position [631, 0]
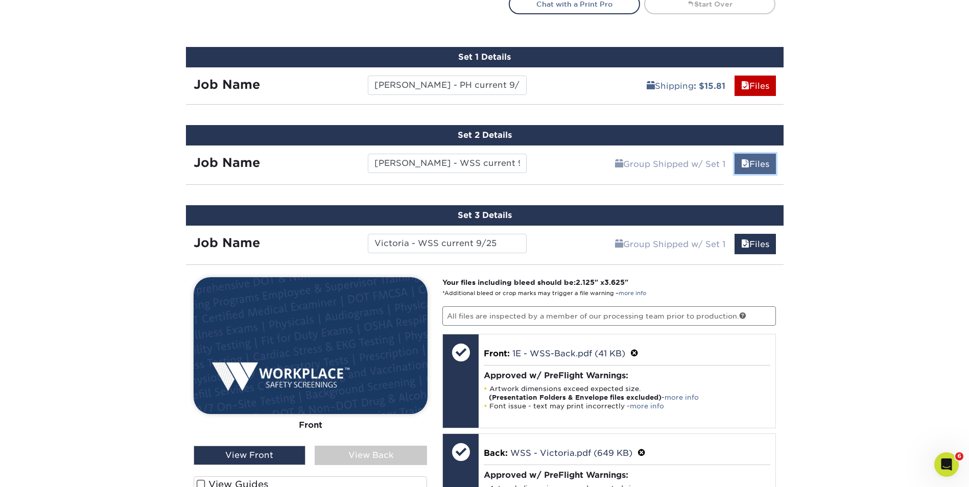
click at [751, 163] on link "Files" at bounding box center [754, 164] width 41 height 20
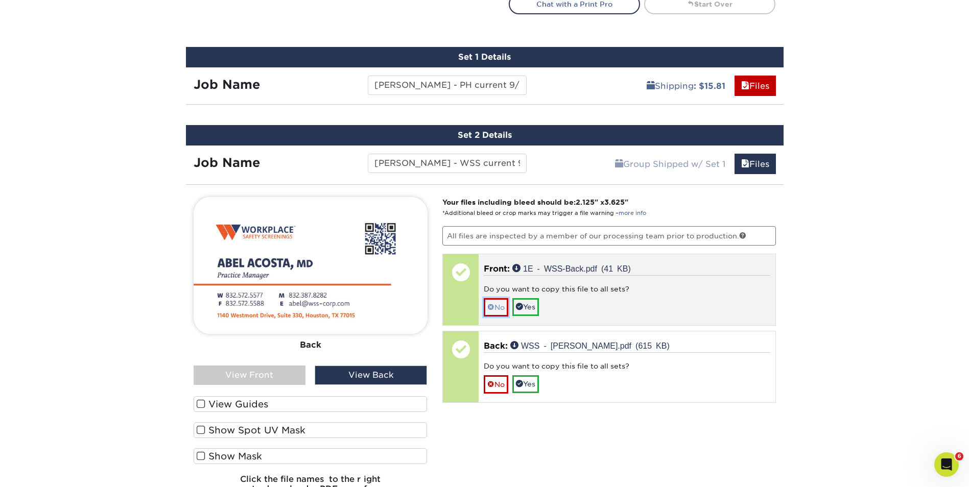
click at [495, 305] on link "No" at bounding box center [496, 307] width 25 height 18
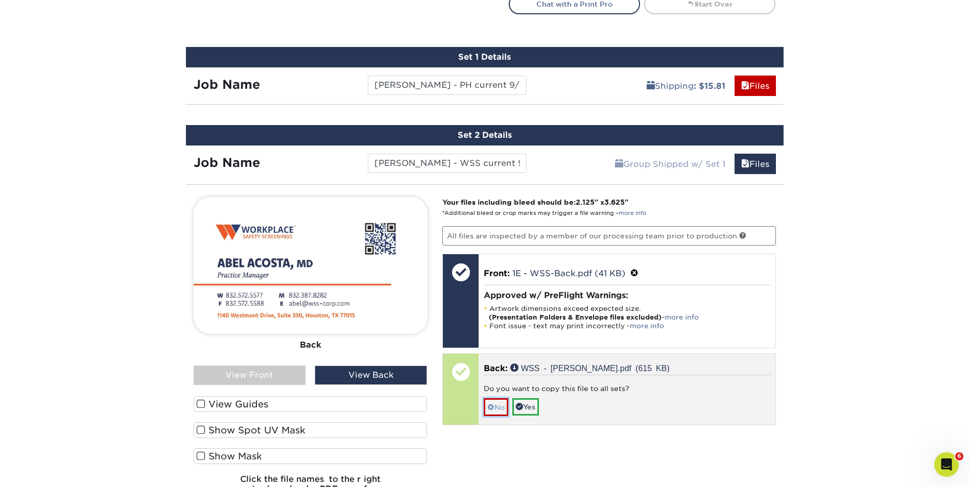
click at [499, 403] on link "No" at bounding box center [496, 407] width 25 height 18
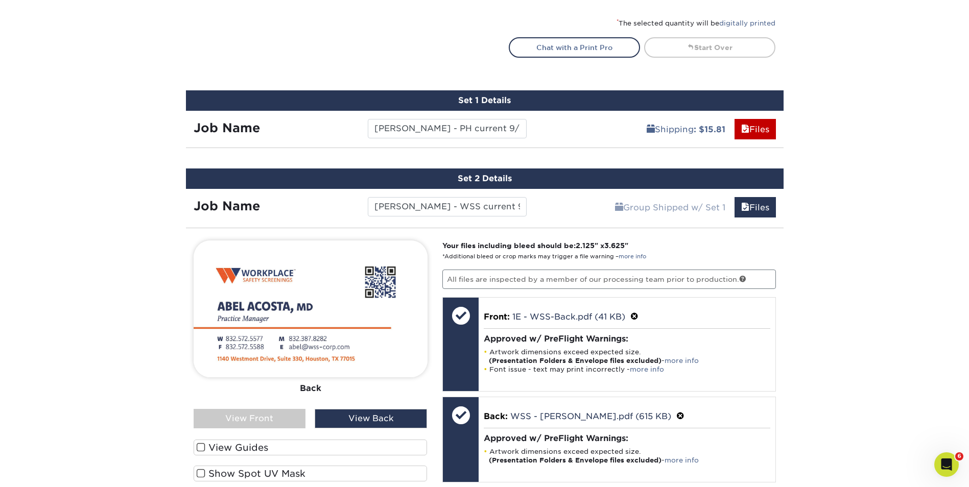
scroll to position [375, 0]
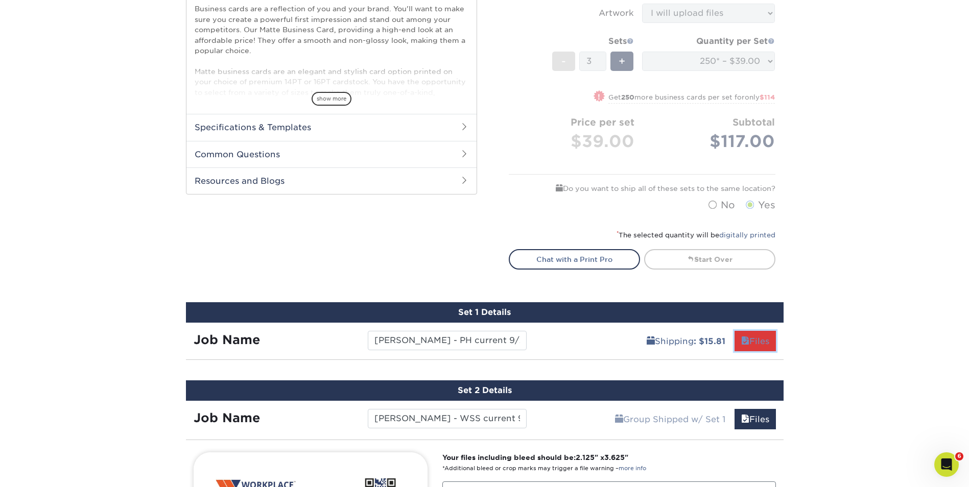
click at [758, 340] on link "Files" at bounding box center [754, 341] width 41 height 20
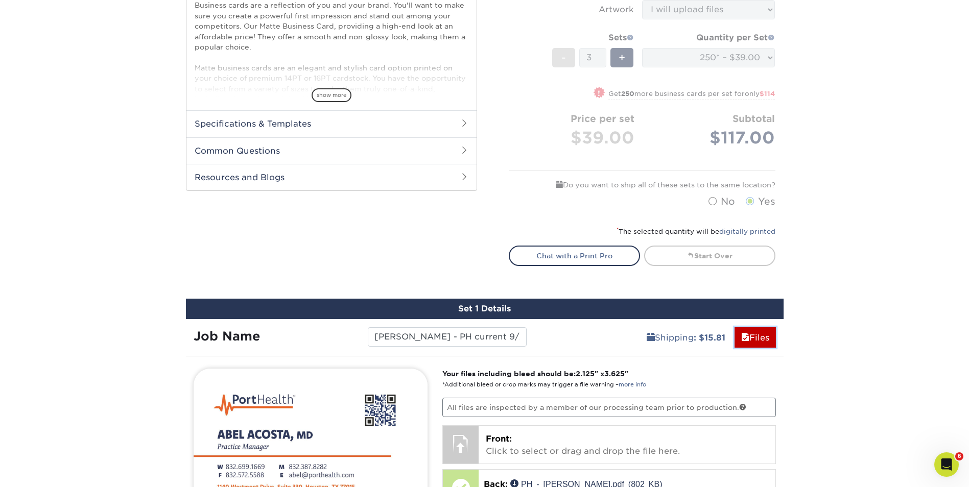
scroll to position [631, 0]
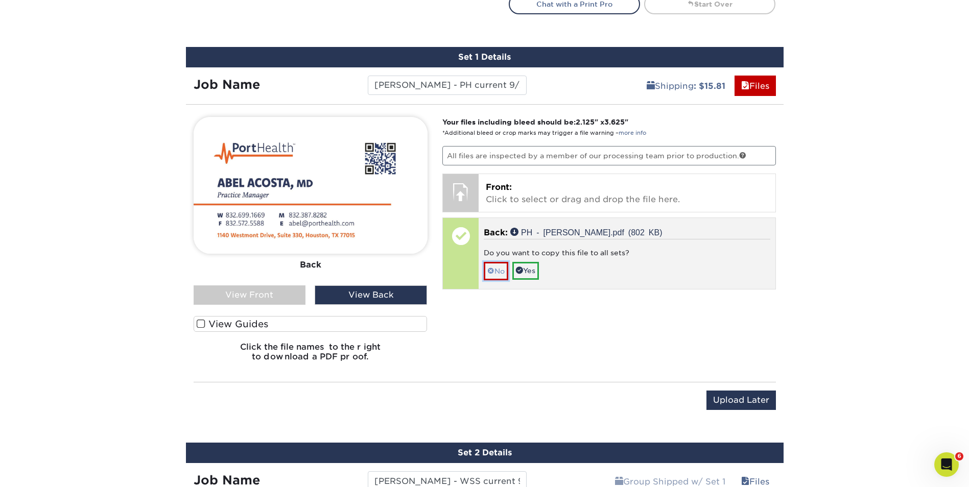
click at [498, 270] on link "No" at bounding box center [496, 271] width 25 height 18
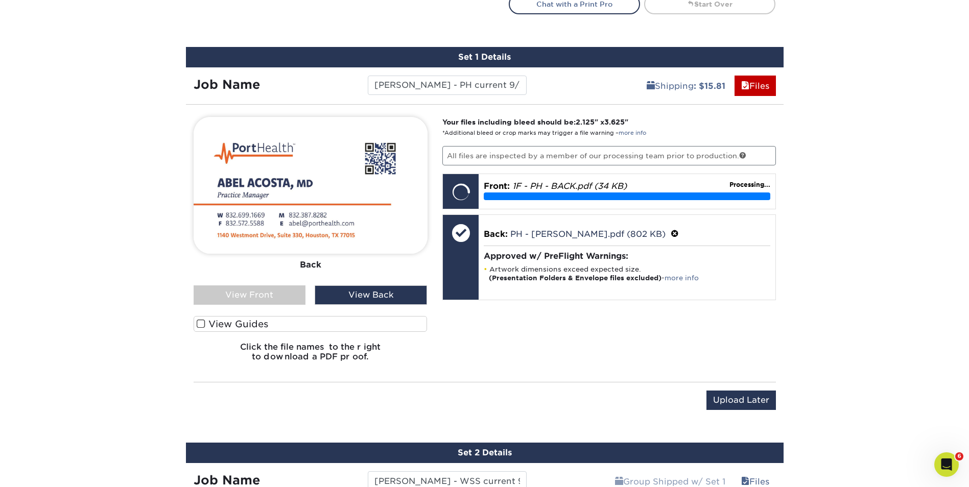
click at [250, 295] on div "View Front" at bounding box center [250, 294] width 112 height 19
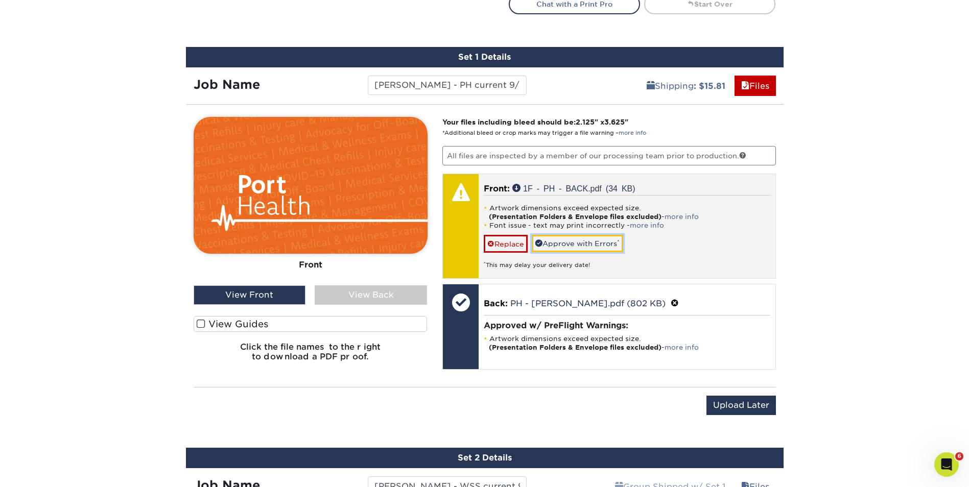
click at [590, 244] on link "Approve with Errors *" at bounding box center [577, 243] width 91 height 17
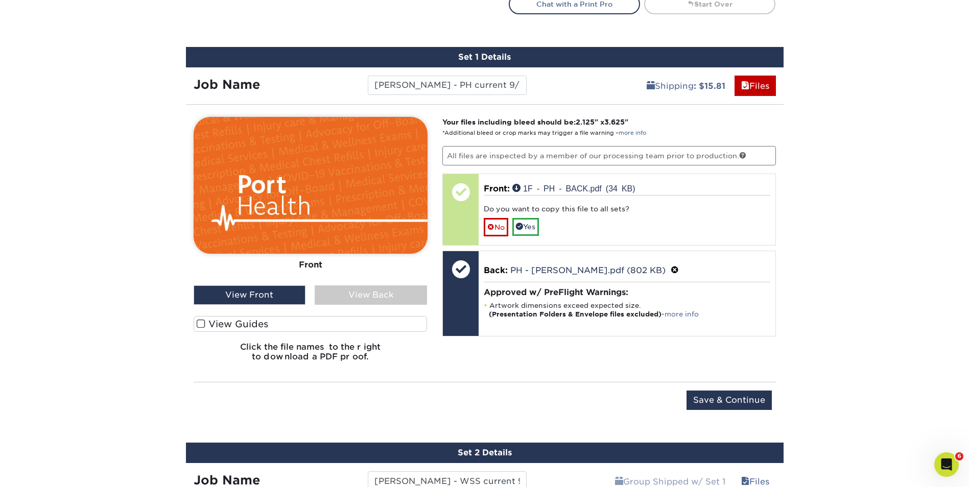
click at [364, 293] on div "View Back" at bounding box center [371, 294] width 112 height 19
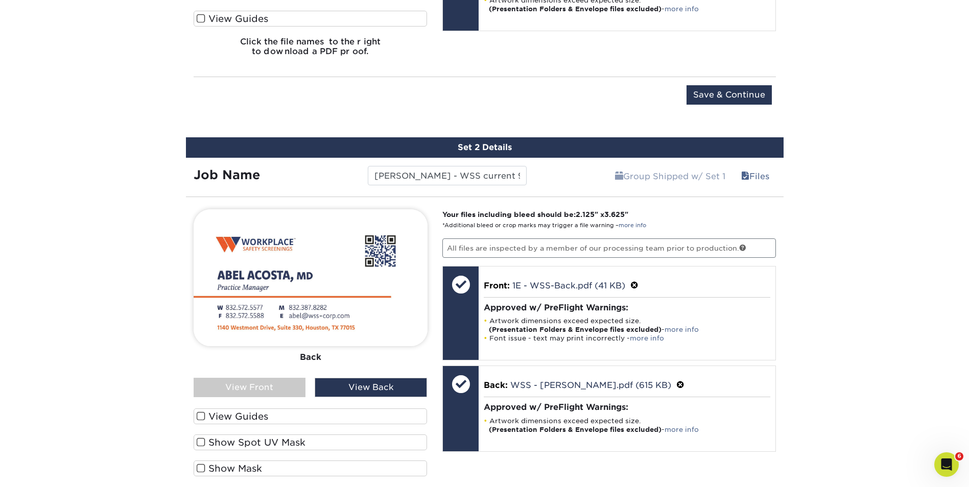
scroll to position [937, 0]
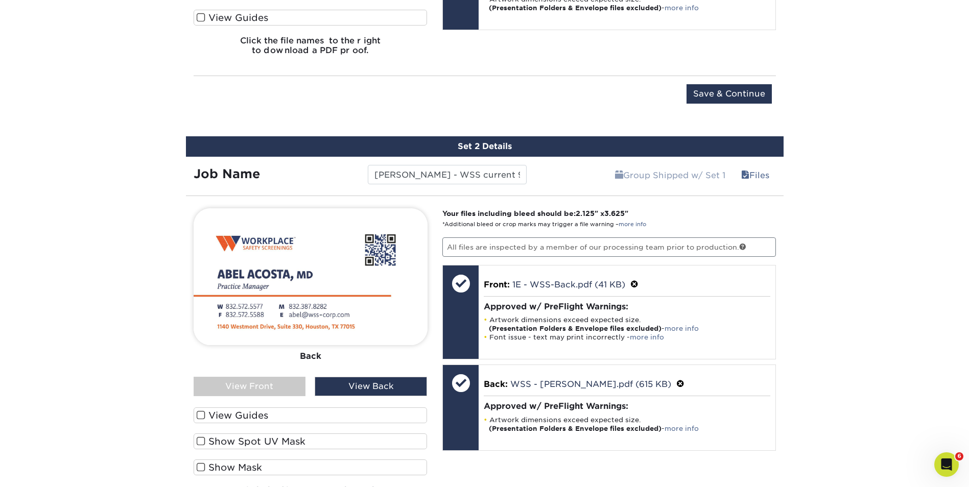
click at [263, 389] on div "View Front" at bounding box center [250, 386] width 112 height 19
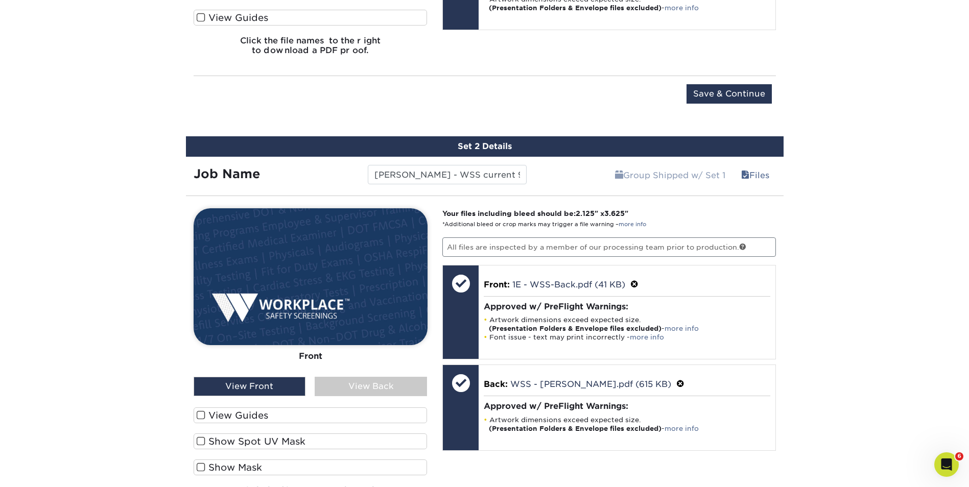
click at [375, 383] on div "View Back" at bounding box center [371, 386] width 112 height 19
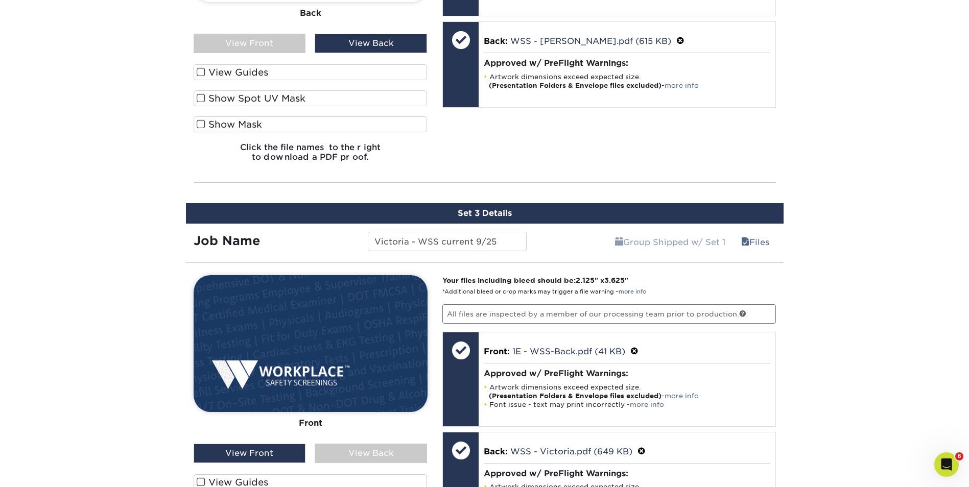
scroll to position [1345, 0]
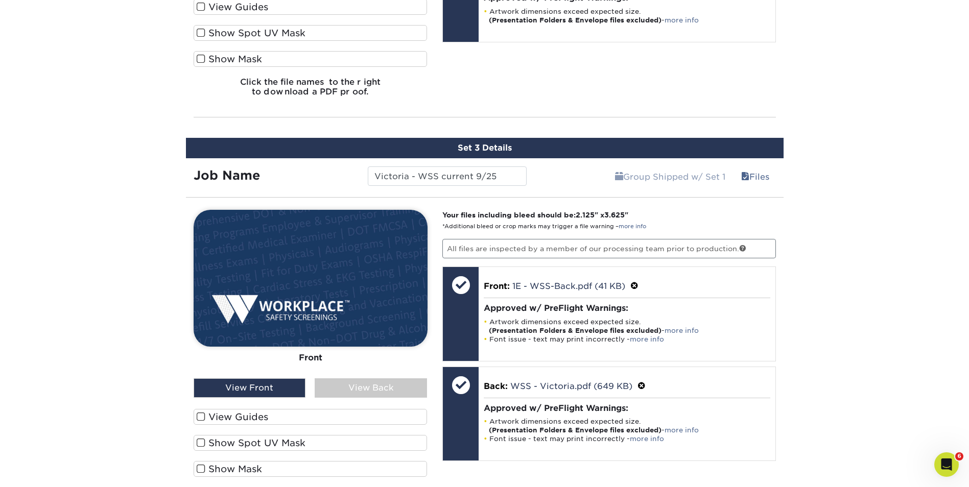
click at [373, 388] on div "View Back" at bounding box center [371, 387] width 112 height 19
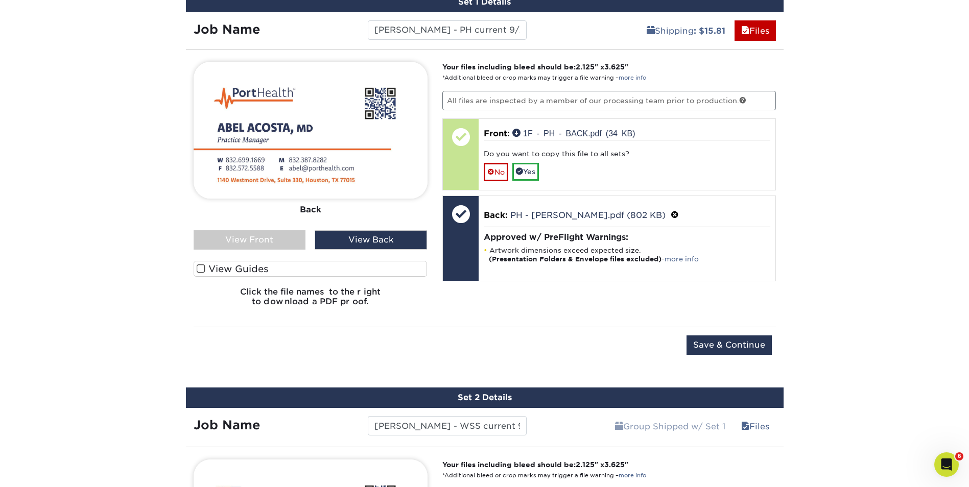
scroll to position [580, 0]
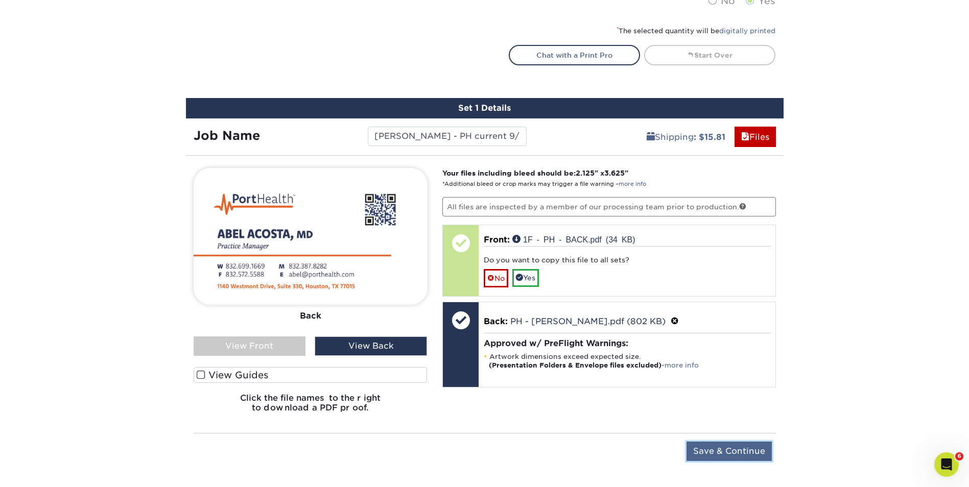
click at [721, 446] on input "Save & Continue" at bounding box center [728, 451] width 85 height 19
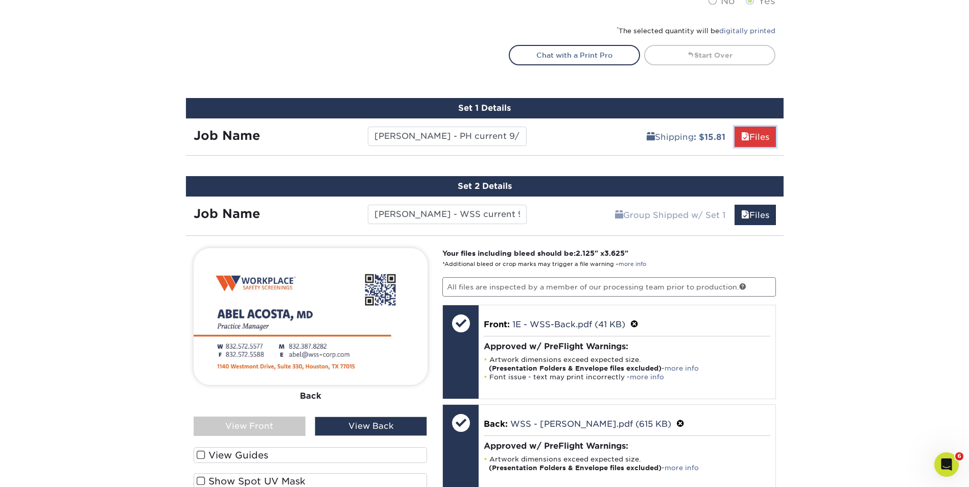
click at [752, 138] on link "Files" at bounding box center [754, 137] width 41 height 20
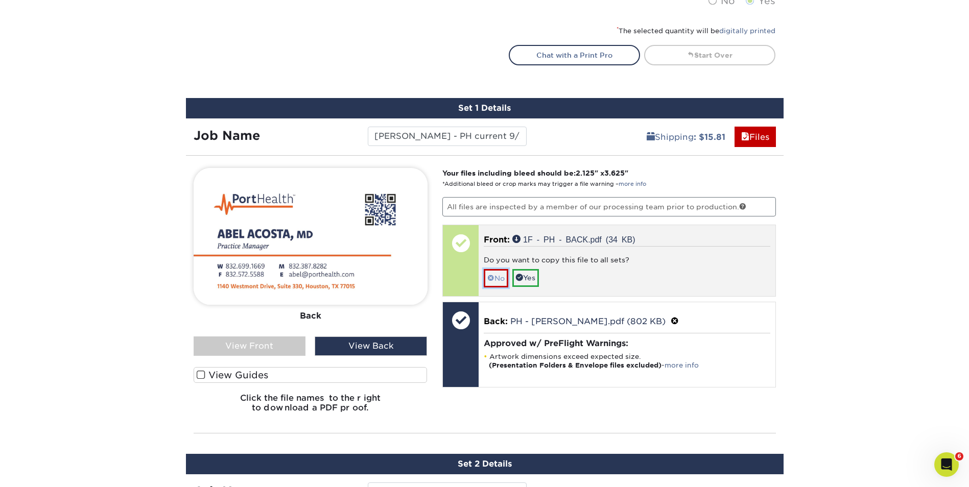
click at [497, 277] on link "No" at bounding box center [496, 278] width 25 height 18
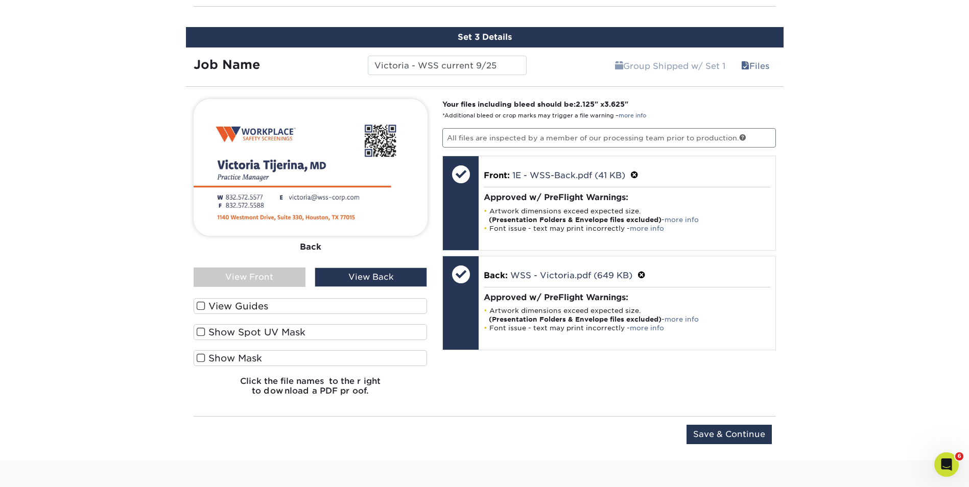
scroll to position [1448, 0]
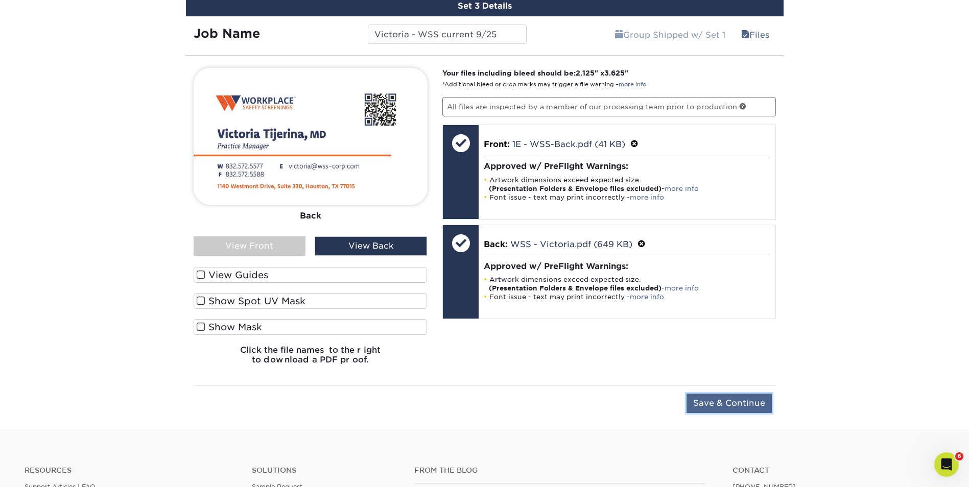
click at [734, 404] on input "Save & Continue" at bounding box center [728, 403] width 85 height 19
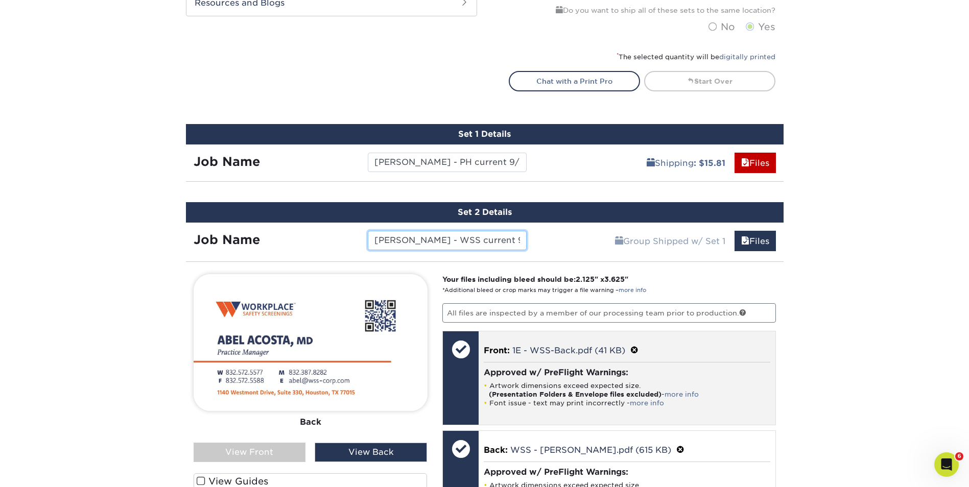
scroll to position [448, 0]
